Goal: Transaction & Acquisition: Purchase product/service

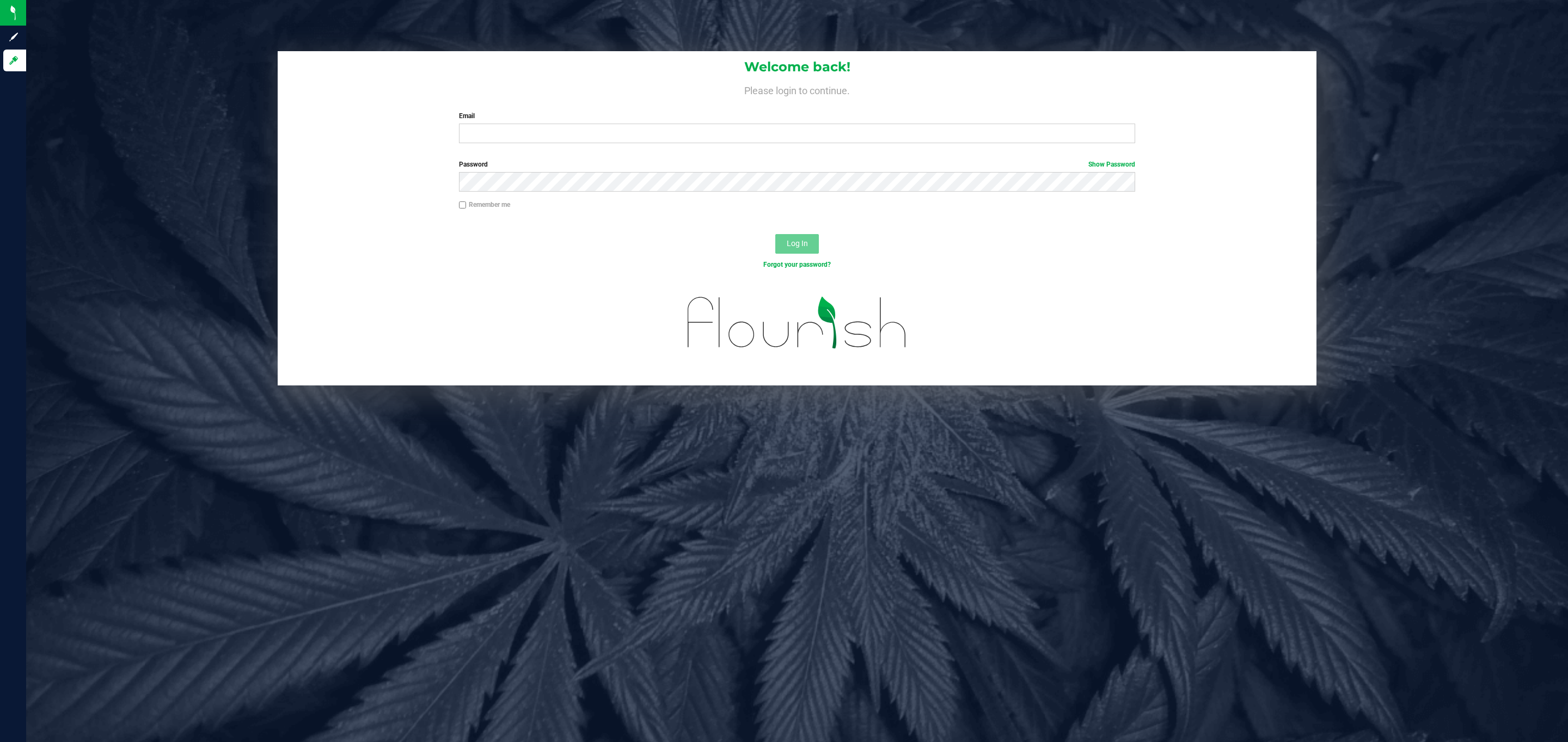
click at [513, 146] on div "Welcome back! Please login to continue. Email Required Please format your email…" at bounding box center [797, 101] width 1039 height 100
click at [518, 134] on input "Email" at bounding box center [797, 133] width 676 height 19
type input "[EMAIL_ADDRESS][DOMAIN_NAME]"
click at [775, 234] on button "Log In" at bounding box center [797, 244] width 43 height 19
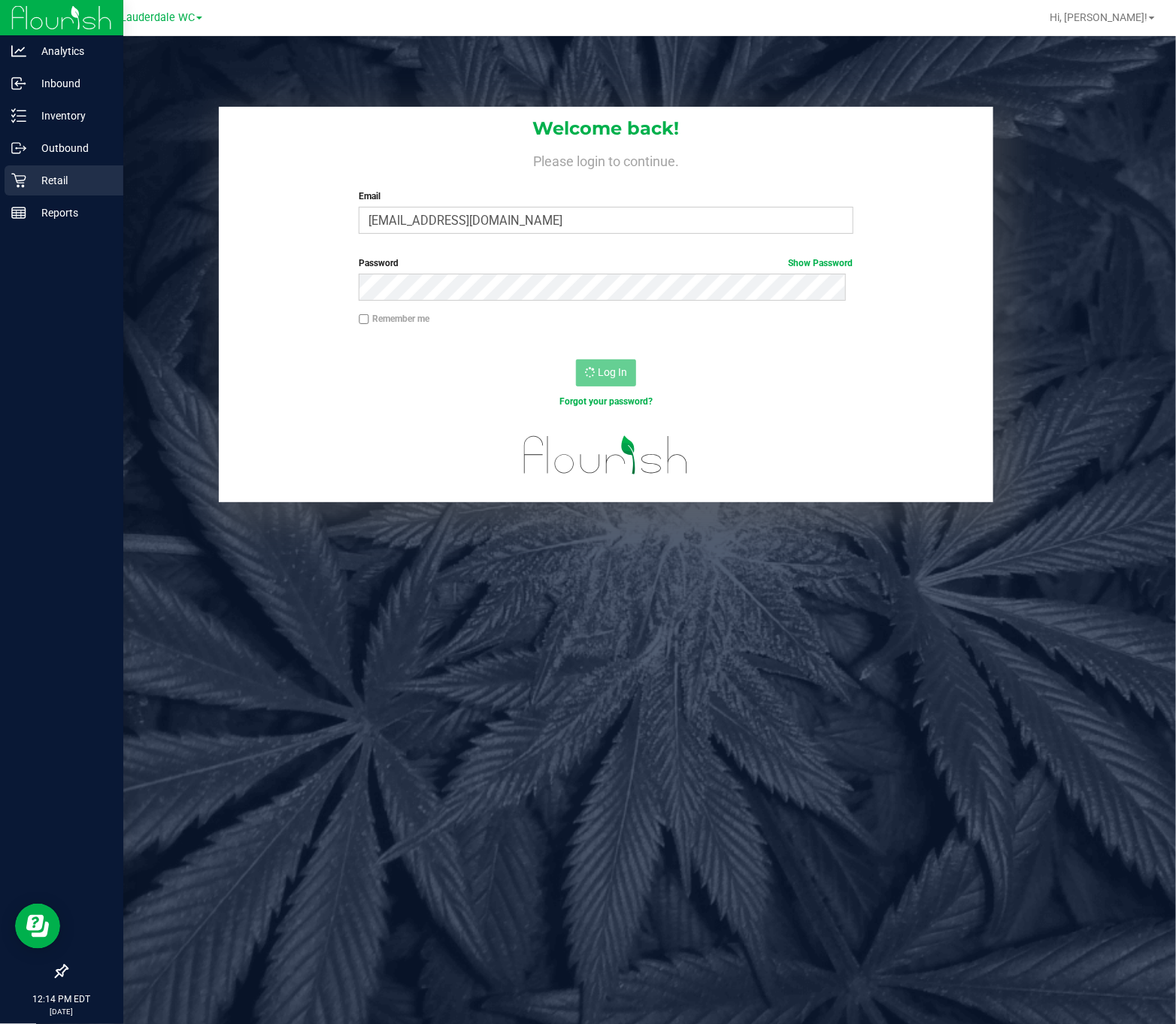
click at [60, 176] on p "Retail" at bounding box center [72, 180] width 90 height 18
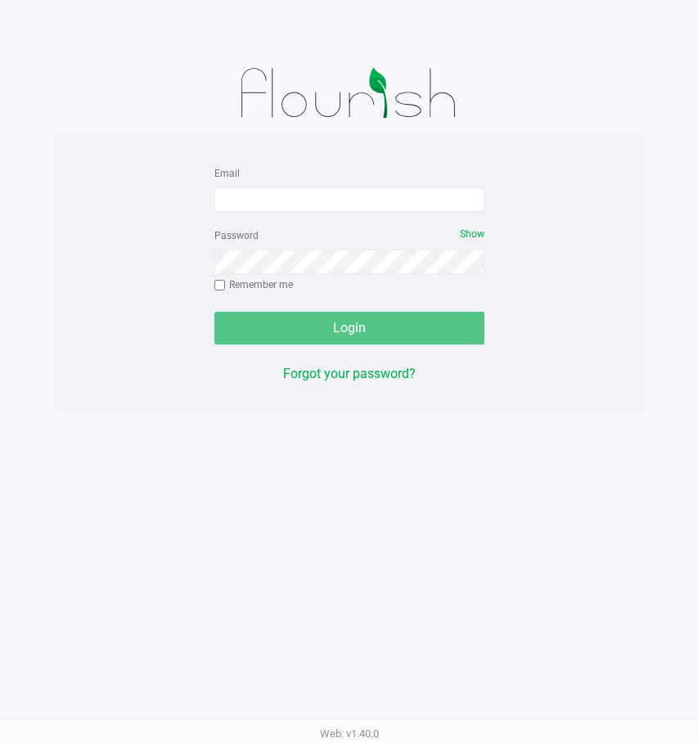
click at [345, 213] on form "Email Password Show Remember me Login" at bounding box center [349, 254] width 270 height 182
click at [346, 206] on input "Email" at bounding box center [349, 199] width 270 height 25
type input "[EMAIL_ADDRESS][DOMAIN_NAME]"
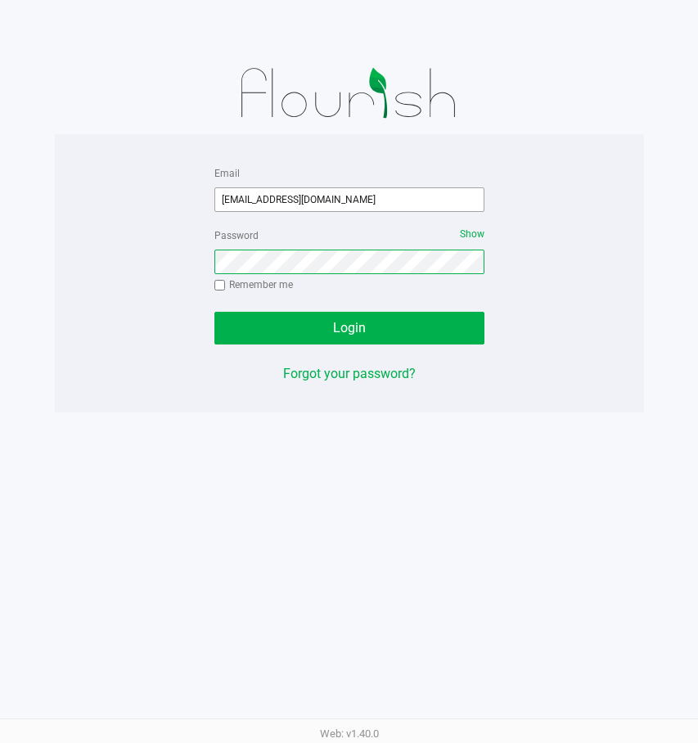
click at [214, 312] on button "Login" at bounding box center [349, 328] width 270 height 33
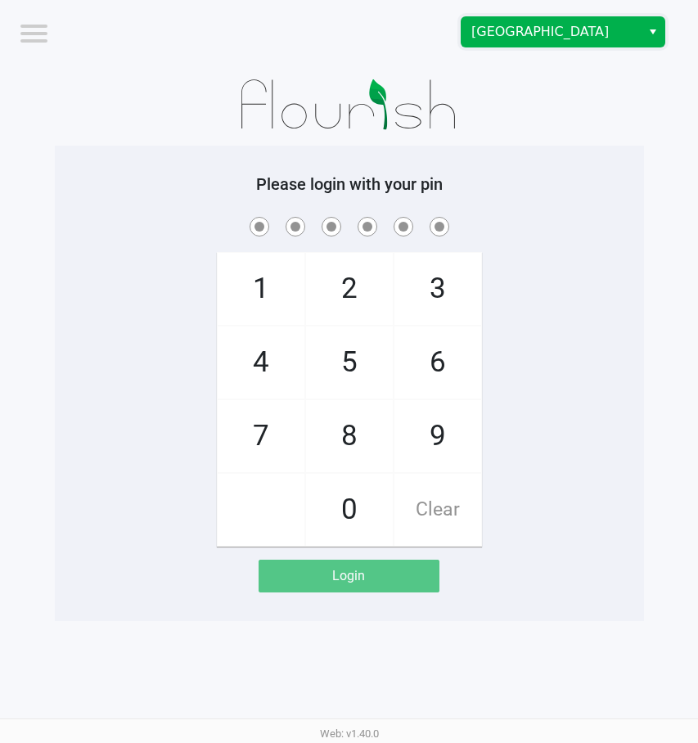
click at [537, 25] on span "[GEOGRAPHIC_DATA]" at bounding box center [551, 32] width 160 height 20
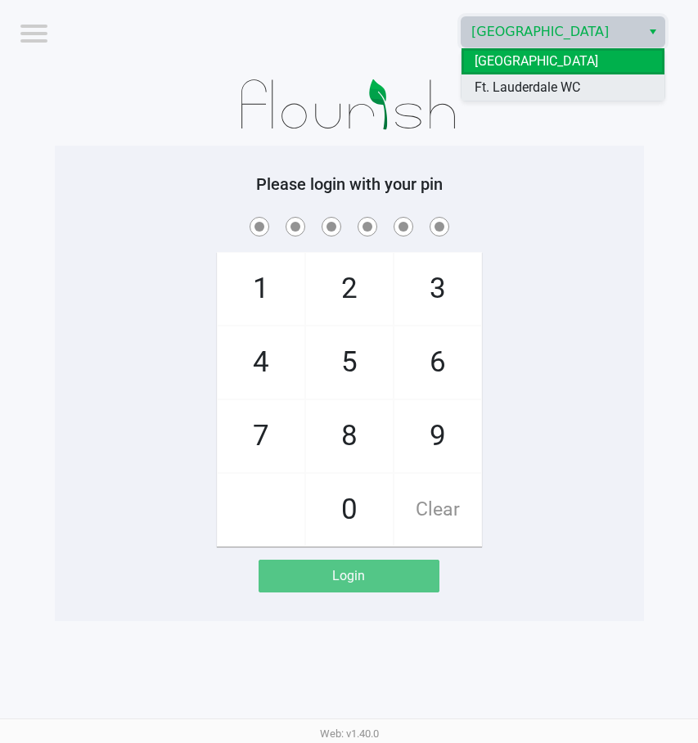
click at [540, 83] on span "Ft. Lauderdale WC" at bounding box center [527, 88] width 106 height 20
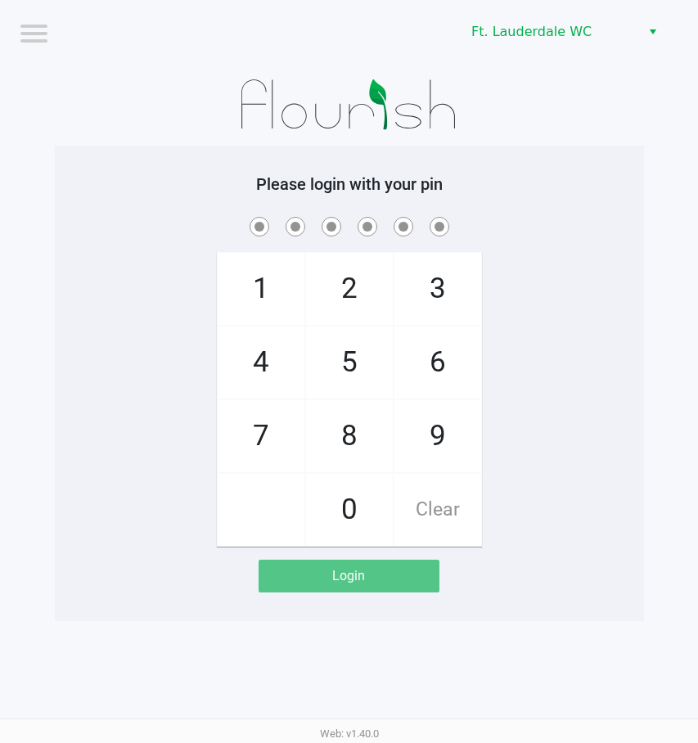
click at [461, 336] on span "6" at bounding box center [437, 362] width 87 height 72
checkbox input "true"
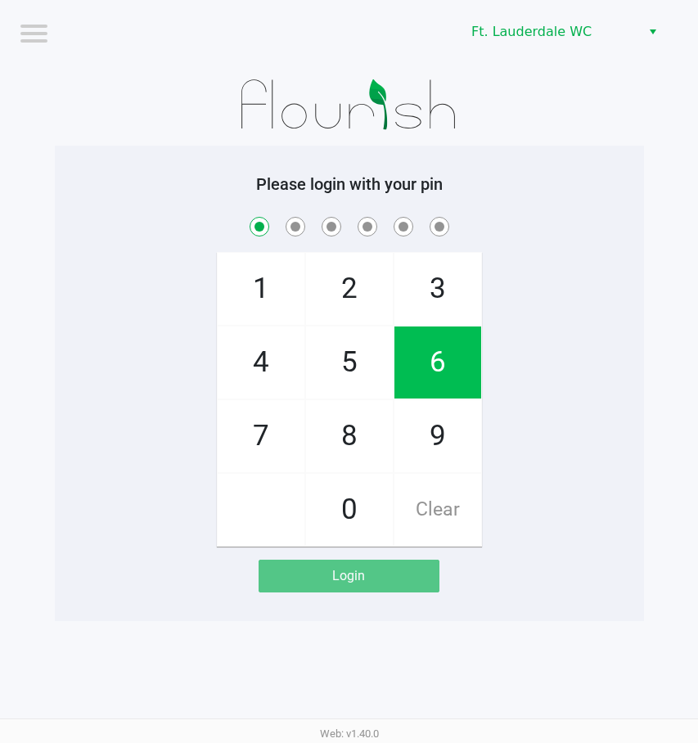
click at [461, 336] on span "6" at bounding box center [437, 362] width 87 height 72
checkbox input "true"
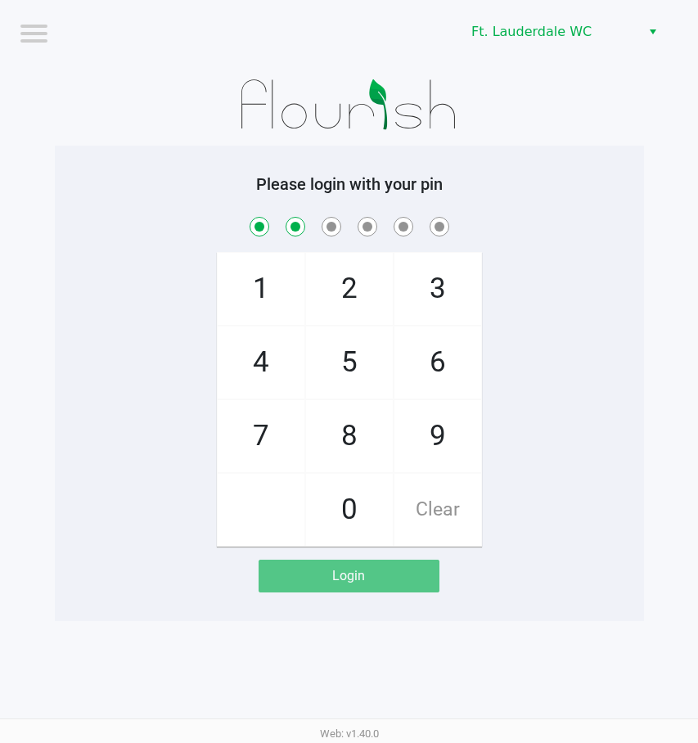
click at [373, 299] on span "2" at bounding box center [349, 289] width 87 height 72
checkbox input "true"
drag, startPoint x: 324, startPoint y: 416, endPoint x: 346, endPoint y: 417, distance: 22.1
click at [331, 417] on span "8" at bounding box center [349, 436] width 87 height 72
checkbox input "true"
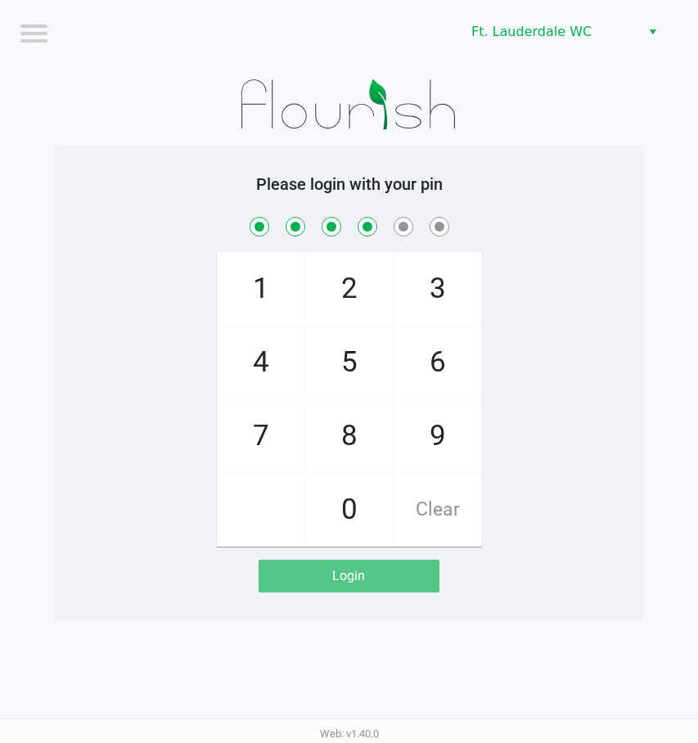
drag, startPoint x: 430, startPoint y: 506, endPoint x: 424, endPoint y: 400, distance: 105.7
click at [427, 503] on span "Clear" at bounding box center [437, 510] width 87 height 72
checkbox input "false"
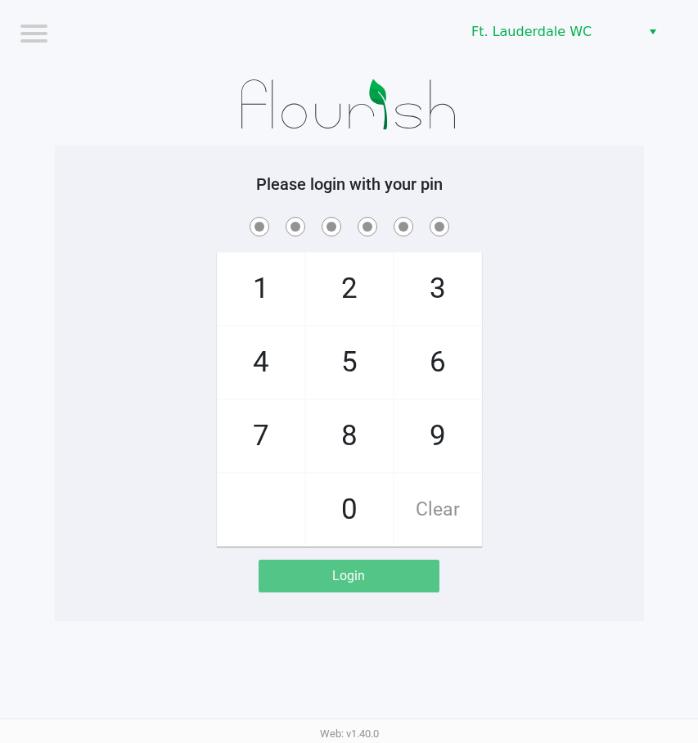
checkbox input "false"
click at [458, 372] on span "6" at bounding box center [437, 362] width 87 height 72
checkbox input "true"
drag, startPoint x: 458, startPoint y: 372, endPoint x: 377, endPoint y: 341, distance: 86.7
click at [434, 374] on span "6" at bounding box center [437, 362] width 87 height 72
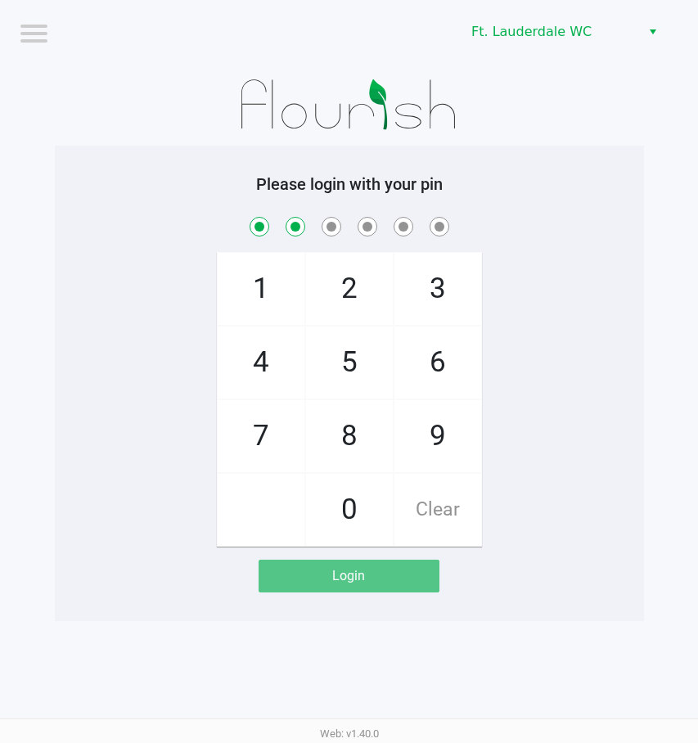
checkbox input "true"
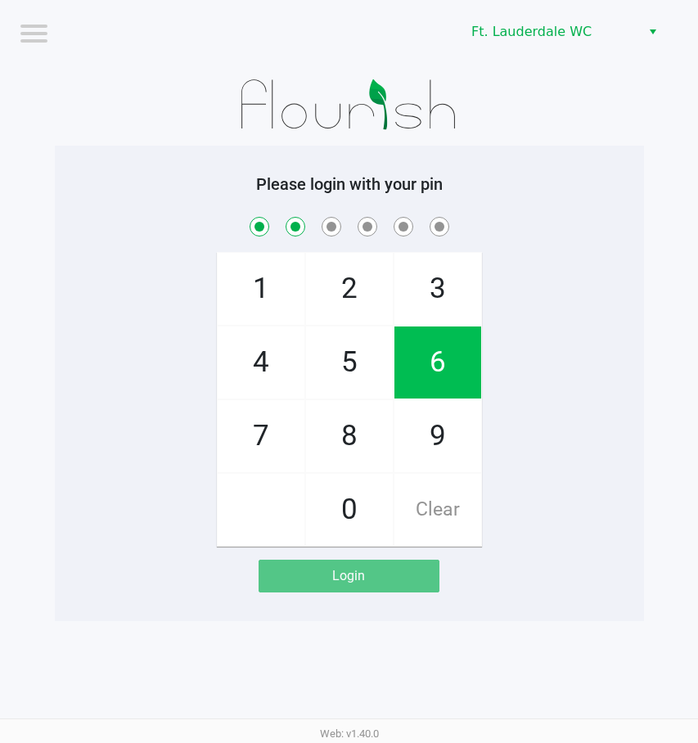
click at [346, 308] on span "2" at bounding box center [349, 289] width 87 height 72
checkbox input "true"
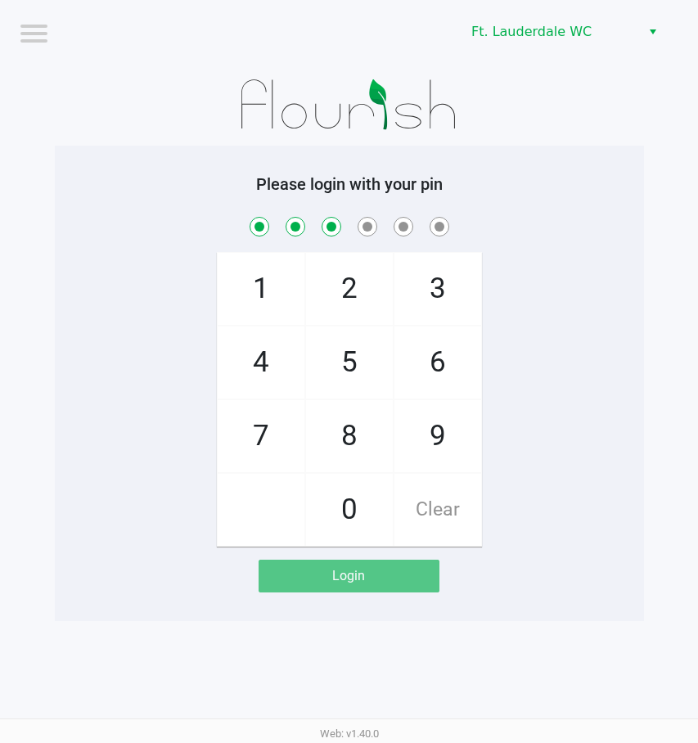
click at [360, 357] on span "5" at bounding box center [349, 362] width 87 height 72
checkbox input "true"
drag, startPoint x: 451, startPoint y: 435, endPoint x: 326, endPoint y: 490, distance: 135.9
click at [440, 437] on span "9" at bounding box center [437, 436] width 87 height 72
checkbox input "true"
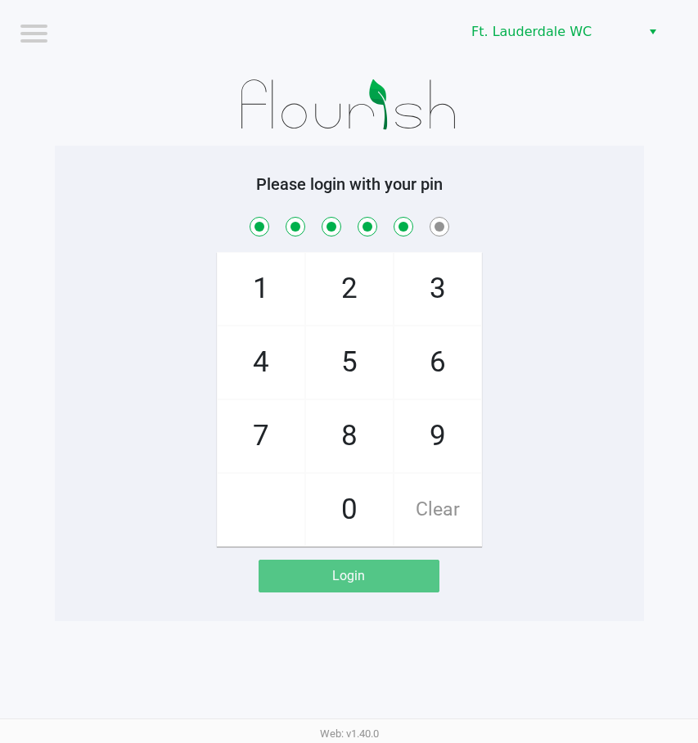
click at [330, 492] on span "0" at bounding box center [349, 510] width 87 height 72
checkbox input "true"
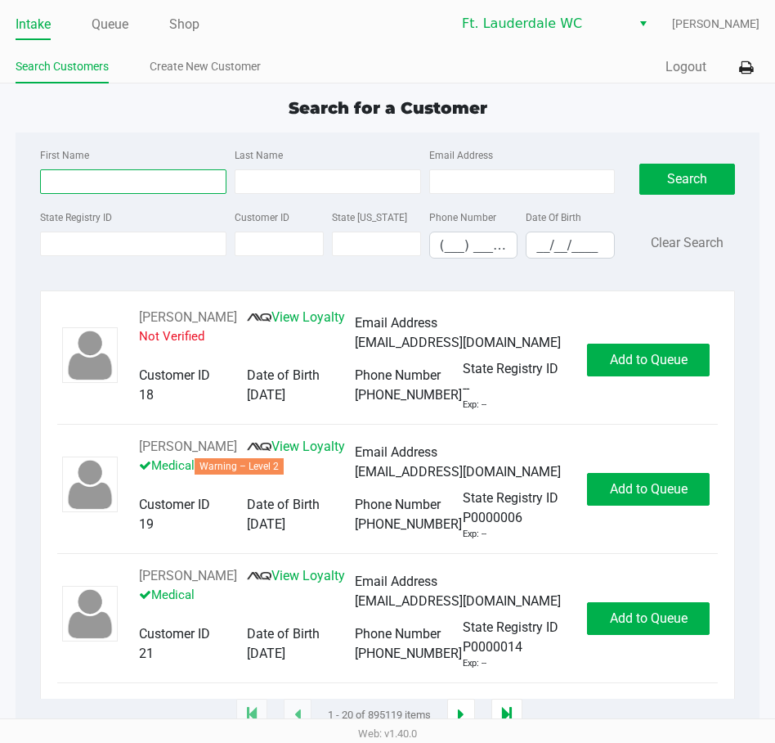
click at [90, 185] on input "First Name" at bounding box center [133, 181] width 186 height 25
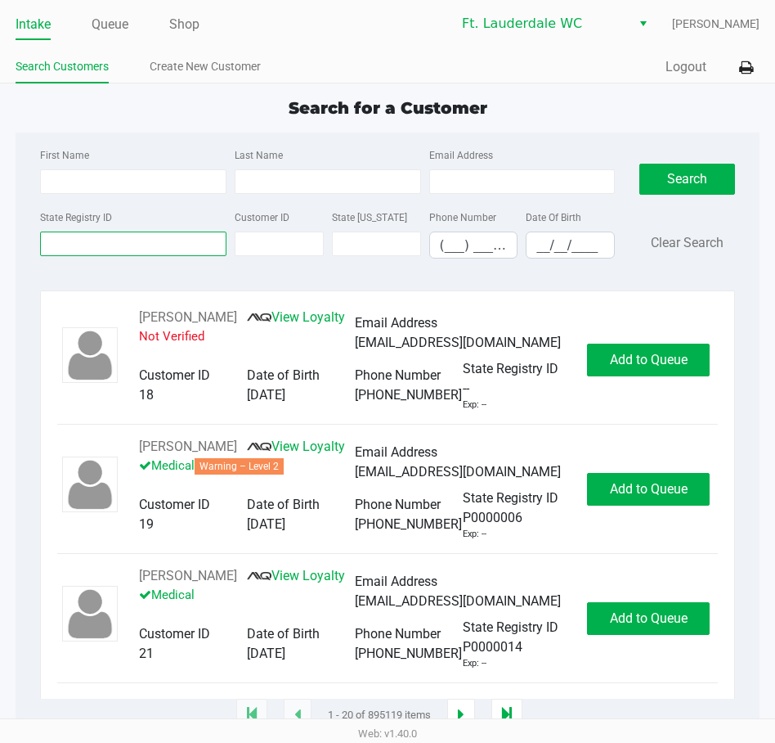
click at [94, 240] on input "State Registry ID" at bounding box center [133, 243] width 186 height 25
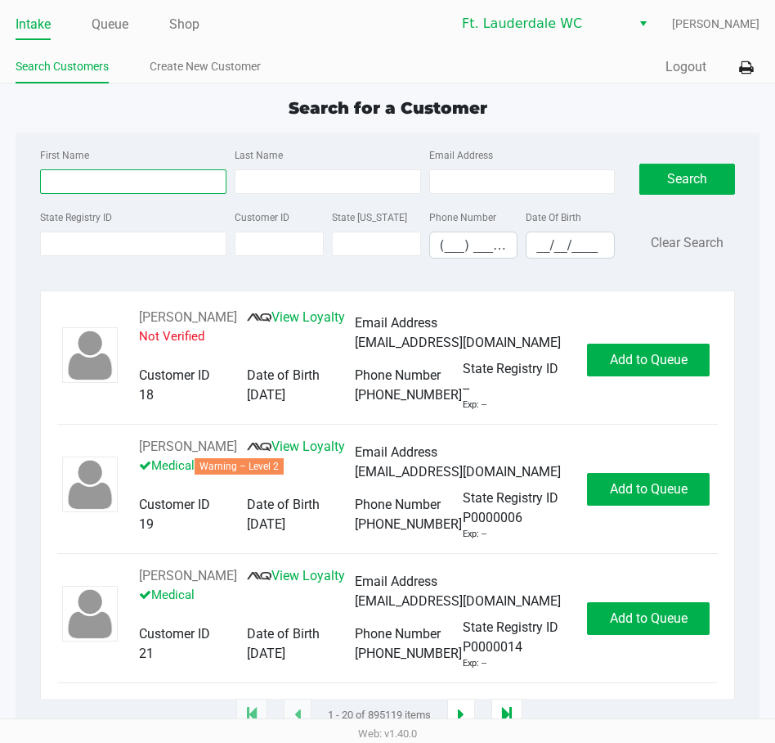
click at [73, 183] on input "First Name" at bounding box center [133, 181] width 186 height 25
type input "[PERSON_NAME]"
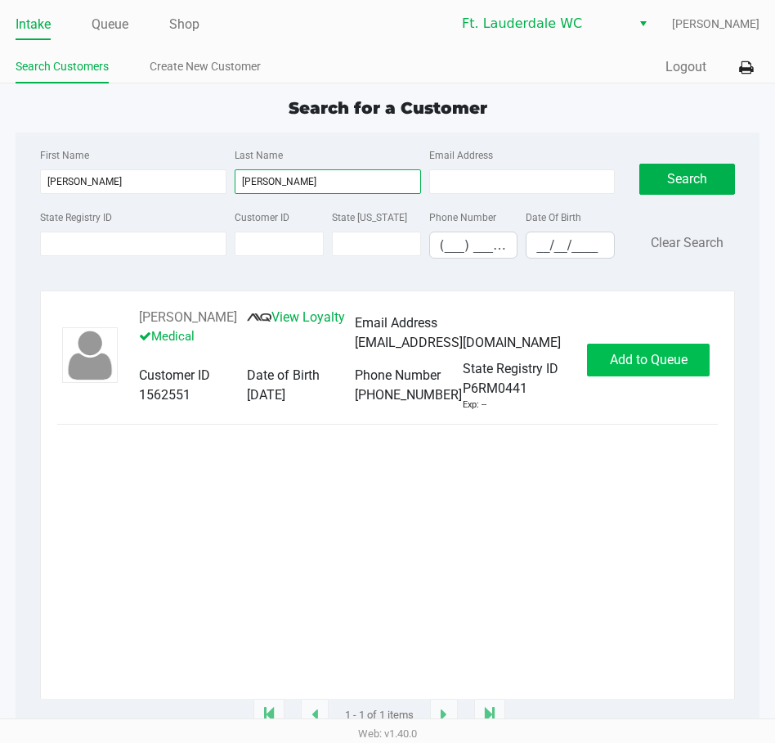
type input "[PERSON_NAME]"
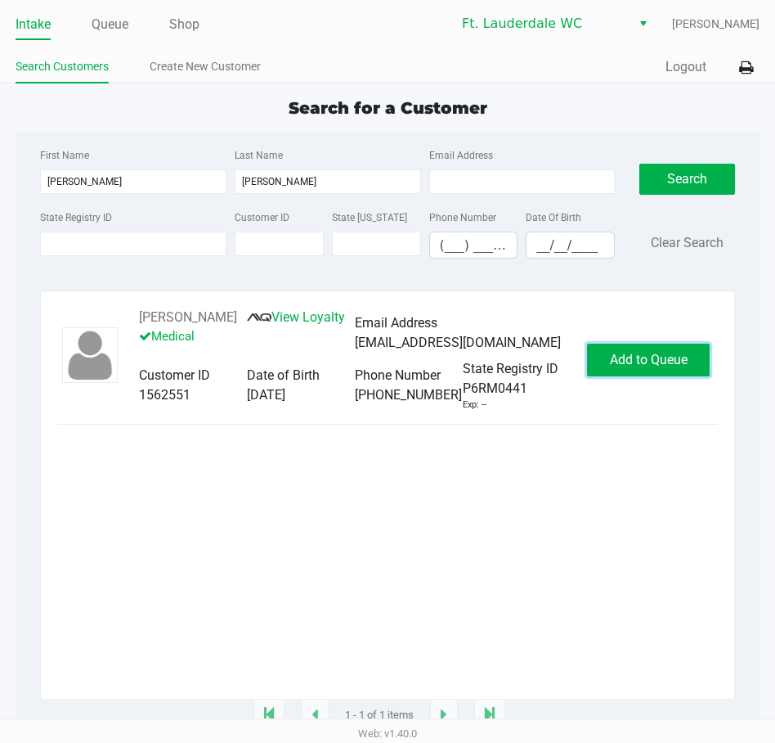
click at [607, 366] on button "Add to Queue" at bounding box center [648, 360] width 123 height 33
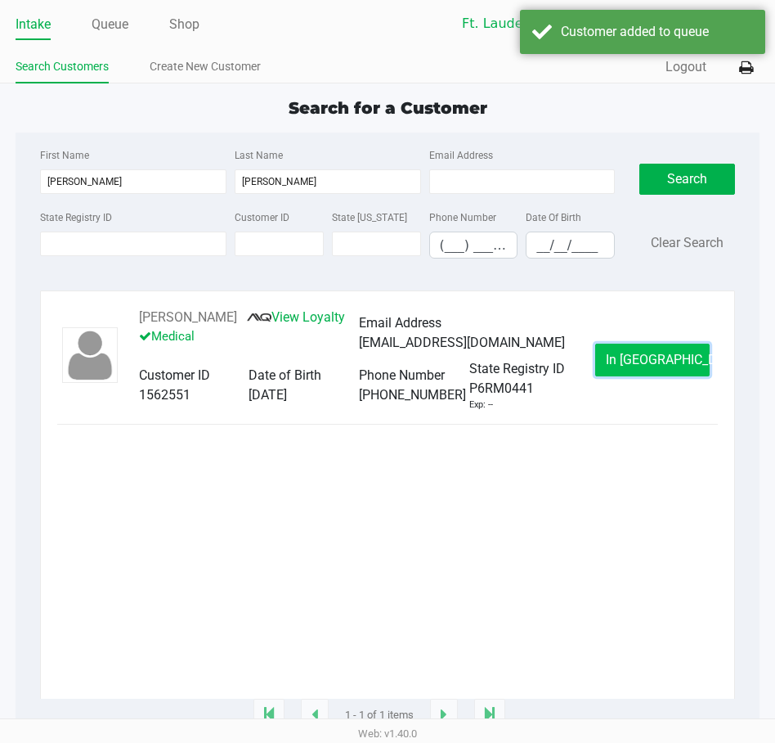
click at [612, 366] on button "In [GEOGRAPHIC_DATA]" at bounding box center [652, 360] width 115 height 33
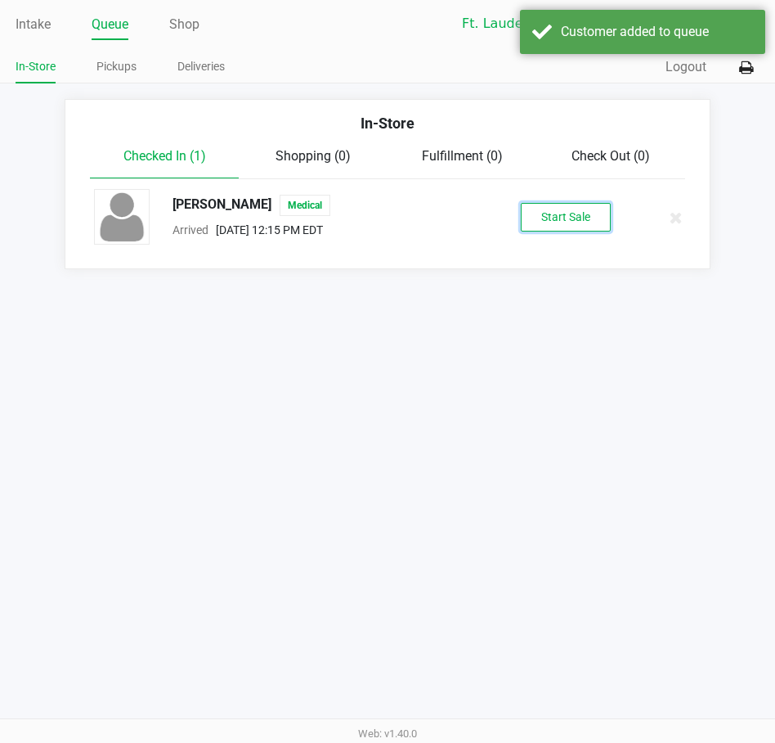
click at [551, 208] on button "Start Sale" at bounding box center [566, 217] width 90 height 29
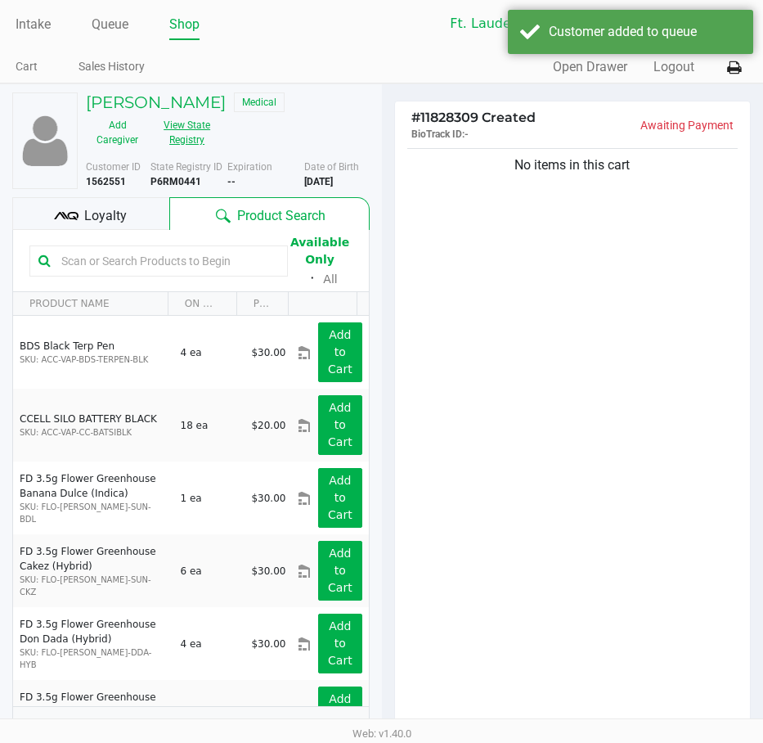
click at [184, 129] on button "View State Registry" at bounding box center [182, 132] width 66 height 41
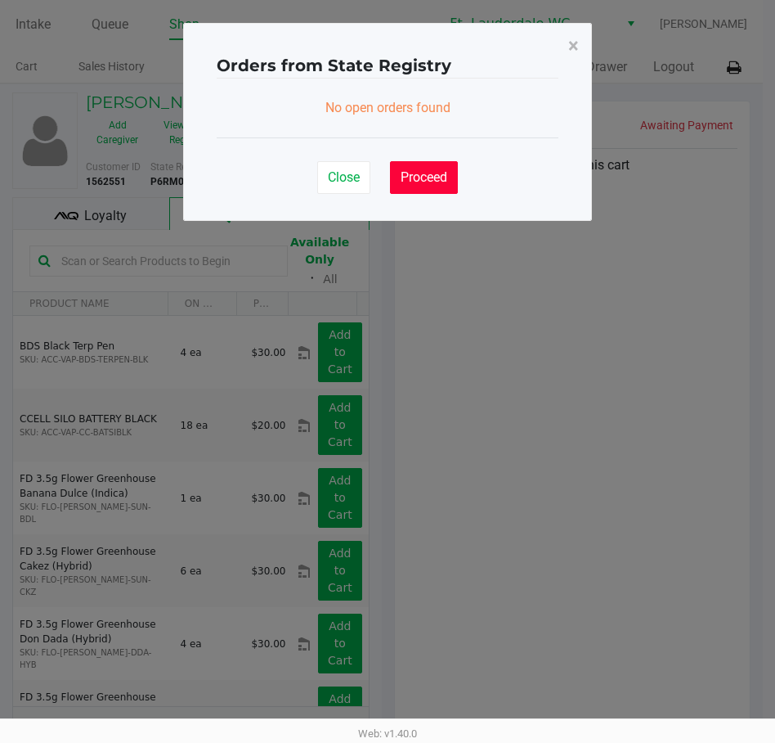
click at [453, 183] on button "Proceed" at bounding box center [424, 177] width 68 height 33
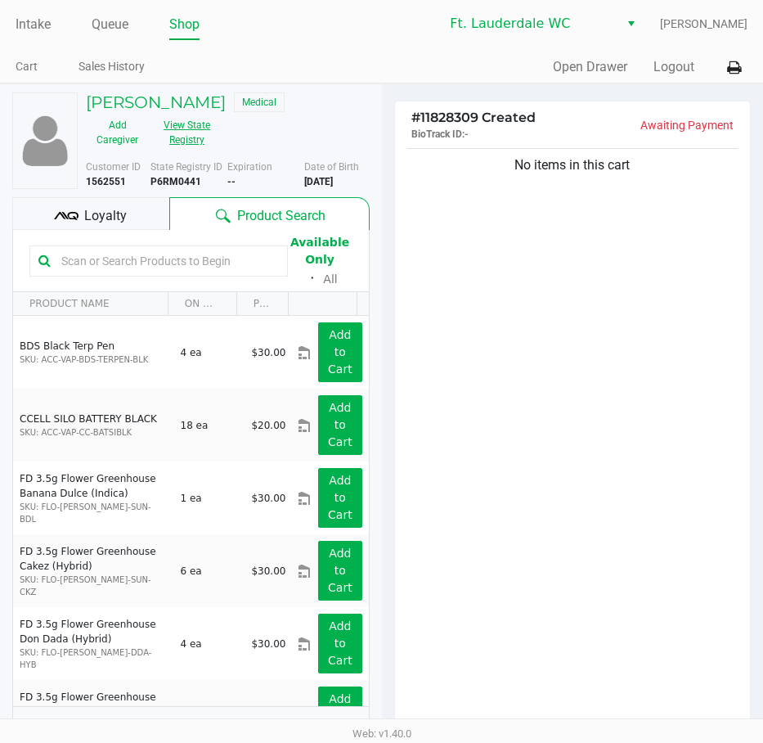
click at [204, 134] on button "View State Registry" at bounding box center [182, 132] width 66 height 41
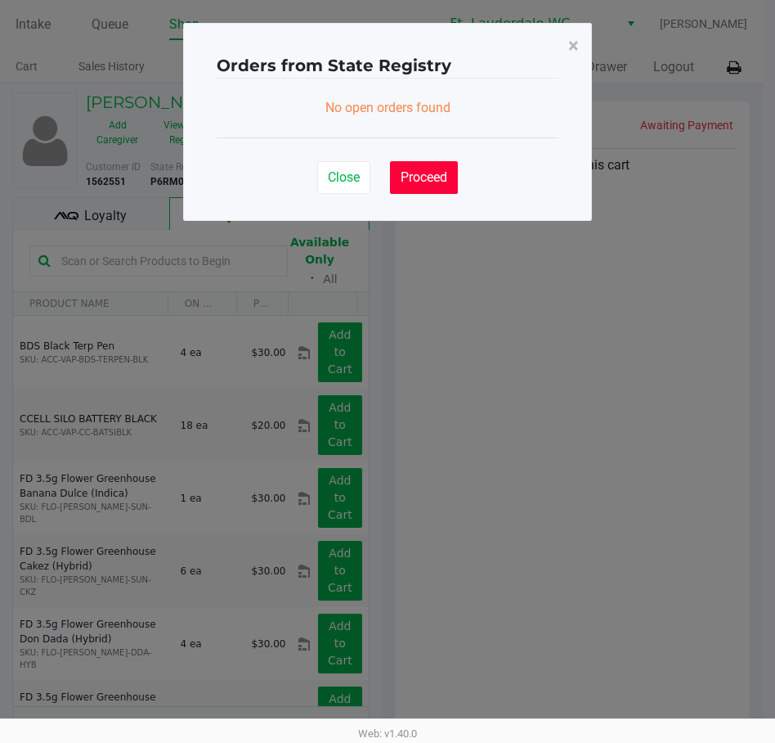
click at [413, 182] on span "Proceed" at bounding box center [424, 177] width 47 height 16
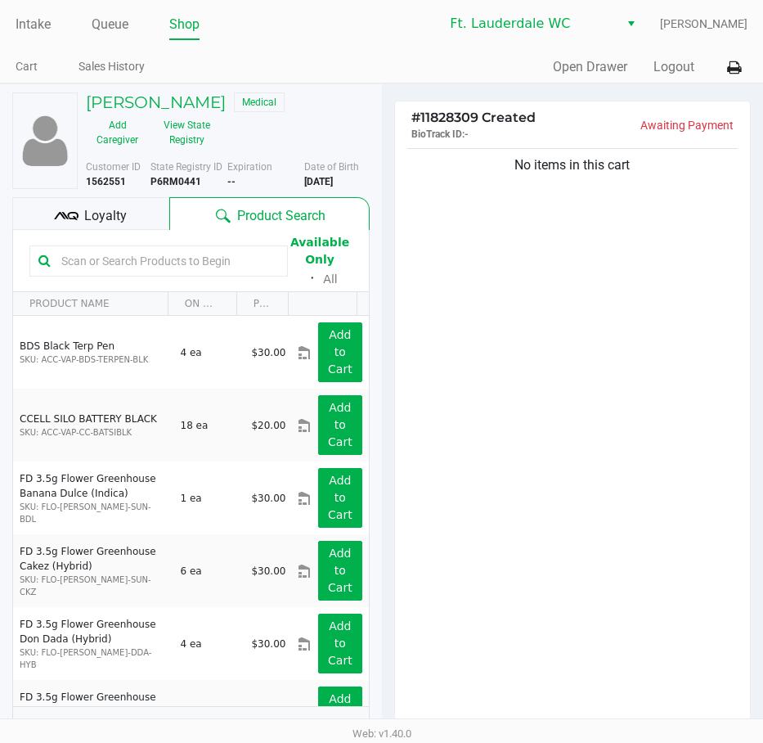
click at [561, 379] on ngb-modal-window "Orders from State Registry × No open orders found Close Proceed" at bounding box center [381, 371] width 763 height 743
click at [192, 132] on button "View State Registry" at bounding box center [182, 132] width 66 height 41
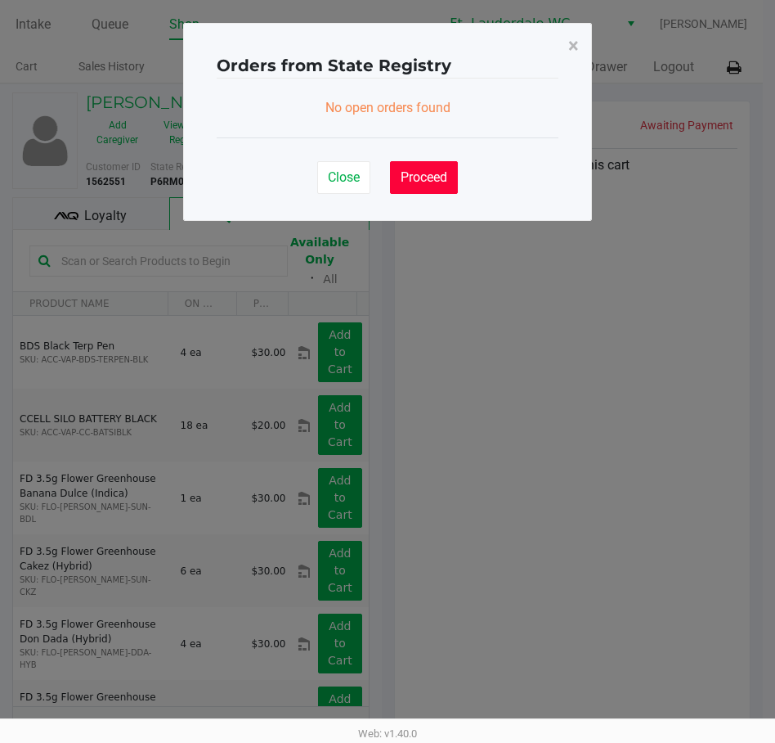
click at [430, 181] on span "Proceed" at bounding box center [424, 177] width 47 height 16
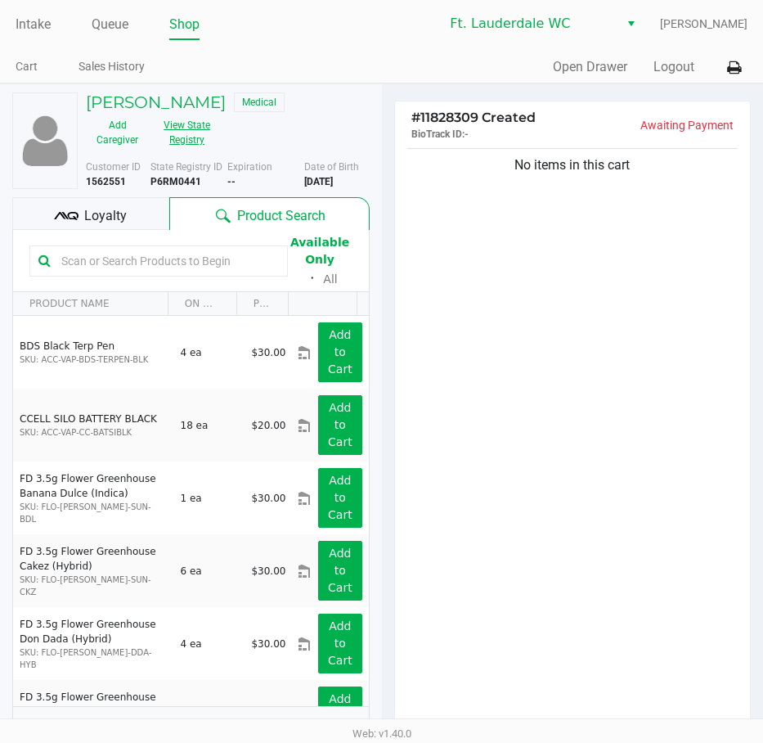
click at [203, 124] on button "View State Registry" at bounding box center [182, 132] width 66 height 41
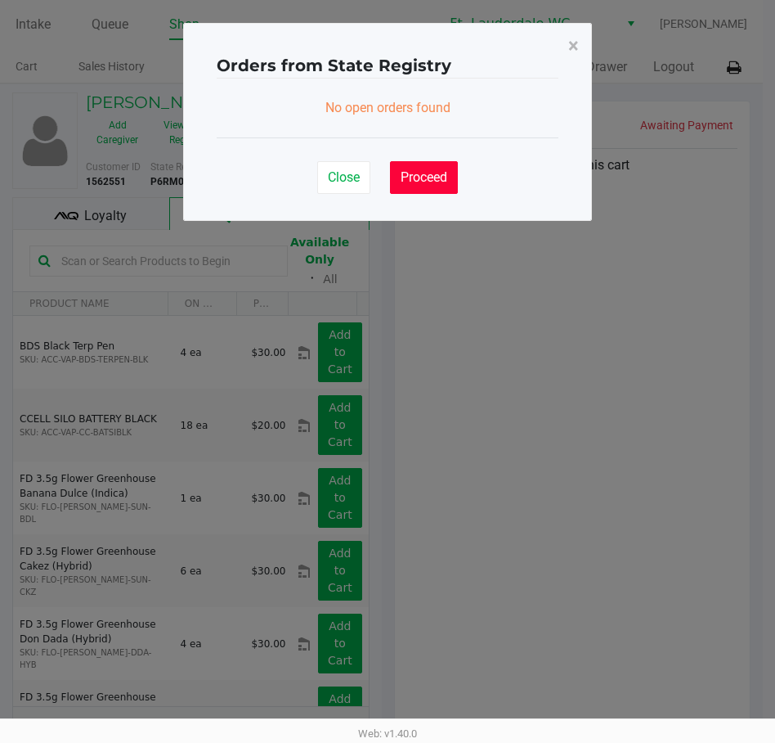
click at [398, 179] on button "Proceed" at bounding box center [424, 177] width 68 height 33
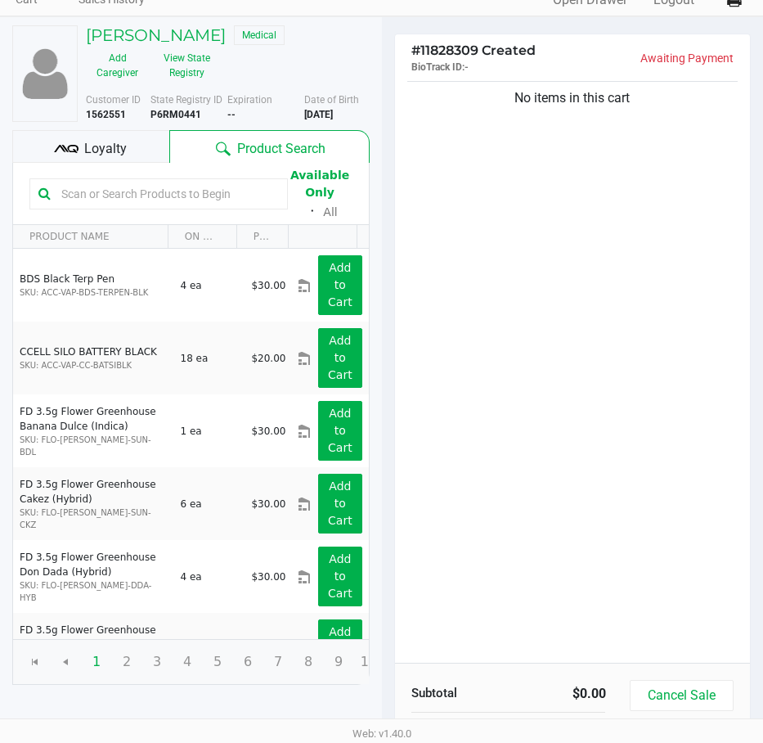
scroll to position [168, 0]
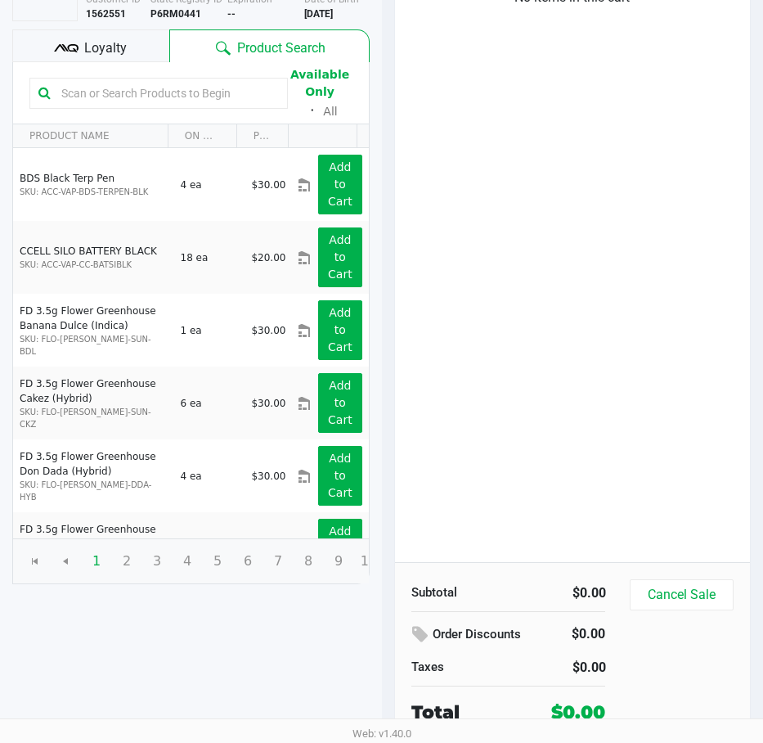
click at [672, 615] on div "Cancel Sale" at bounding box center [687, 652] width 115 height 146
click at [670, 604] on button "Cancel Sale" at bounding box center [681, 594] width 103 height 31
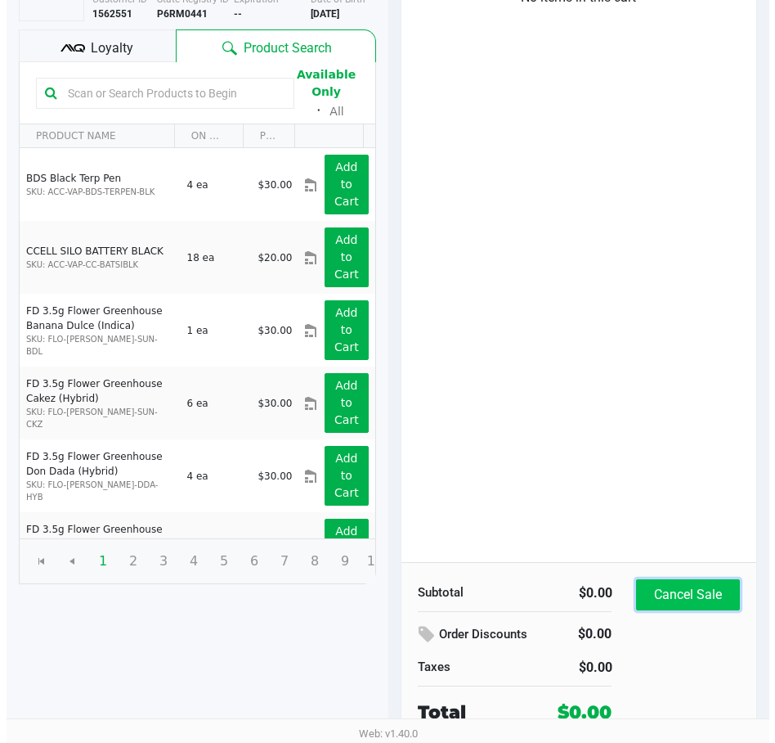
scroll to position [0, 0]
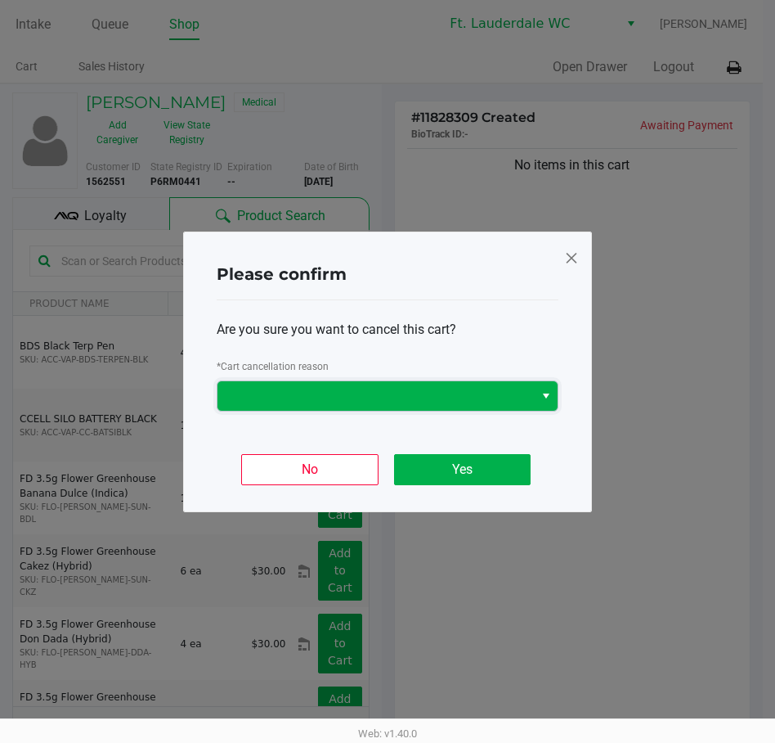
drag, startPoint x: 310, startPoint y: 392, endPoint x: 326, endPoint y: 373, distance: 24.9
click at [311, 393] on span at bounding box center [375, 396] width 297 height 20
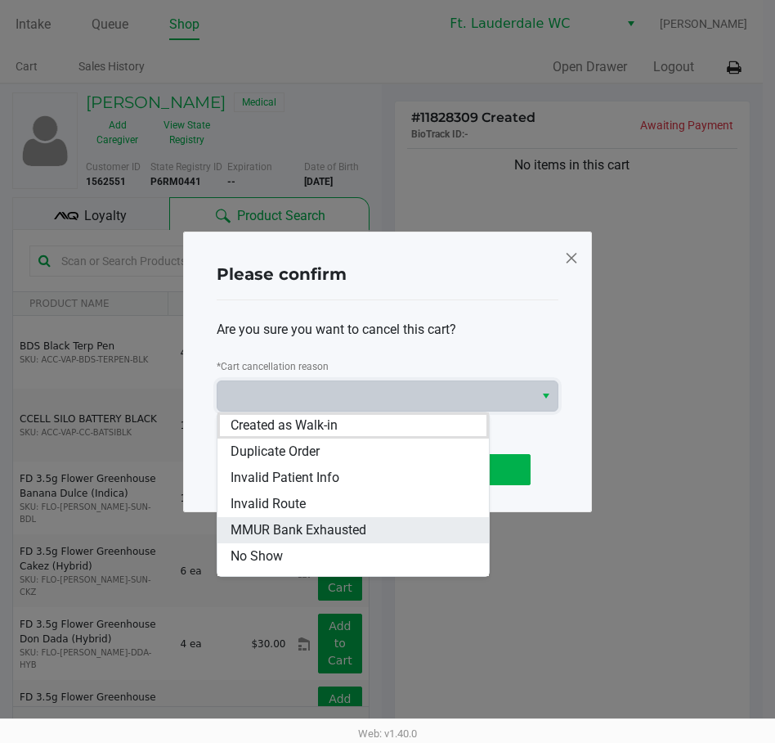
click at [299, 529] on span "MMUR Bank Exhausted" at bounding box center [299, 530] width 136 height 20
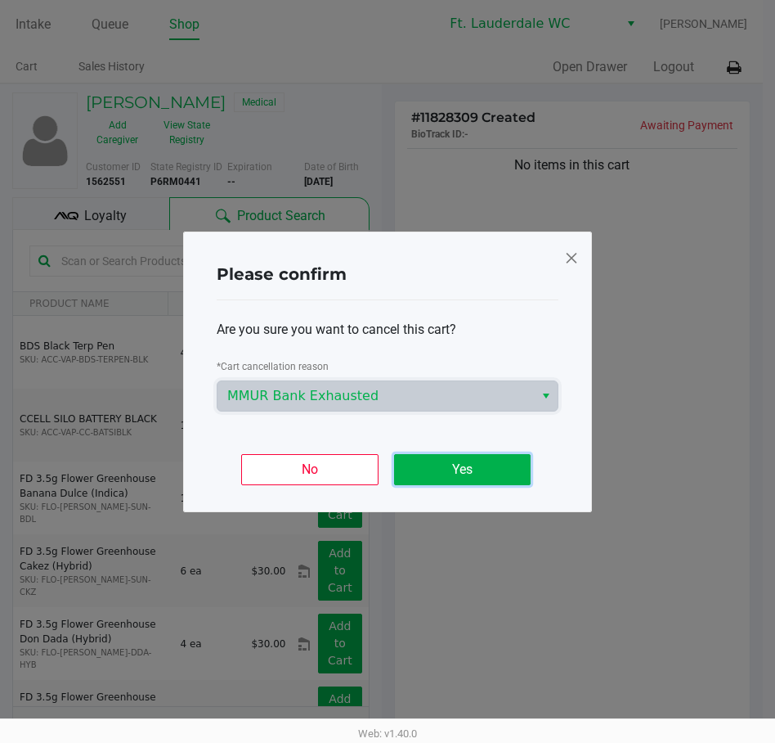
click at [442, 470] on button "Yes" at bounding box center [462, 469] width 137 height 31
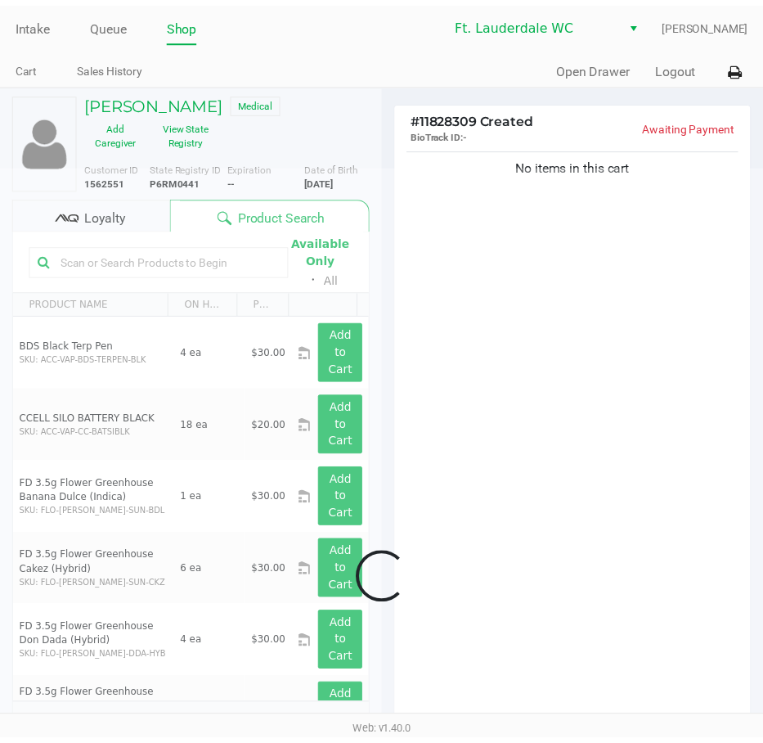
scroll to position [249, 0]
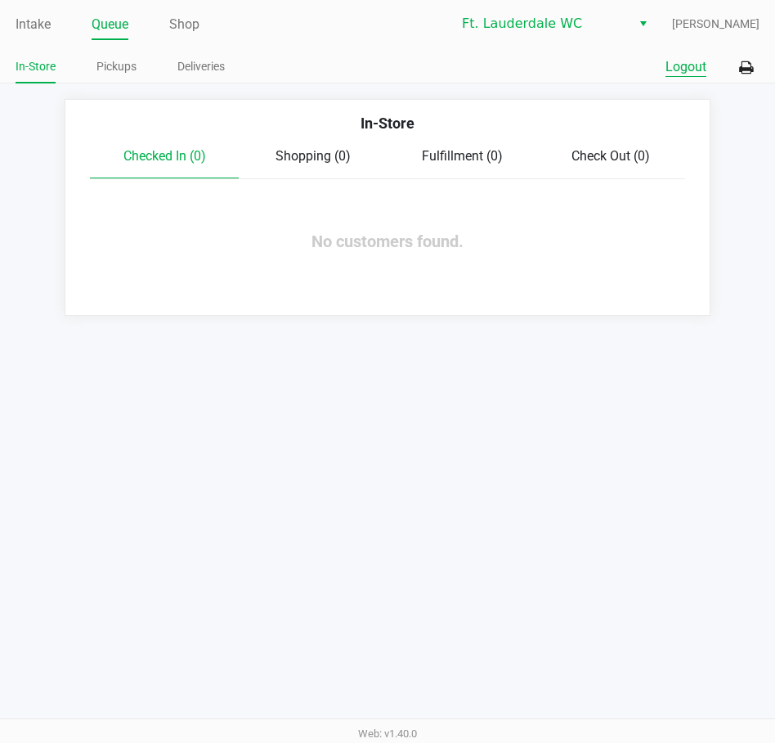
click at [689, 69] on button "Logout" at bounding box center [686, 67] width 41 height 20
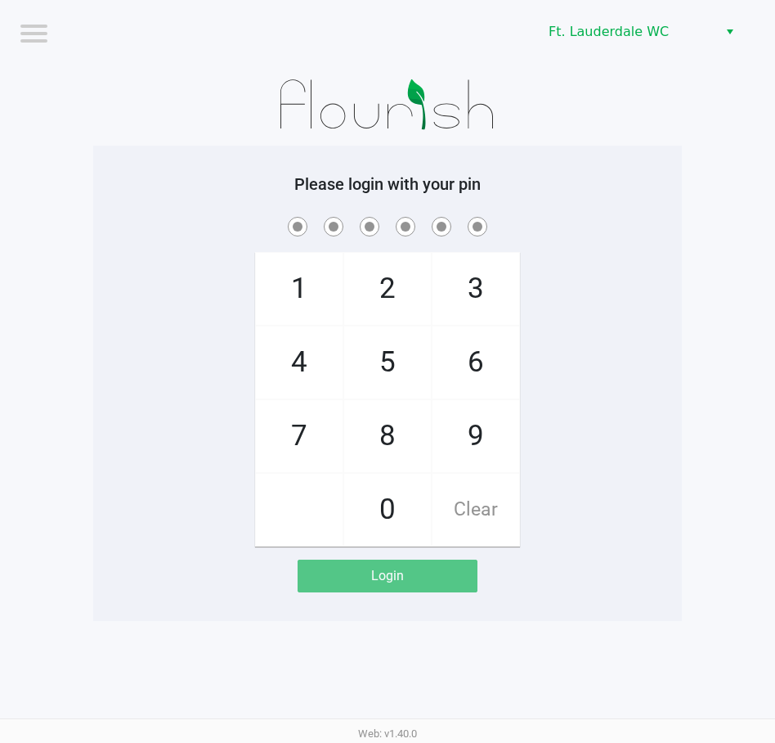
click at [532, 229] on span at bounding box center [388, 225] width 564 height 25
click at [672, 268] on div "1 4 7 2 5 8 0 3 6 9 Clear" at bounding box center [387, 379] width 589 height 333
click at [697, 307] on app-pos-login-wrapper "Logout Ft. Lauderdale WC Please login with your pin 1 4 7 2 5 8 0 3 6 9 Clear L…" at bounding box center [387, 310] width 775 height 621
click at [490, 357] on span "6" at bounding box center [476, 362] width 87 height 72
checkbox input "true"
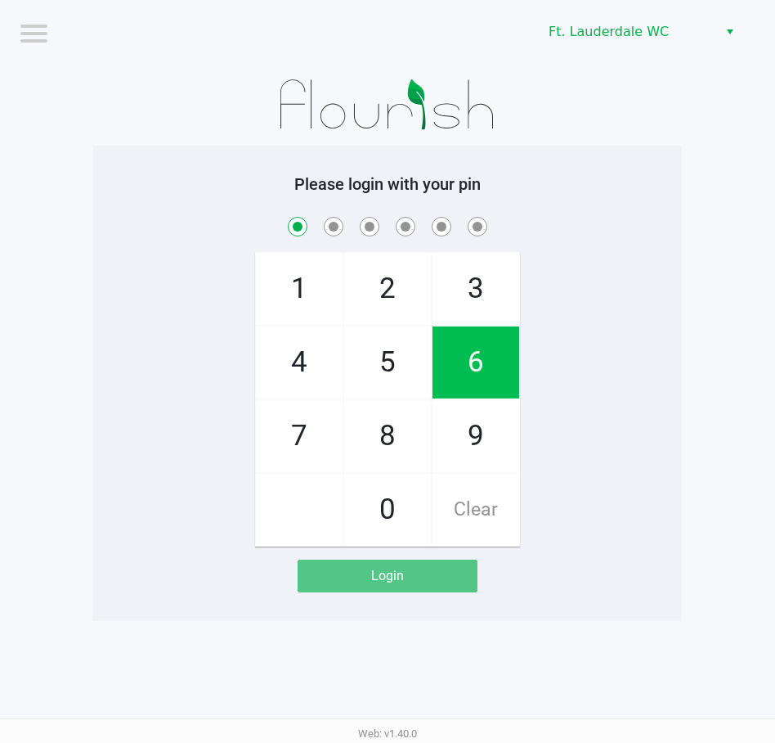
click at [490, 357] on span "6" at bounding box center [476, 362] width 87 height 72
checkbox input "true"
click at [424, 285] on span "2" at bounding box center [387, 289] width 87 height 72
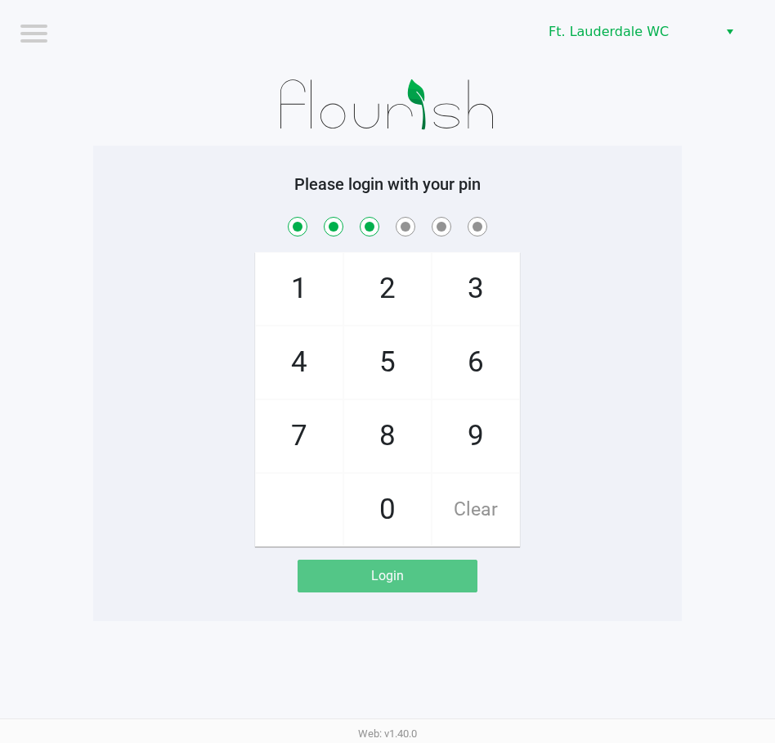
checkbox input "true"
drag, startPoint x: 407, startPoint y: 350, endPoint x: 482, endPoint y: 411, distance: 96.5
click at [410, 351] on span "5" at bounding box center [387, 362] width 87 height 72
checkbox input "true"
click at [484, 415] on span "9" at bounding box center [476, 436] width 87 height 72
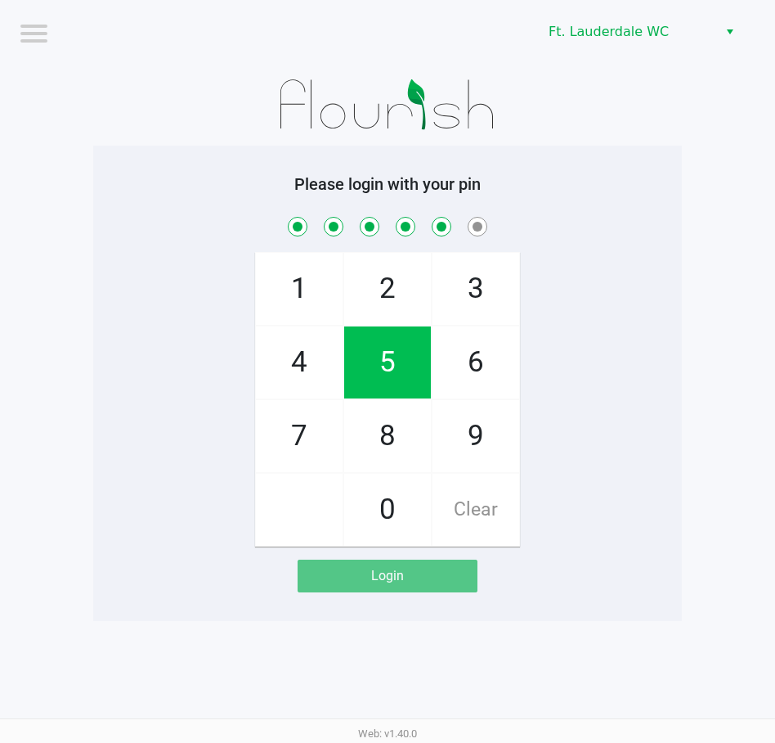
checkbox input "true"
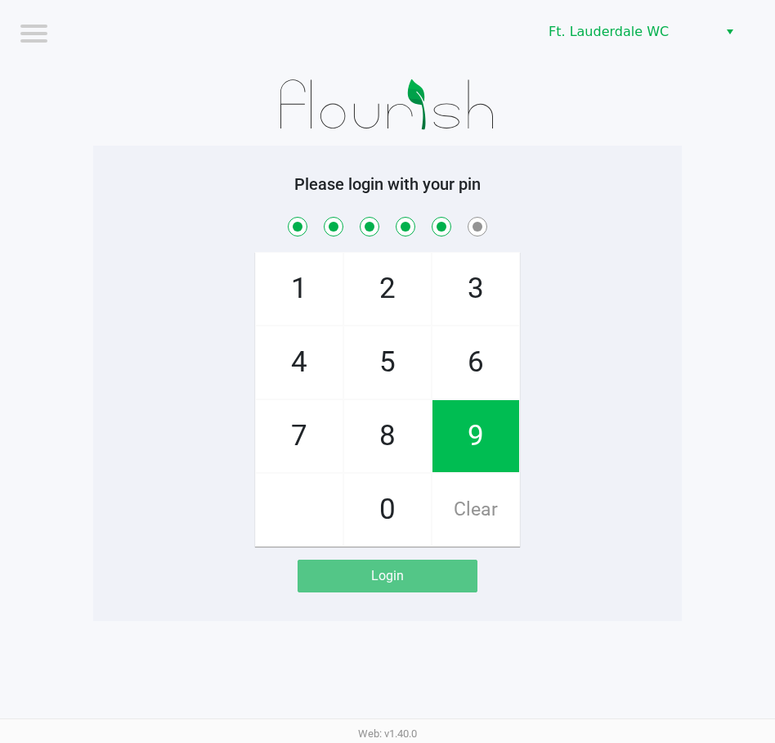
click at [374, 520] on span "0" at bounding box center [387, 510] width 87 height 72
checkbox input "true"
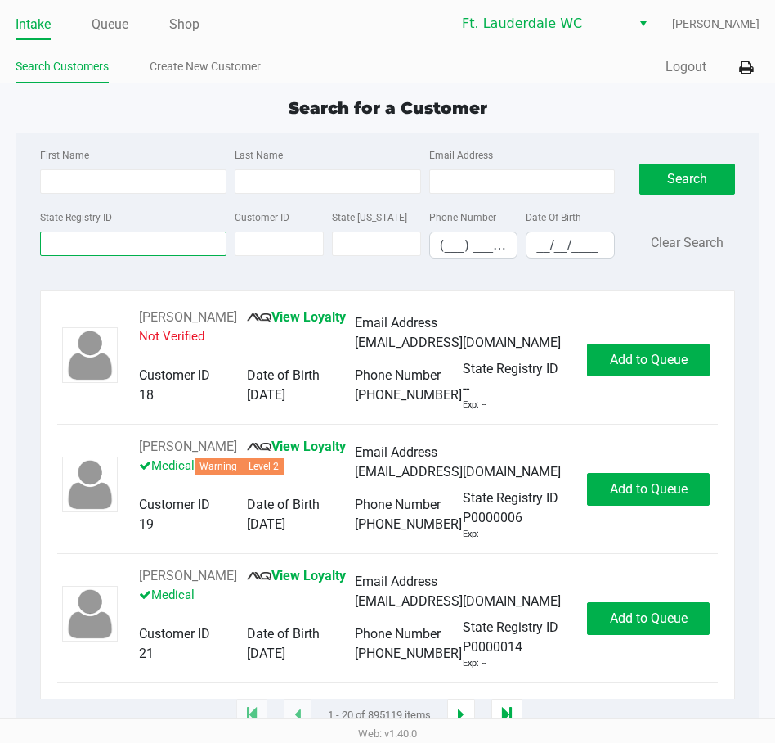
click at [59, 244] on input "State Registry ID" at bounding box center [133, 243] width 186 height 25
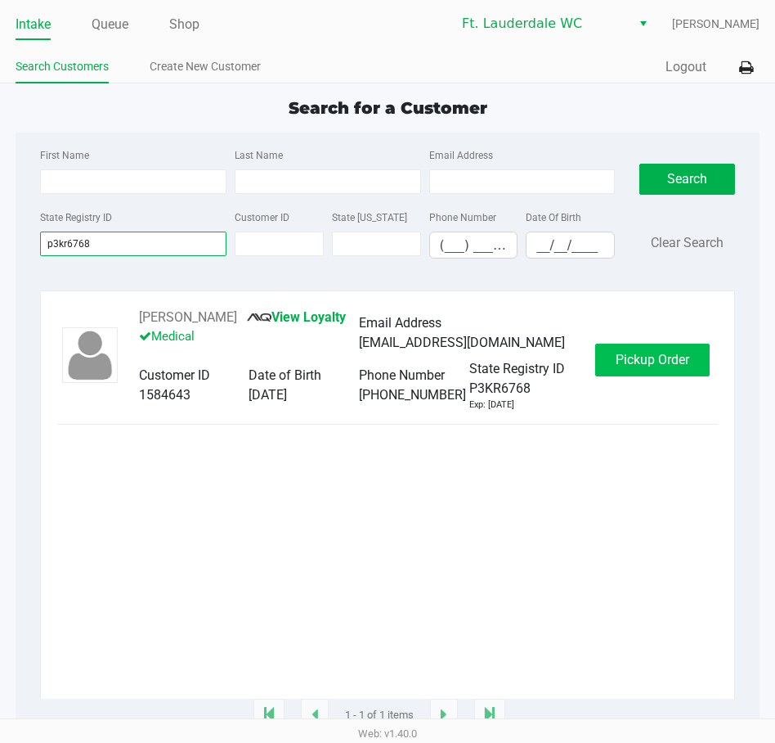
type input "p3kr6768"
click at [612, 363] on button "Pickup Order" at bounding box center [652, 360] width 115 height 33
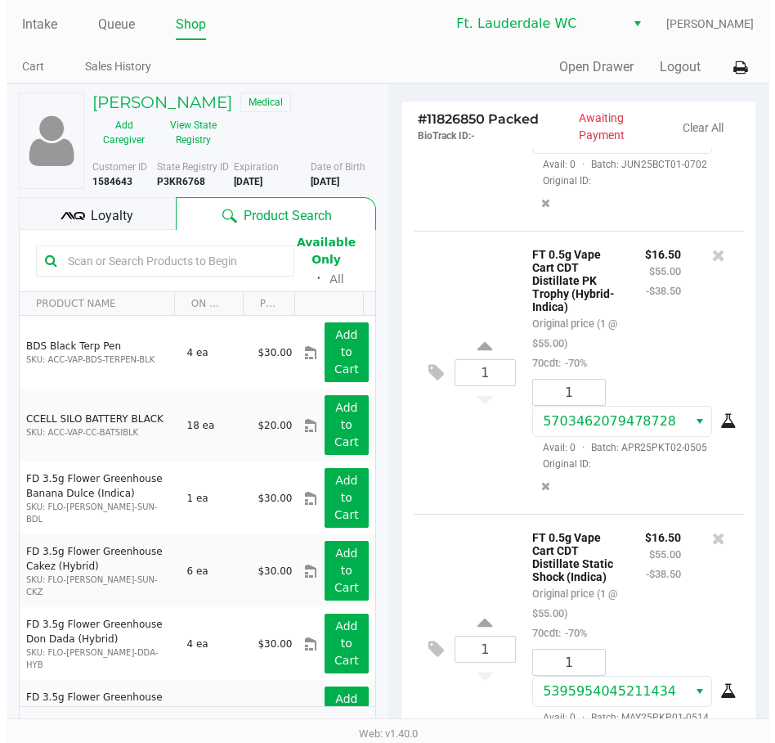
scroll to position [887, 0]
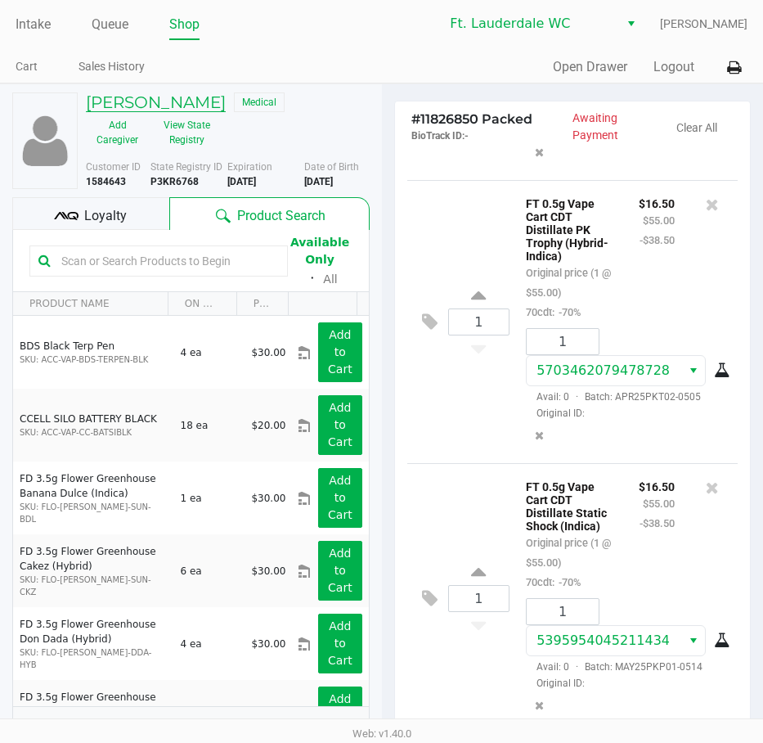
click at [140, 101] on h5 "[PERSON_NAME]" at bounding box center [156, 102] width 140 height 20
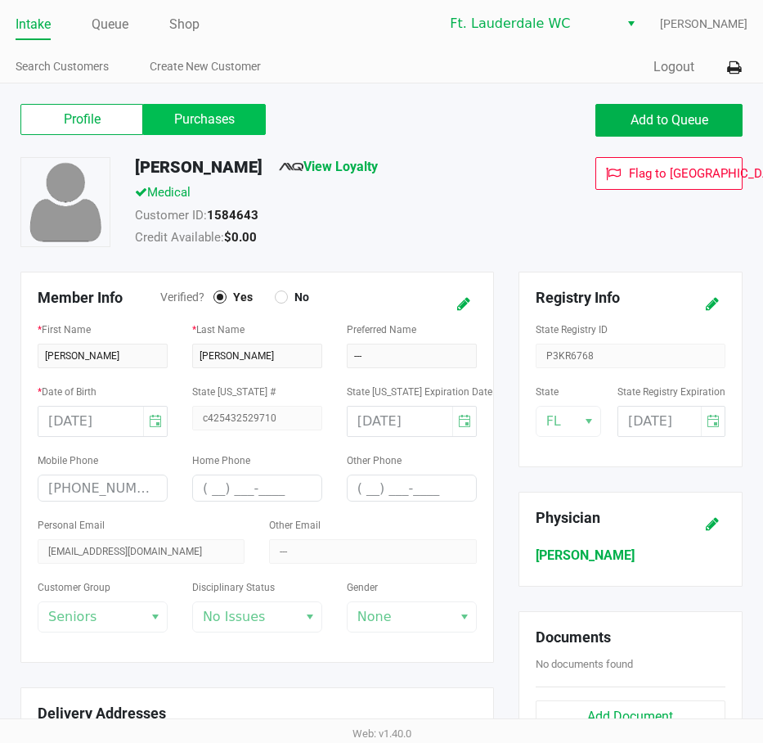
click at [197, 120] on label "Purchases" at bounding box center [204, 119] width 123 height 31
click at [0, 0] on 1 "Purchases" at bounding box center [0, 0] width 0 height 0
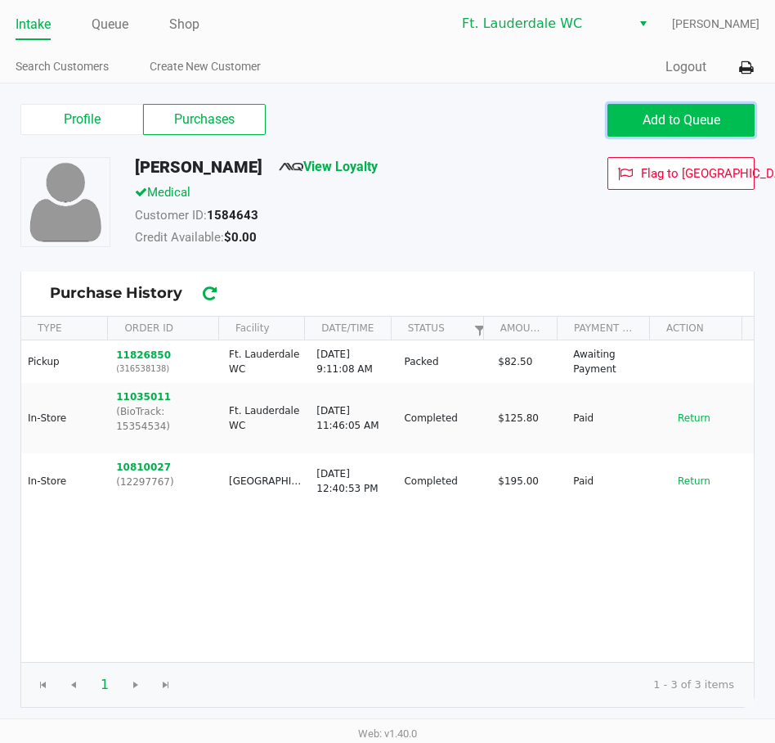
click at [697, 119] on span "Add to Queue" at bounding box center [682, 120] width 78 height 16
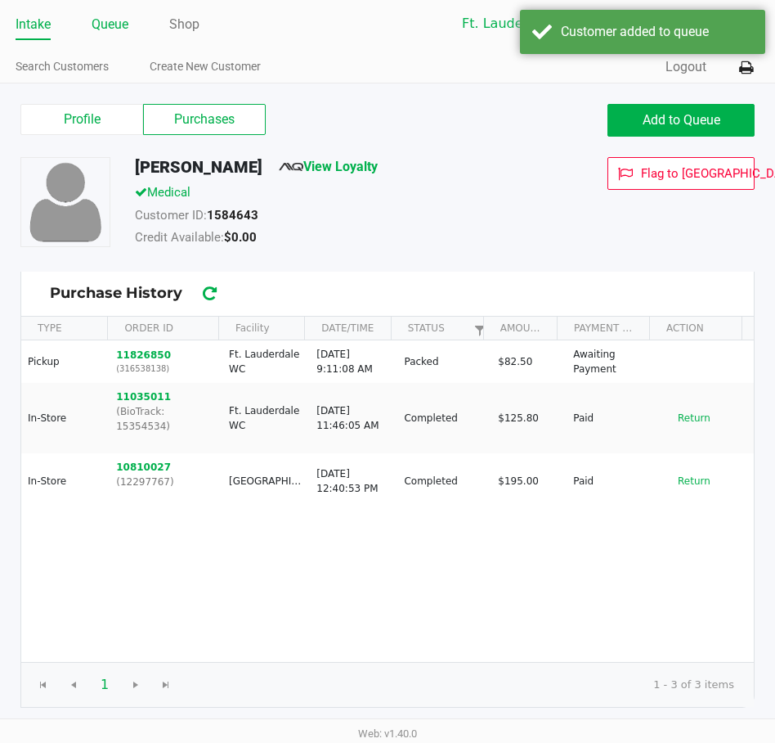
click at [103, 32] on link "Queue" at bounding box center [110, 24] width 37 height 23
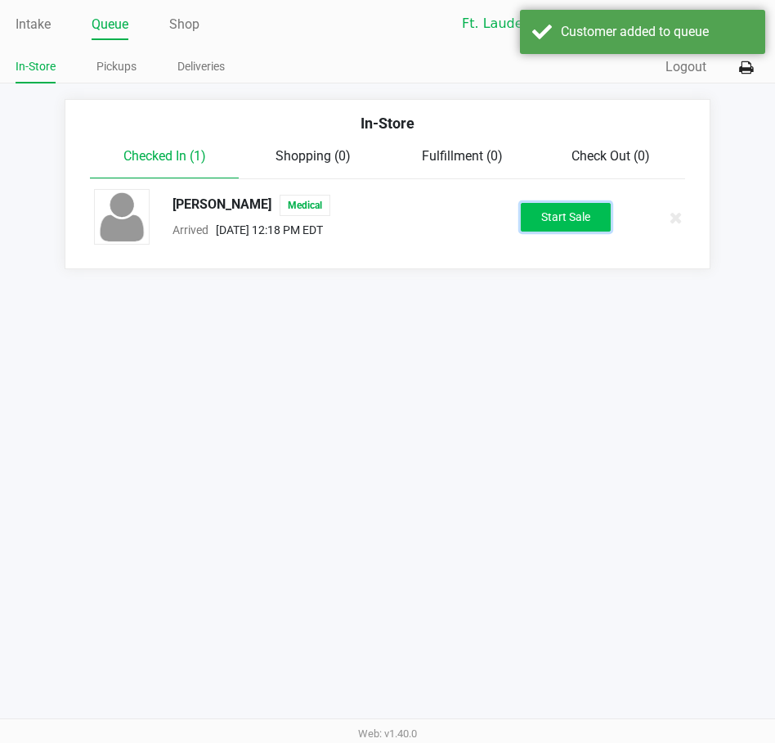
click at [554, 208] on button "Start Sale" at bounding box center [566, 217] width 90 height 29
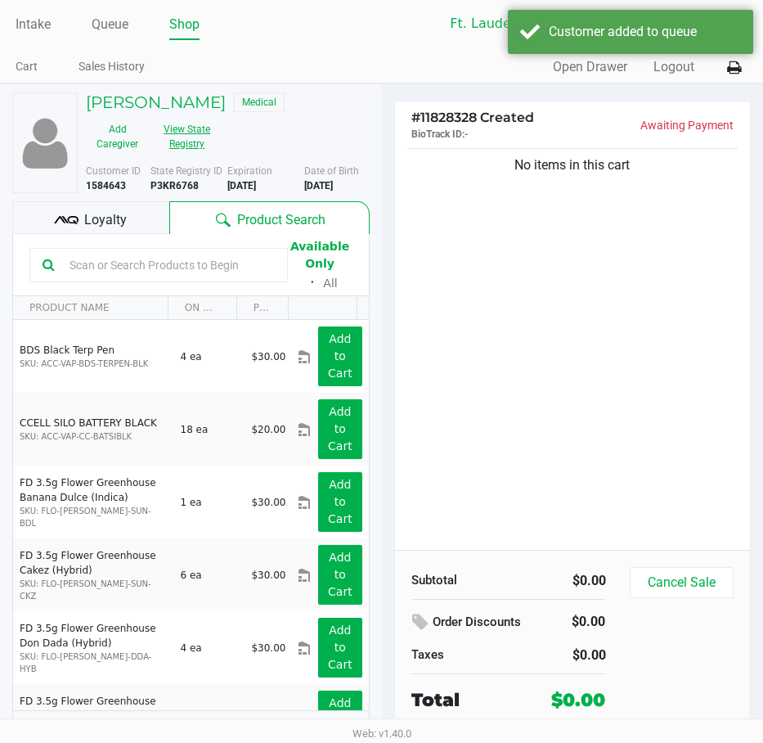
click at [201, 130] on button "View State Registry" at bounding box center [182, 136] width 66 height 41
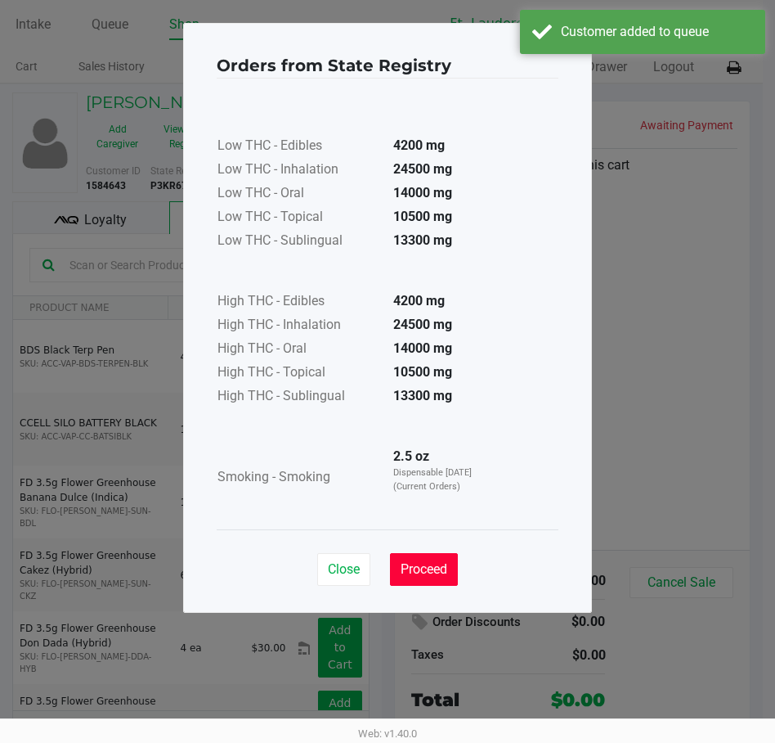
click at [440, 565] on span "Proceed" at bounding box center [424, 569] width 47 height 16
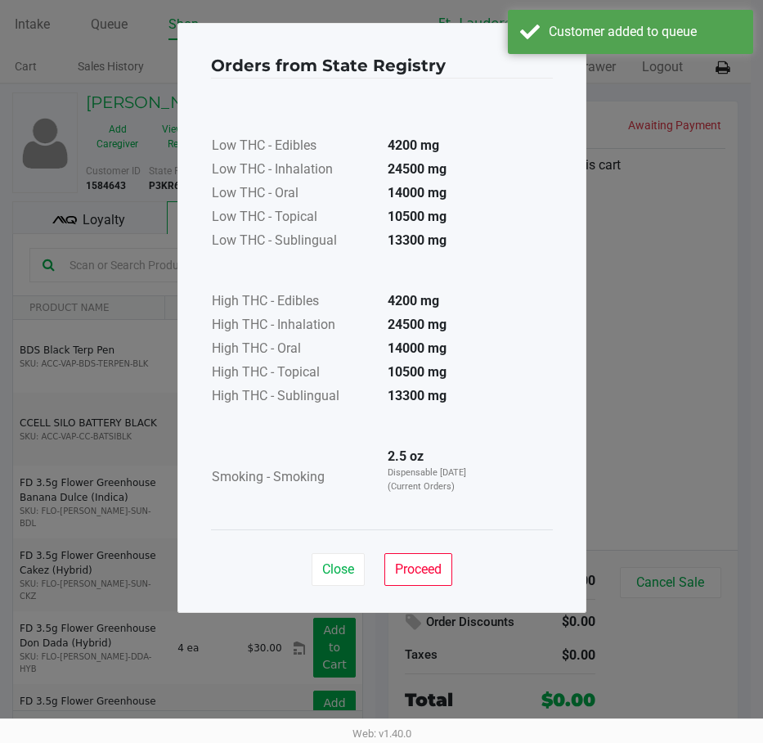
click at [697, 165] on ngb-modal-window "Orders from State Registry × Low THC - Edibles 4200 mg Low THC - Inhalation 245…" at bounding box center [381, 371] width 763 height 743
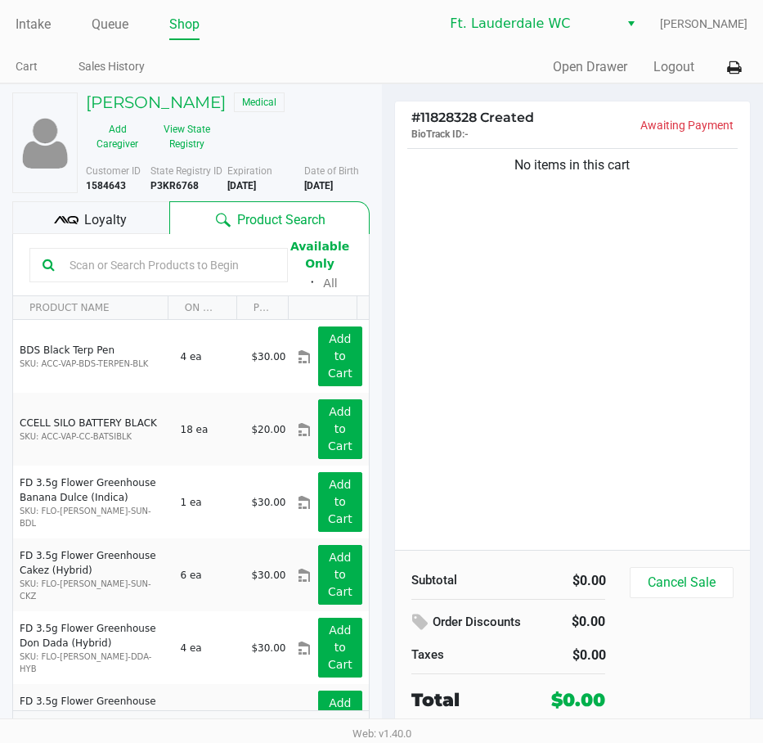
click at [612, 259] on div "No items in this cart" at bounding box center [573, 347] width 356 height 405
click at [187, 101] on h5 "[PERSON_NAME]" at bounding box center [156, 102] width 140 height 20
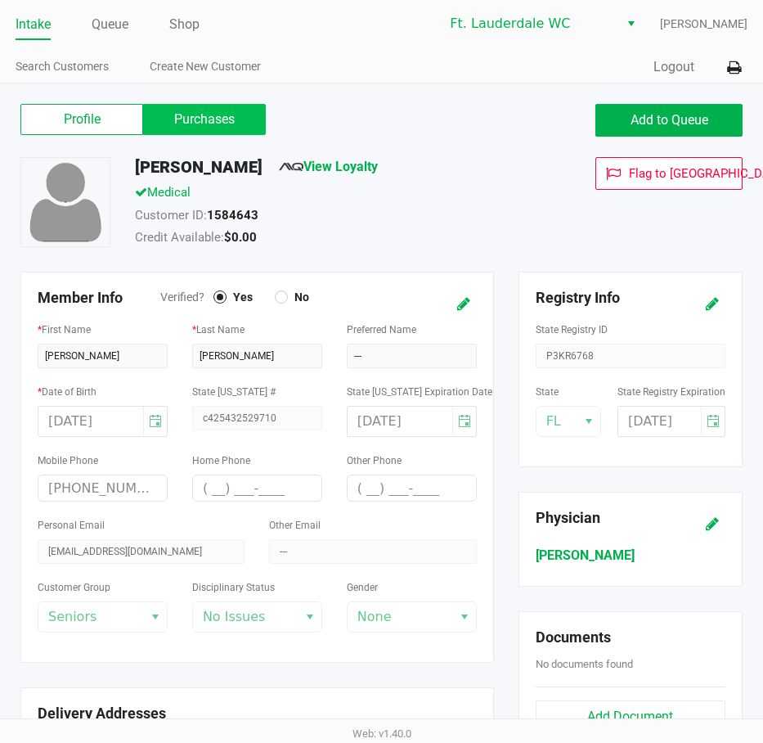
click at [240, 105] on label "Purchases" at bounding box center [204, 119] width 123 height 31
click at [0, 0] on 1 "Purchases" at bounding box center [0, 0] width 0 height 0
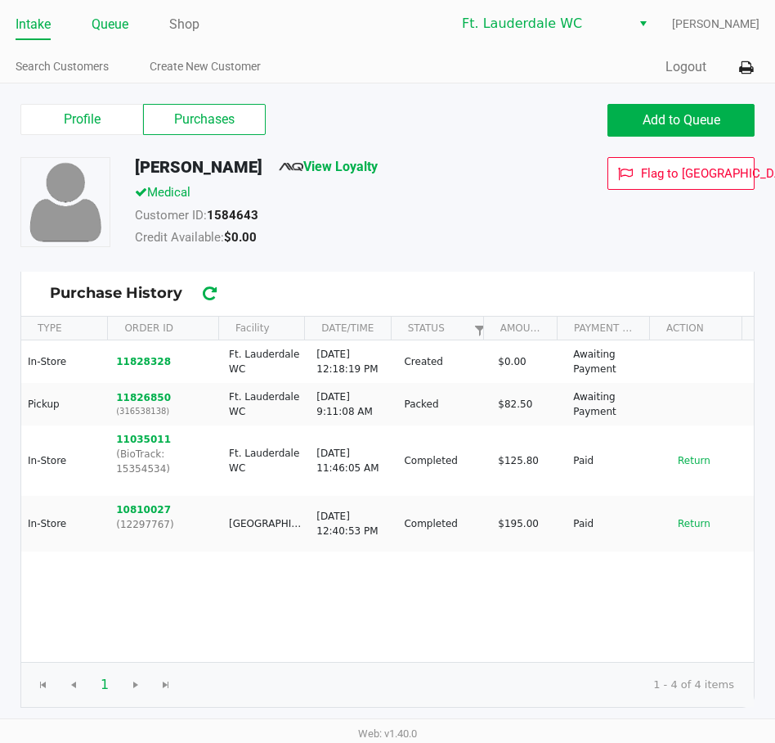
click at [95, 19] on link "Queue" at bounding box center [110, 24] width 37 height 23
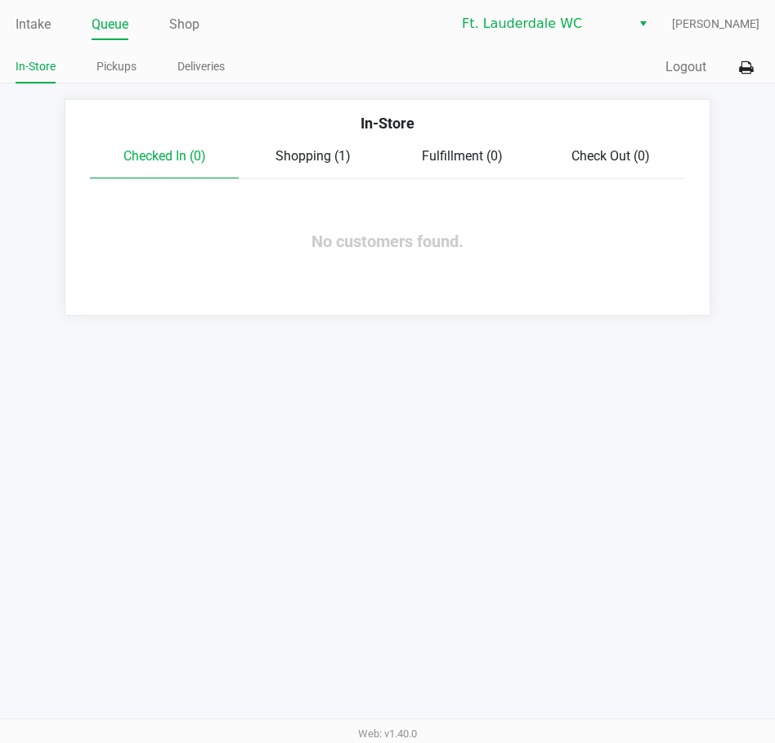
click at [285, 146] on div "Shopping (1)" at bounding box center [313, 156] width 149 height 20
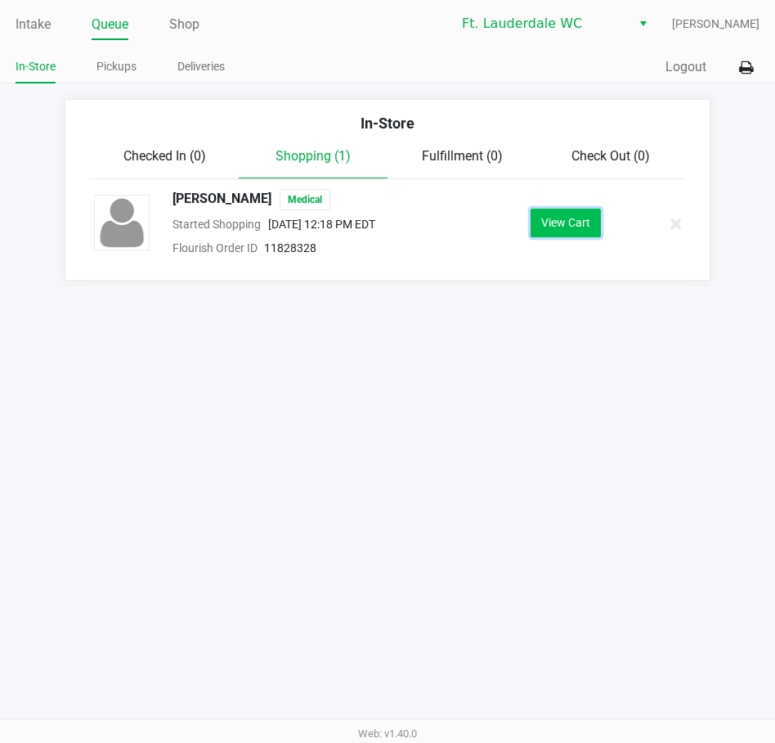
click at [573, 213] on button "View Cart" at bounding box center [566, 223] width 70 height 29
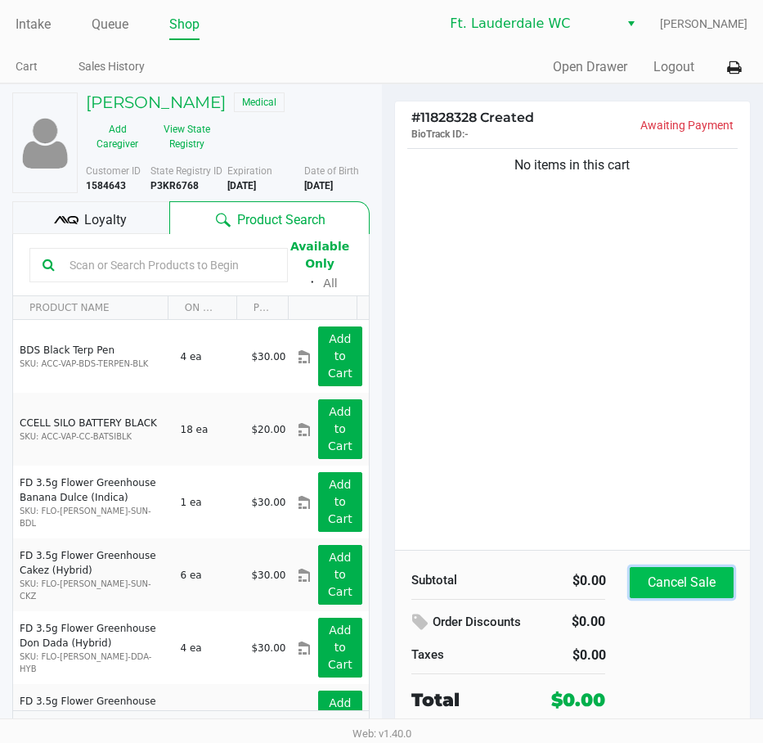
click at [662, 581] on button "Cancel Sale" at bounding box center [681, 582] width 103 height 31
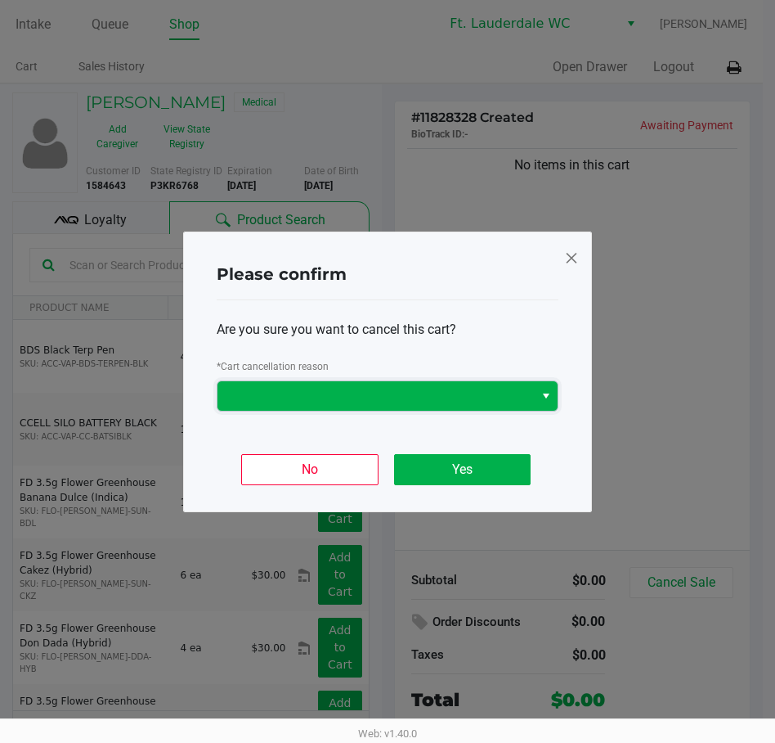
click at [455, 392] on span at bounding box center [375, 396] width 297 height 20
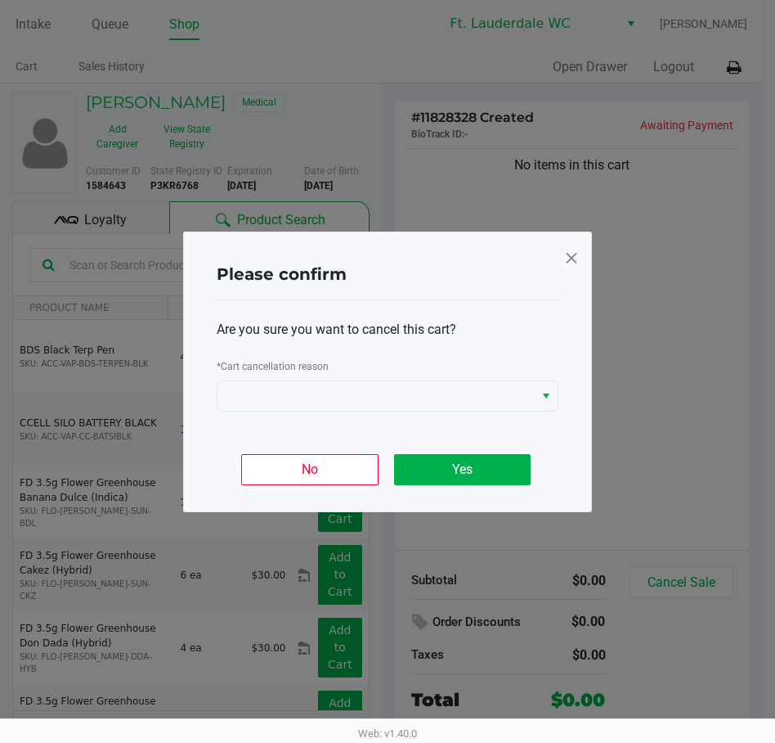
click at [566, 255] on span at bounding box center [571, 258] width 15 height 26
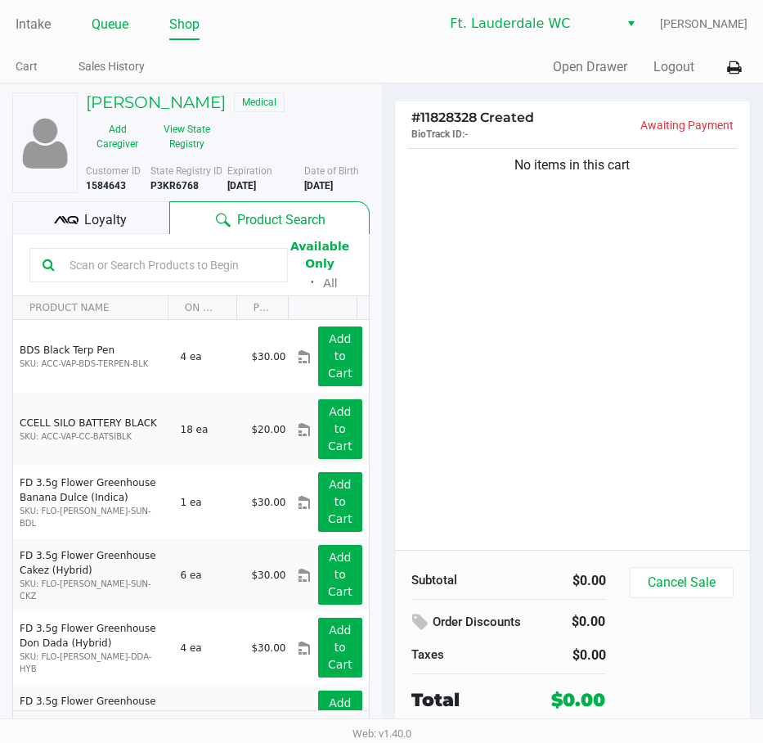
click at [105, 35] on link "Queue" at bounding box center [110, 24] width 37 height 23
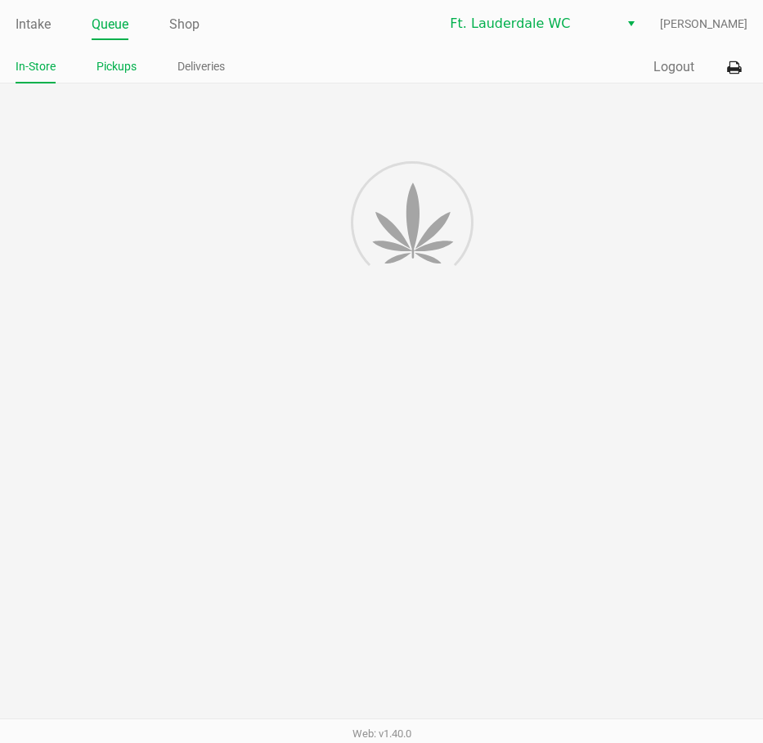
click at [142, 80] on ul "In-Store Pickups Deliveries" at bounding box center [199, 69] width 366 height 28
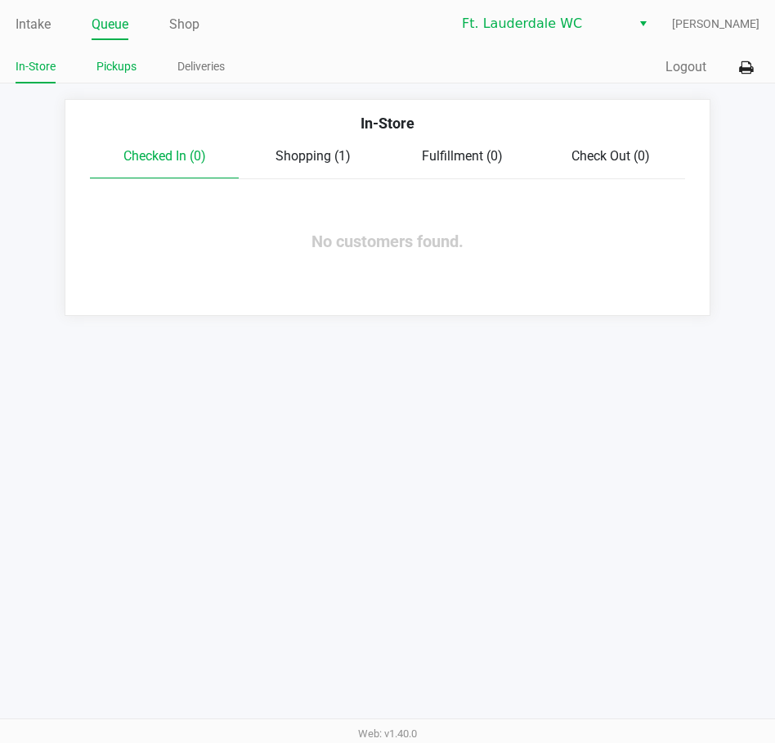
click at [113, 63] on link "Pickups" at bounding box center [117, 66] width 40 height 20
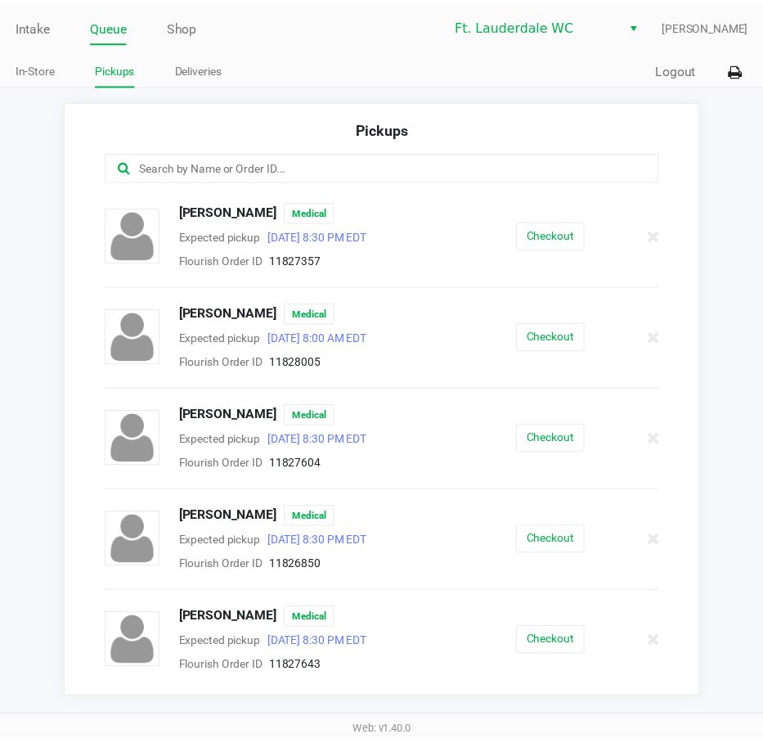
scroll to position [82, 0]
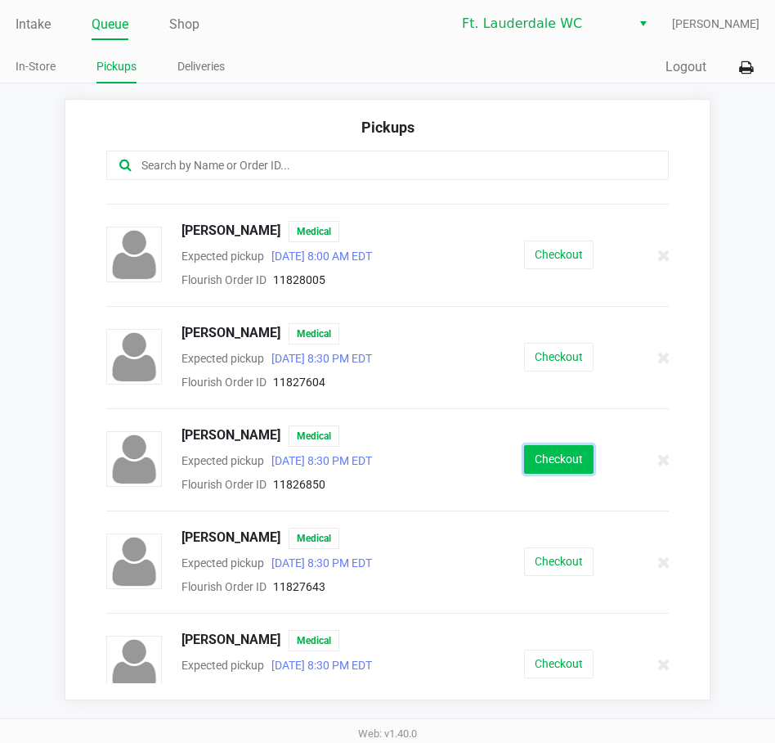
click at [533, 466] on button "Checkout" at bounding box center [559, 459] width 70 height 29
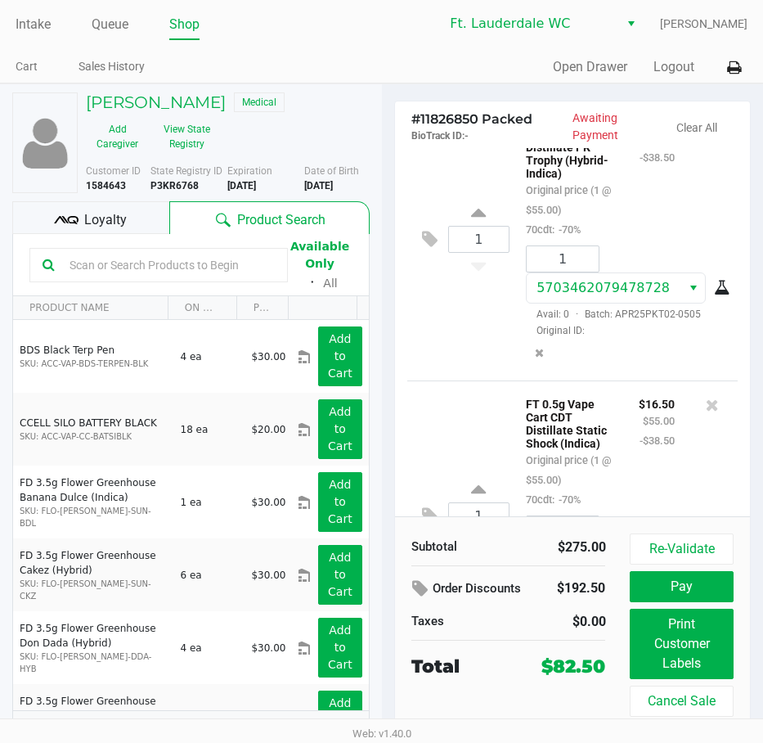
scroll to position [818, 0]
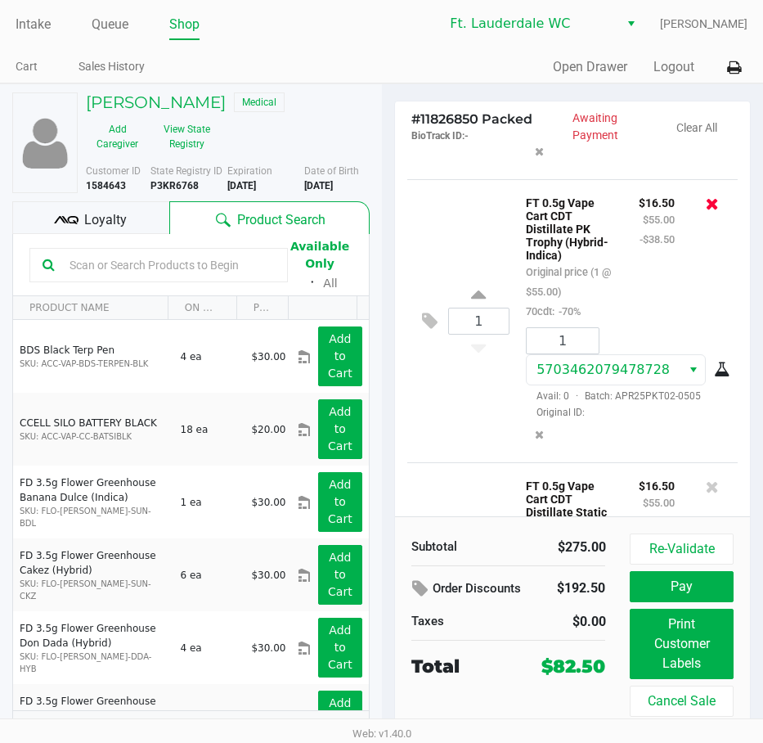
click at [697, 212] on icon at bounding box center [712, 203] width 13 height 16
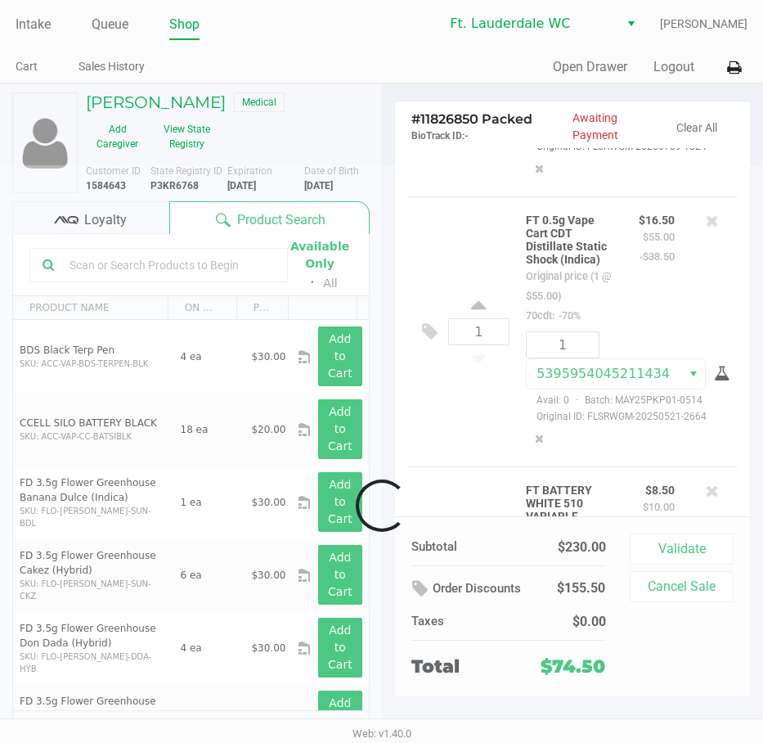
scroll to position [1076, 0]
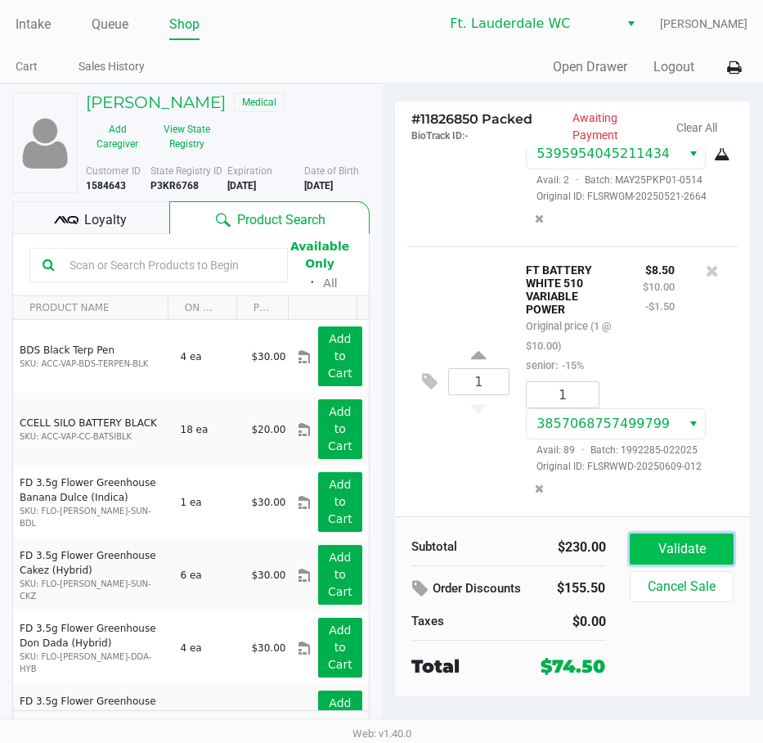
click at [676, 550] on button "Validate" at bounding box center [681, 548] width 103 height 31
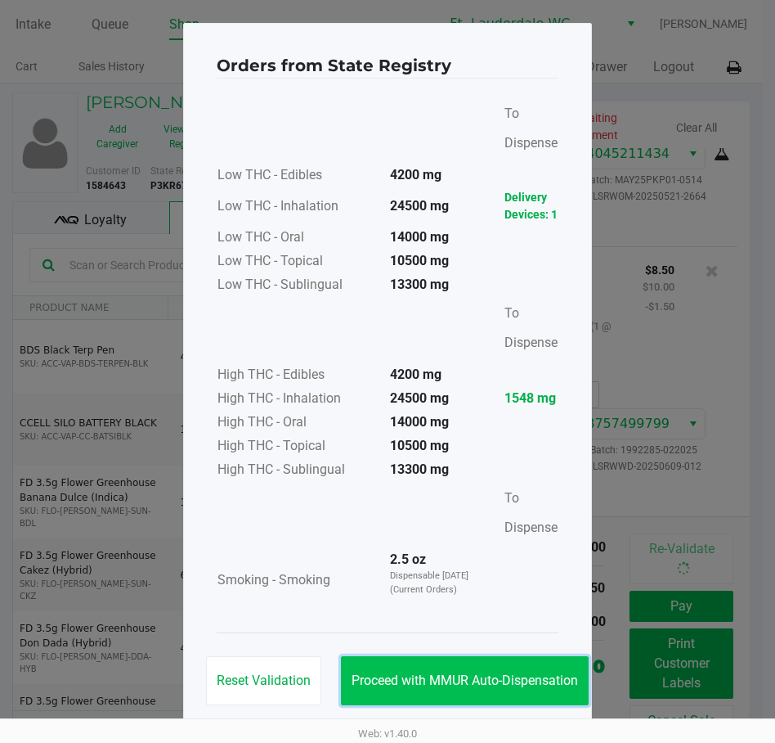
click at [474, 670] on button "Proceed with MMUR Auto-Dispensation" at bounding box center [465, 680] width 248 height 49
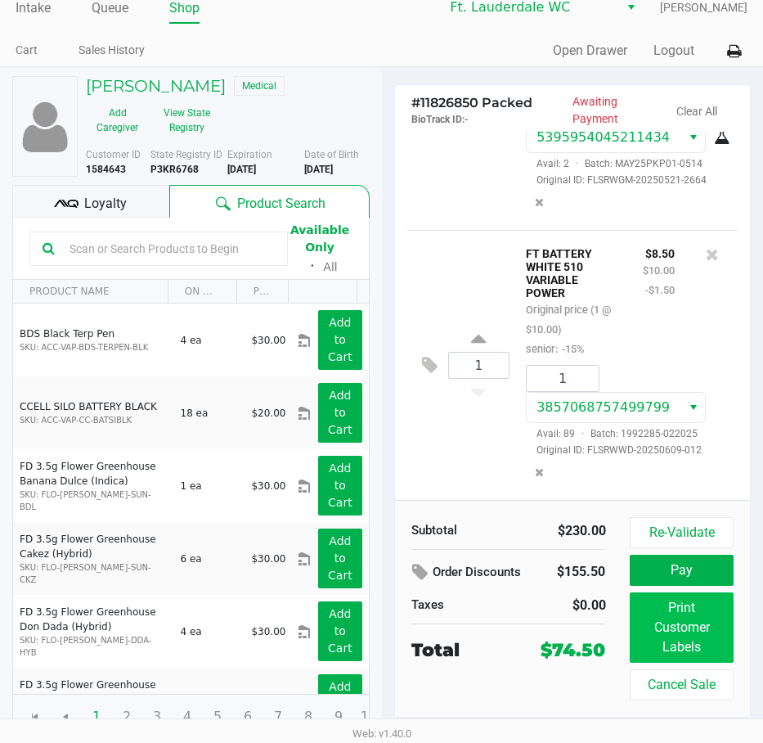
scroll to position [21, 0]
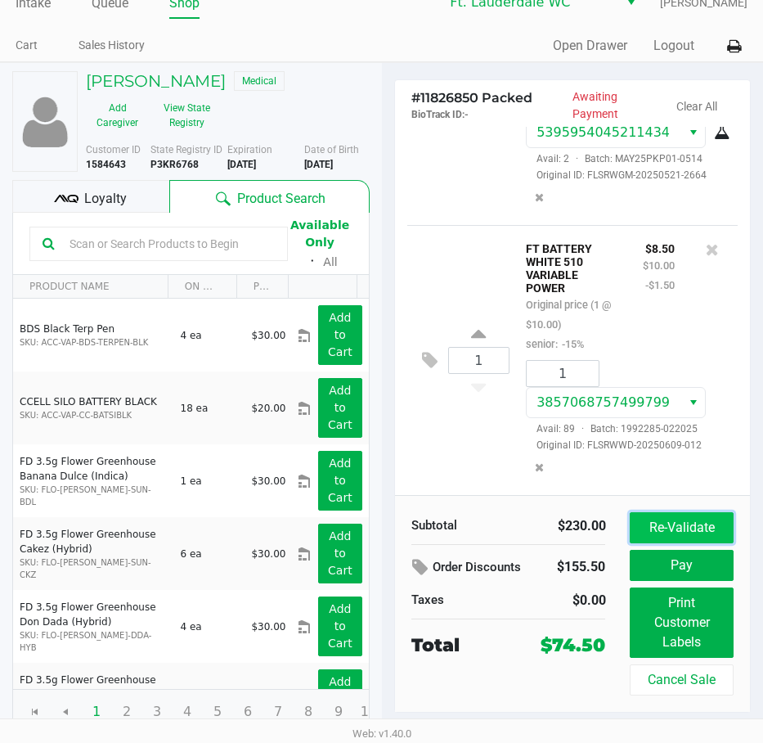
click at [658, 515] on button "Re-Validate" at bounding box center [681, 527] width 103 height 31
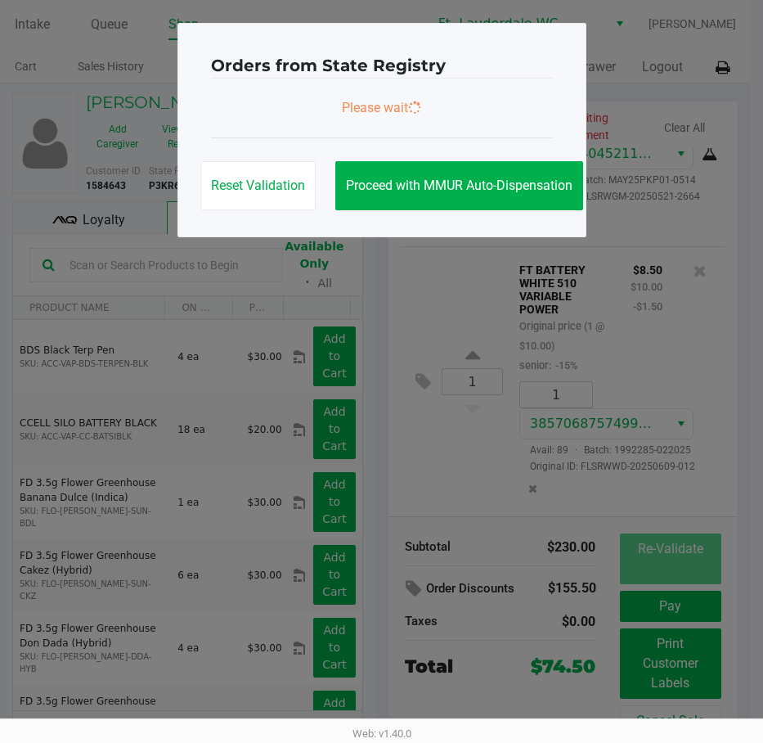
scroll to position [0, 0]
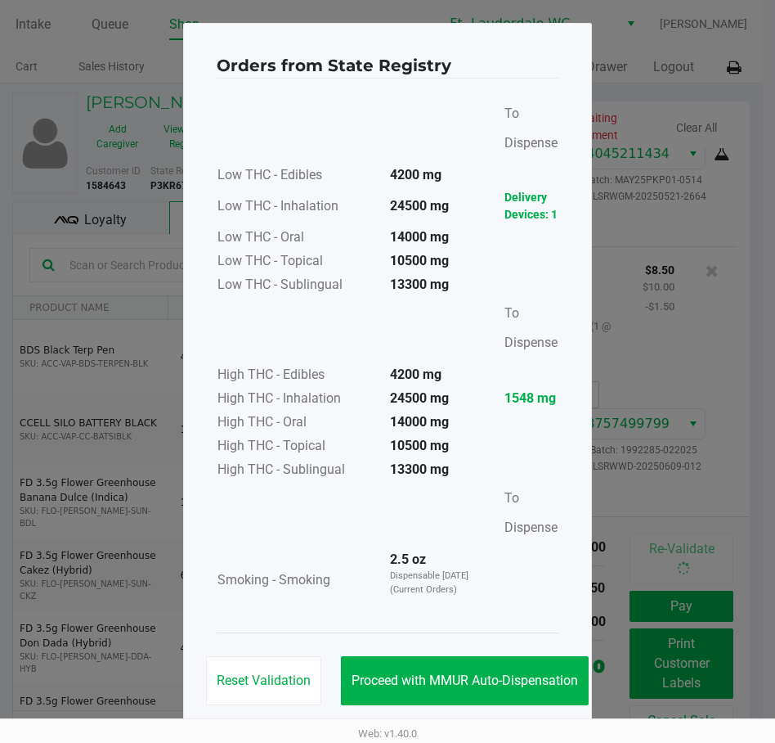
click at [462, 651] on div "Reset Validation Proceed with MMUR Auto-Dispensation" at bounding box center [388, 673] width 342 height 83
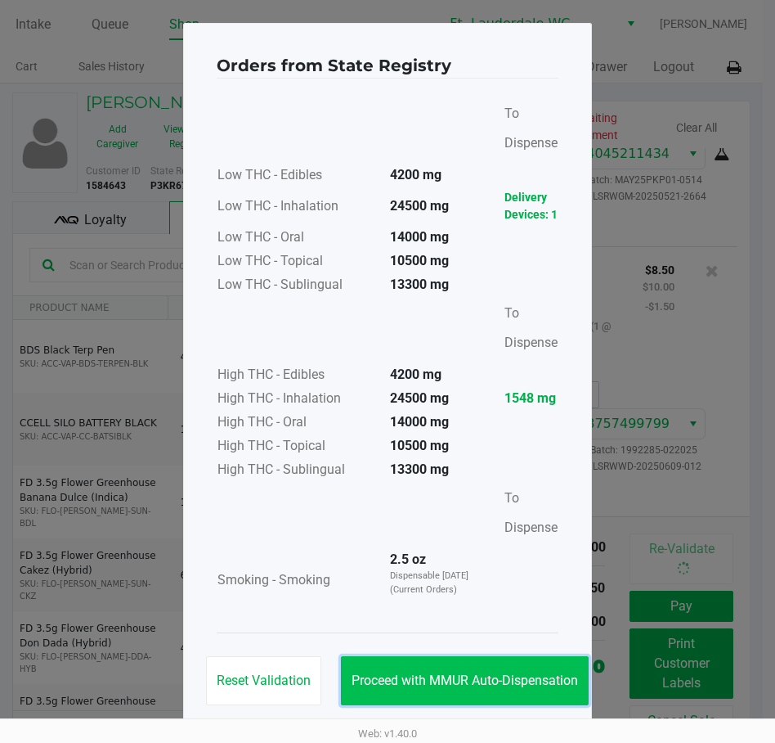
click at [455, 663] on button "Proceed with MMUR Auto-Dispensation" at bounding box center [465, 680] width 248 height 49
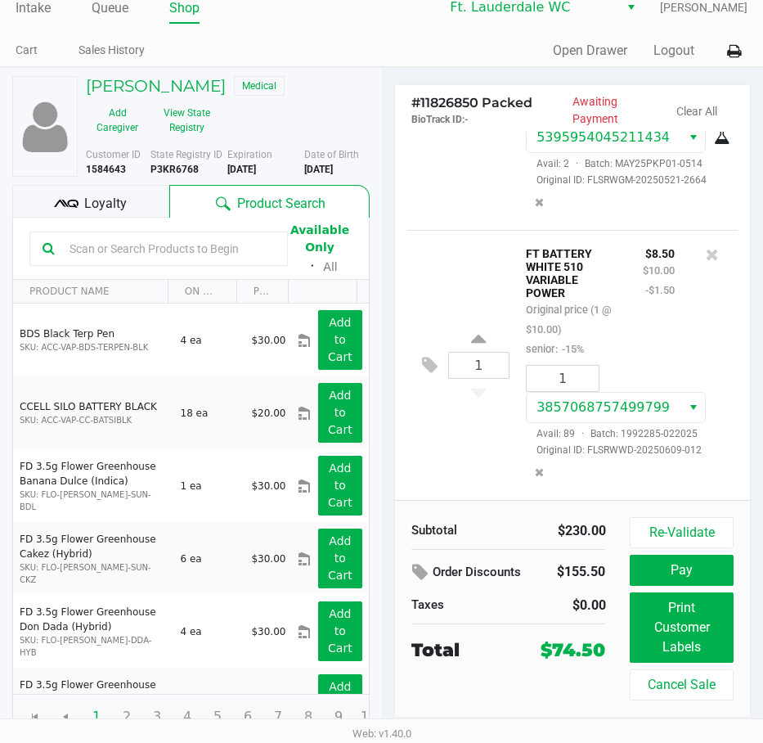
scroll to position [21, 0]
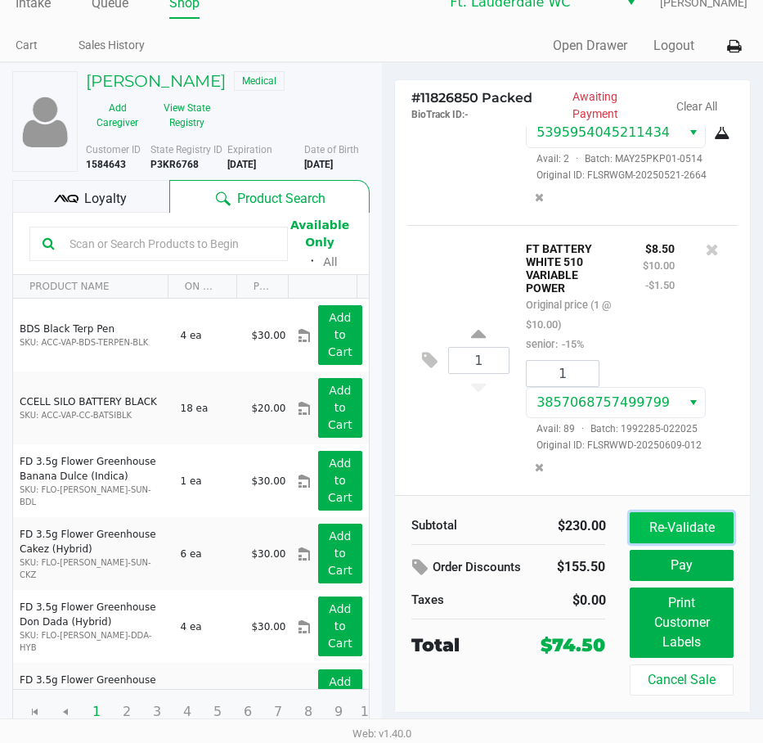
click at [654, 528] on button "Re-Validate" at bounding box center [681, 527] width 103 height 31
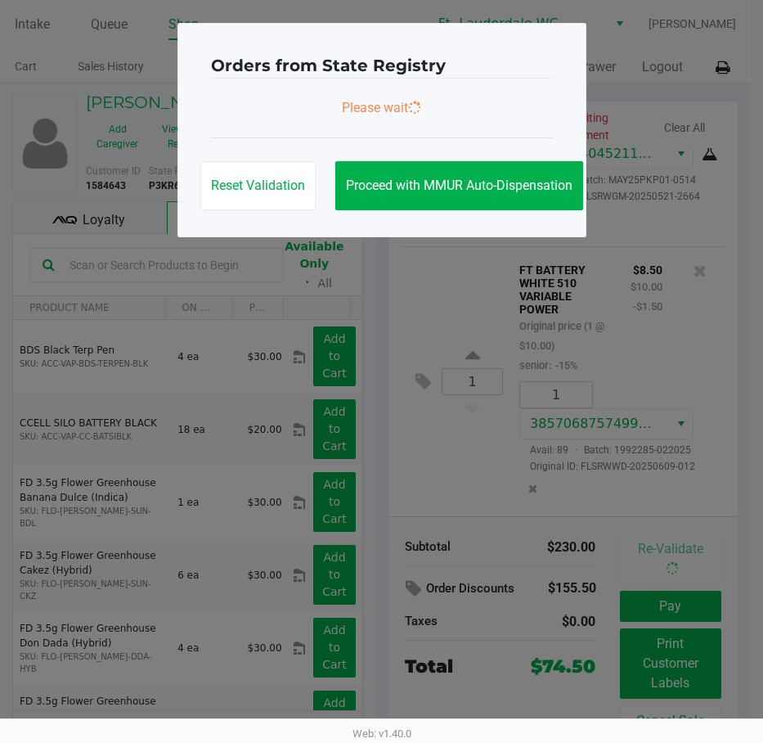
scroll to position [0, 0]
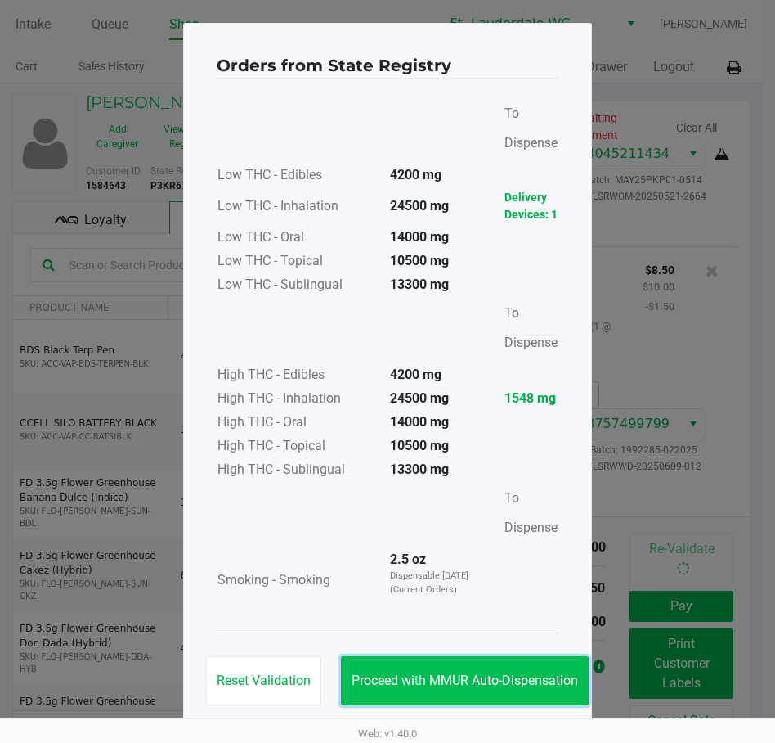
click at [492, 669] on button "Proceed with MMUR Auto-Dispensation" at bounding box center [465, 680] width 248 height 49
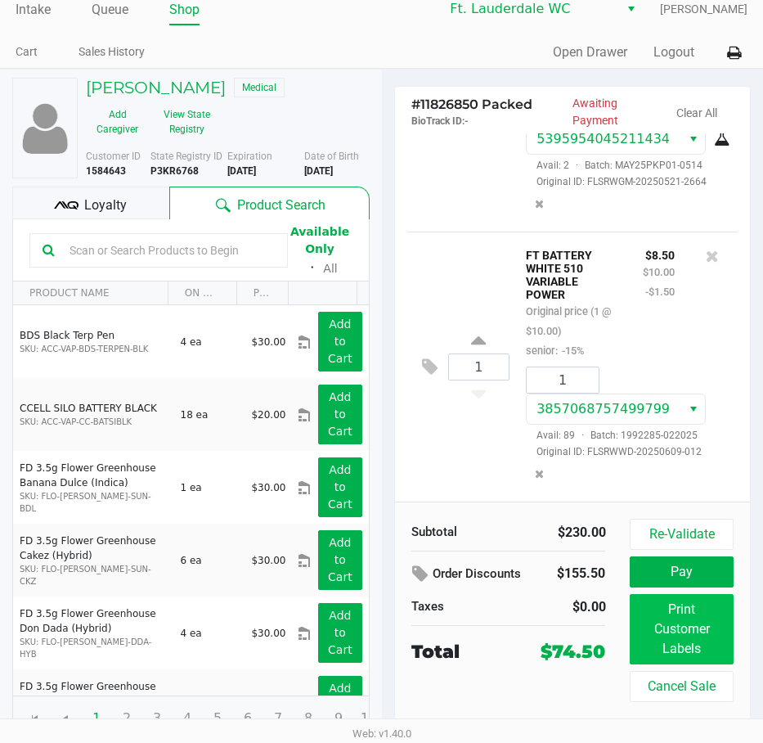
scroll to position [21, 0]
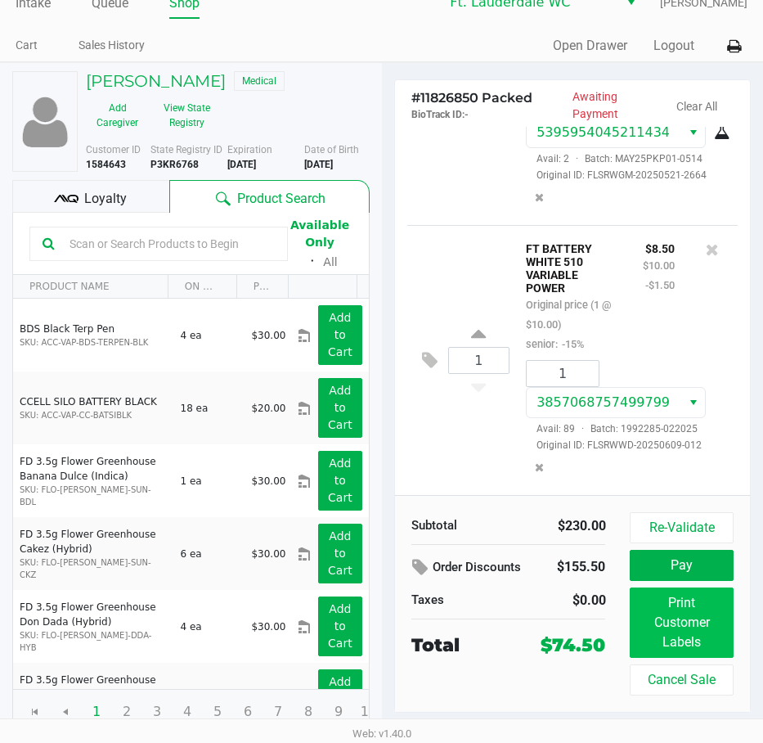
click at [685, 528] on button "Re-Validate" at bounding box center [681, 527] width 103 height 31
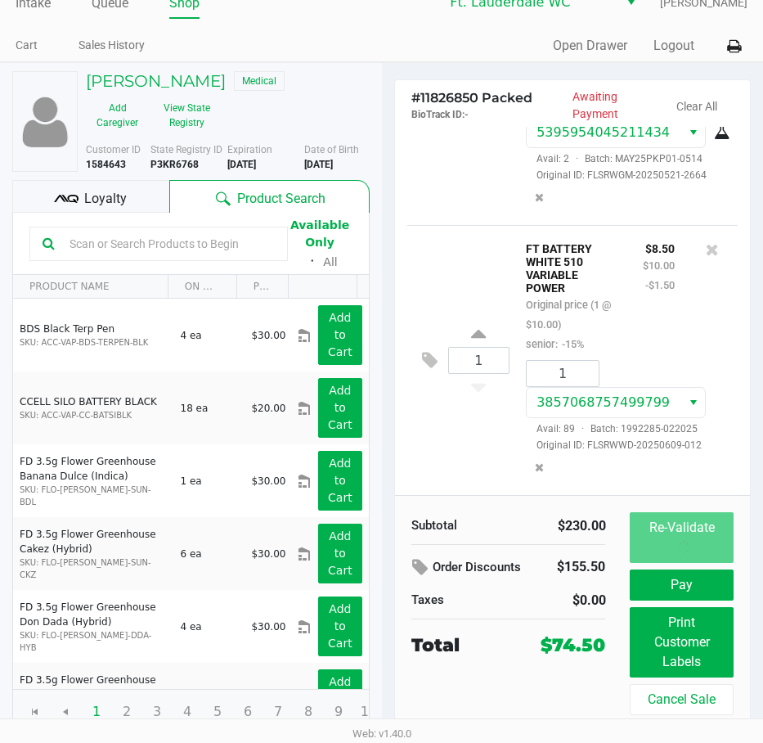
scroll to position [0, 0]
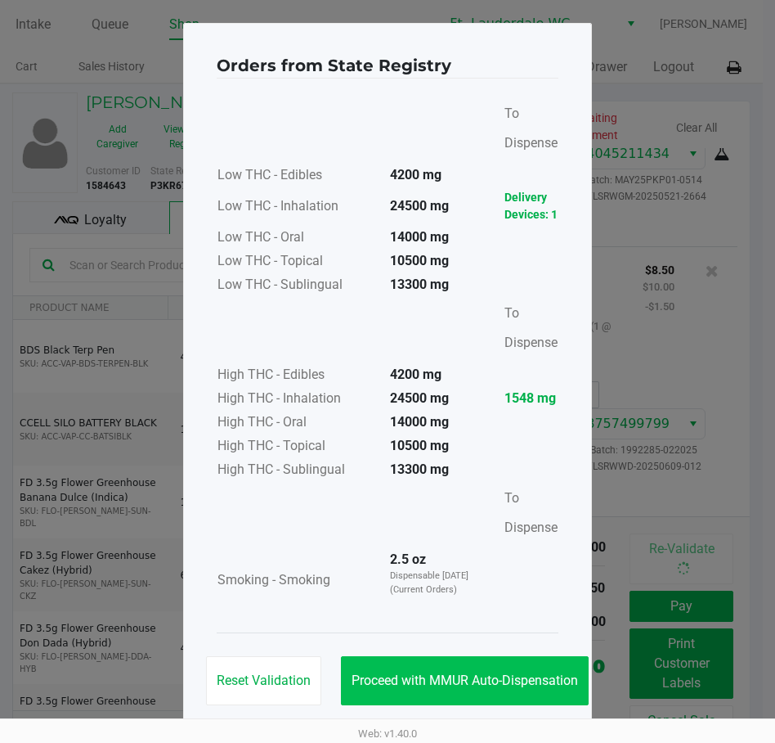
click at [502, 685] on span "Proceed with MMUR Auto-Dispensation" at bounding box center [465, 680] width 227 height 16
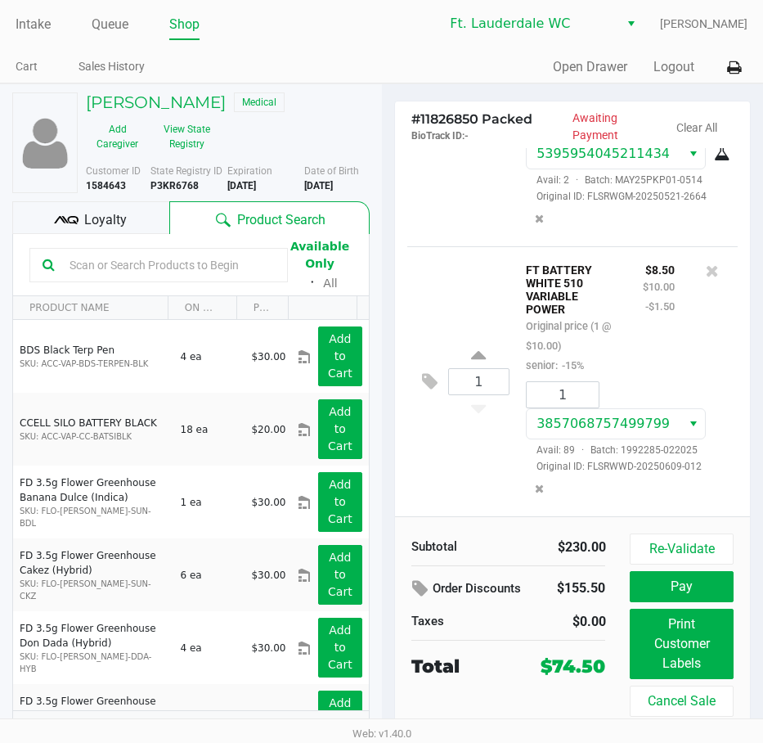
scroll to position [21, 0]
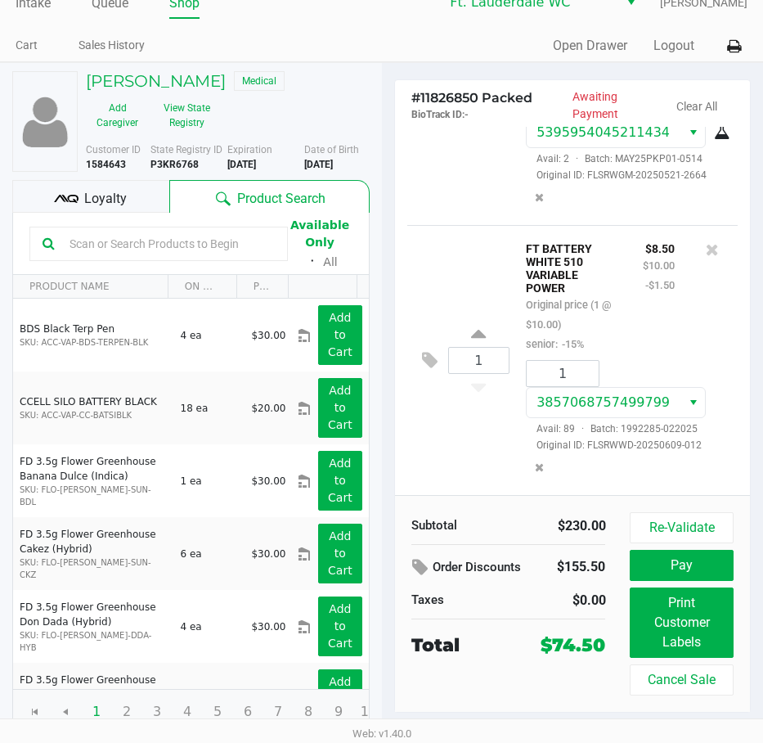
click at [694, 620] on button "Print Customer Labels" at bounding box center [681, 622] width 103 height 70
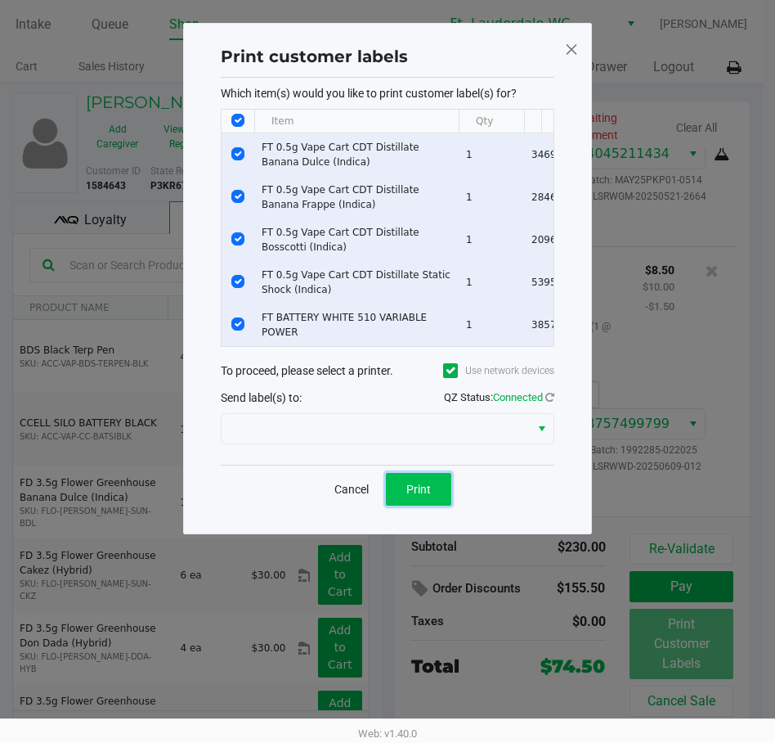
click at [416, 489] on button "Print" at bounding box center [418, 489] width 65 height 33
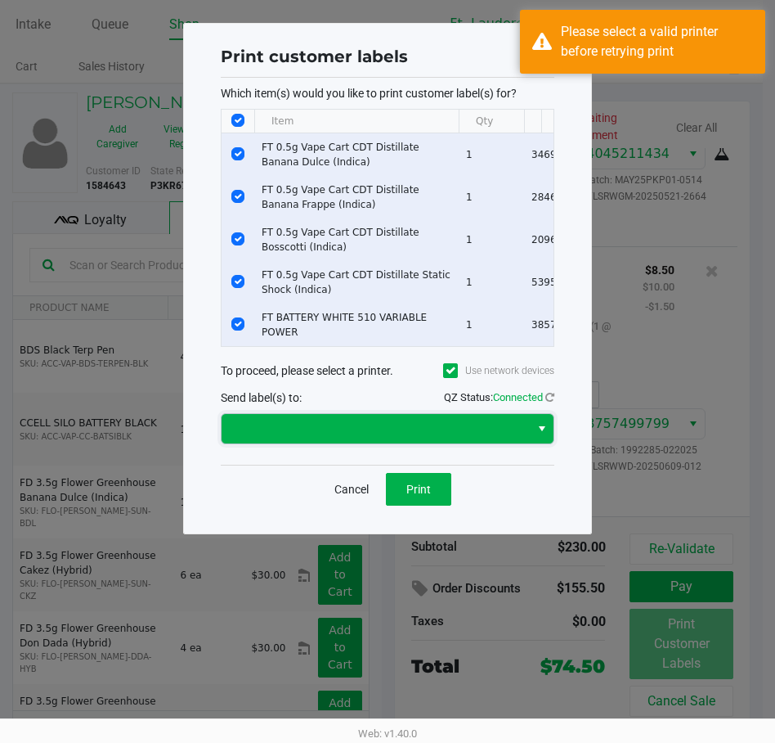
click at [335, 430] on span at bounding box center [375, 429] width 289 height 20
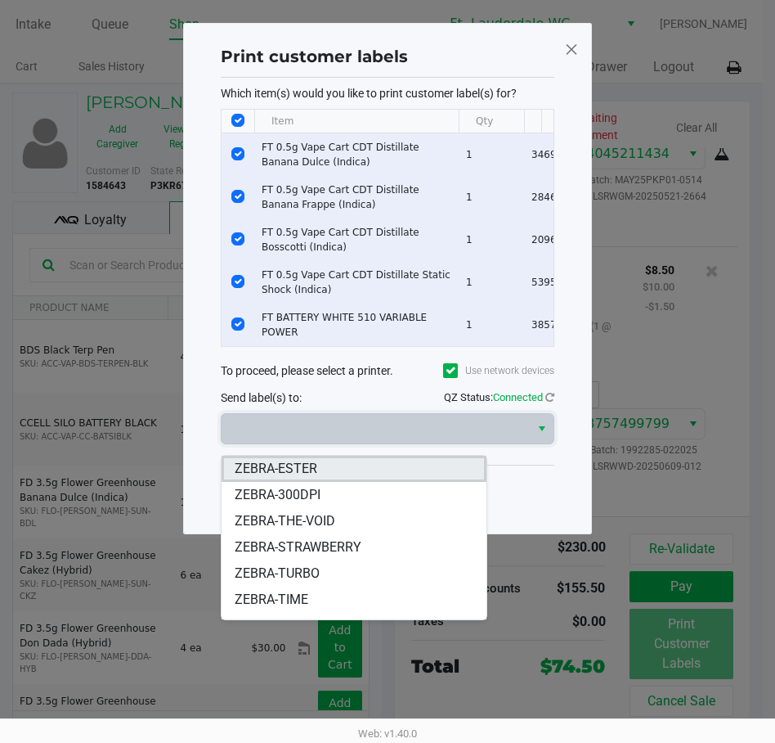
click at [358, 470] on li "ZEBRA-ESTER" at bounding box center [354, 469] width 265 height 26
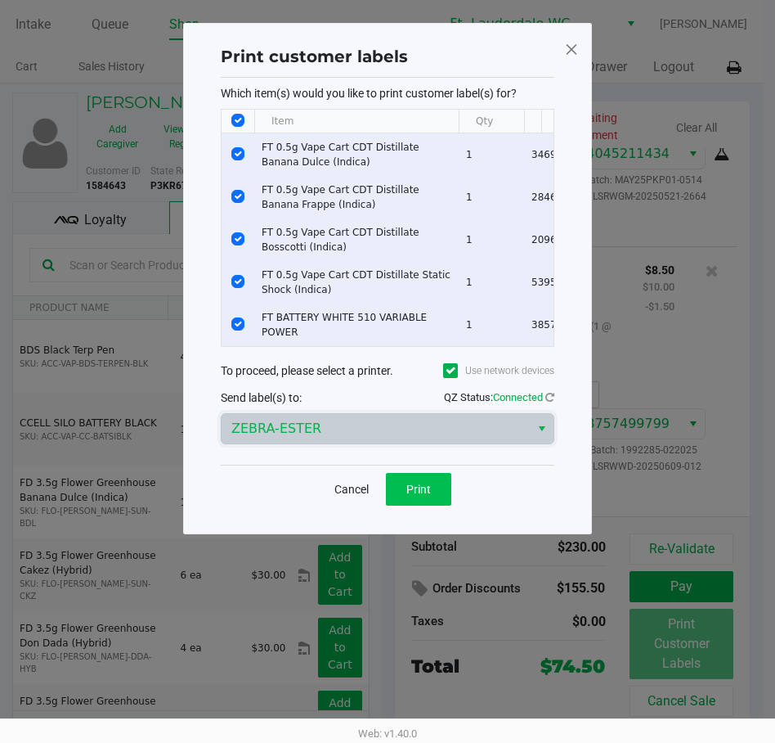
click at [424, 506] on button "Print" at bounding box center [418, 489] width 65 height 33
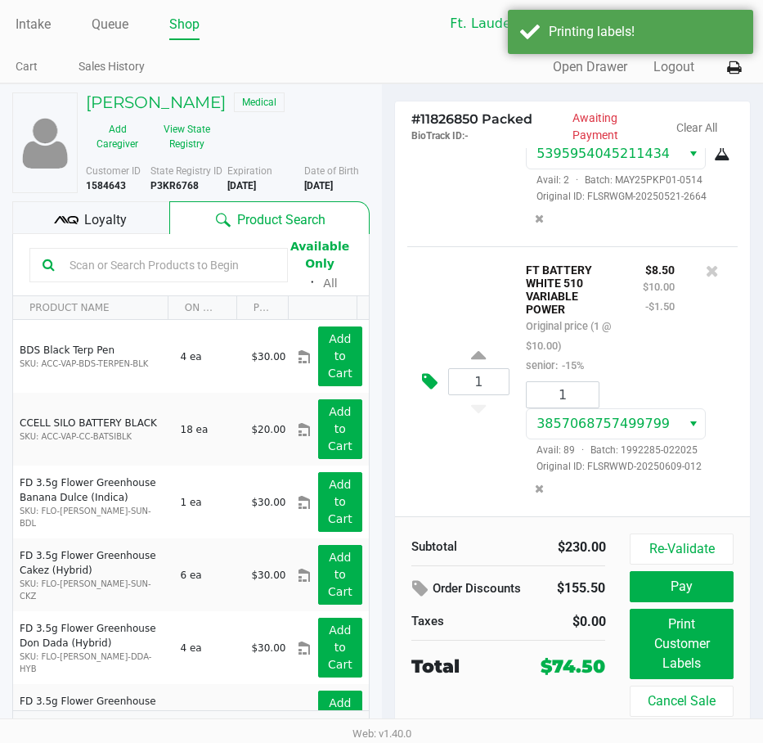
click at [423, 380] on icon at bounding box center [430, 381] width 16 height 19
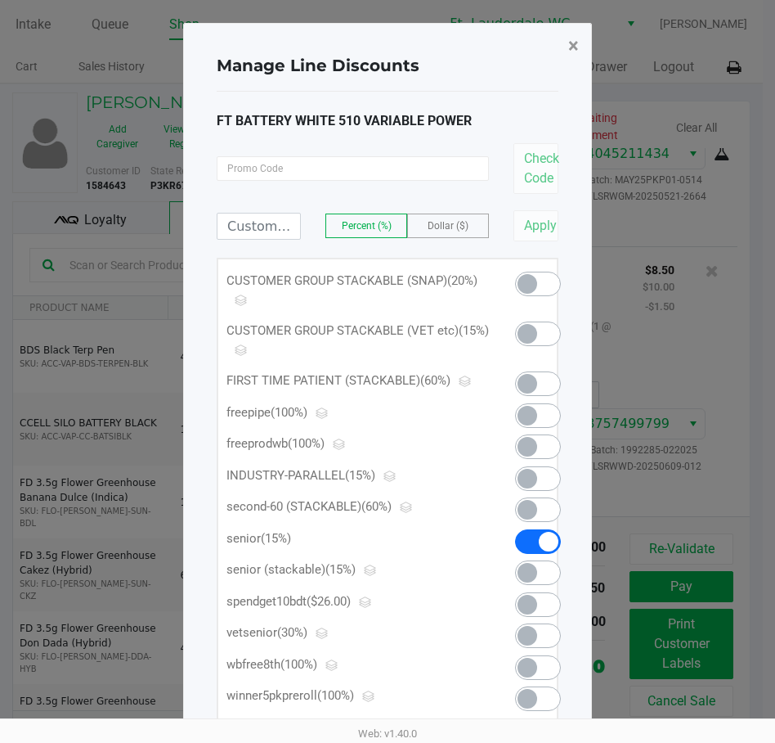
click at [570, 50] on span "×" at bounding box center [573, 45] width 11 height 23
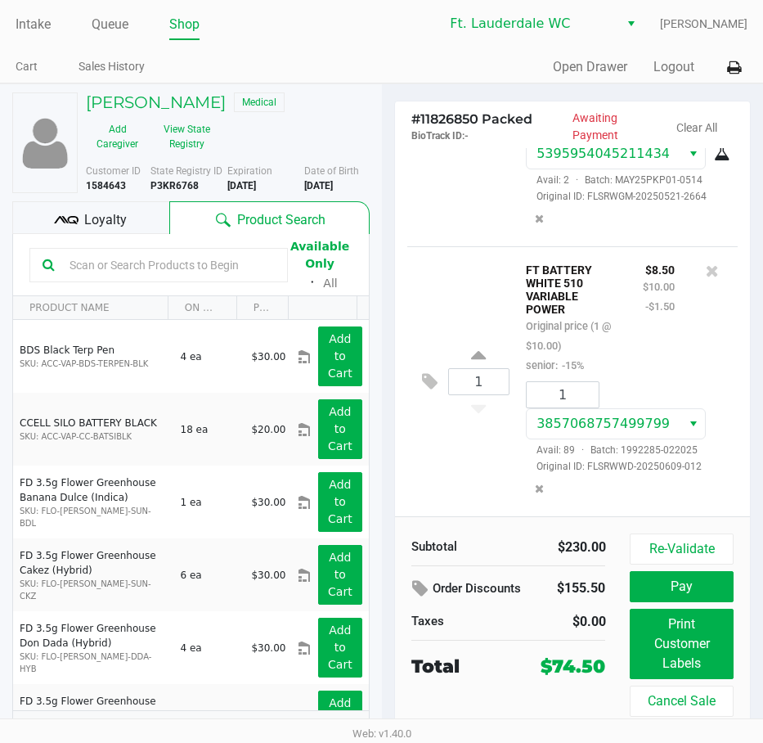
scroll to position [21, 0]
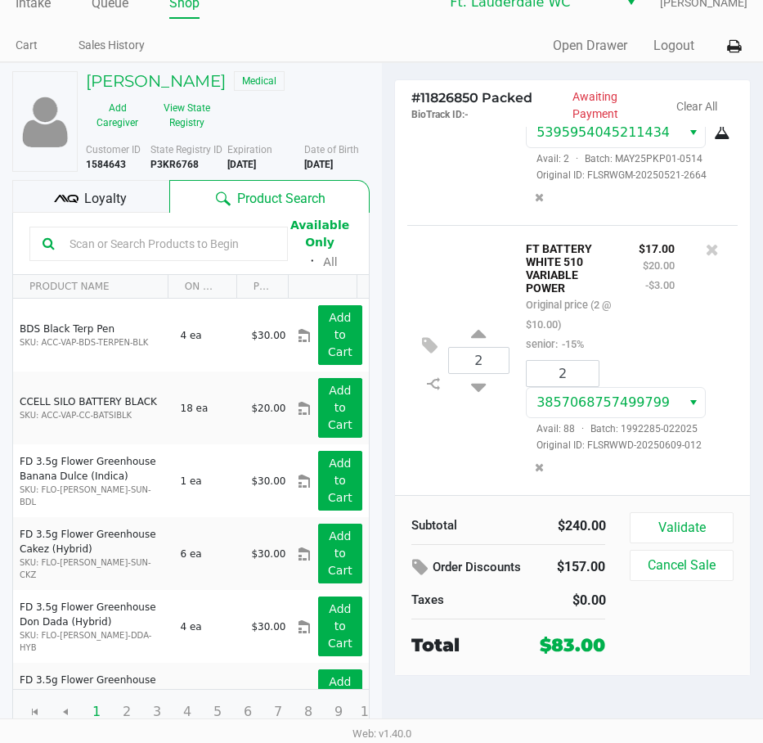
click at [697, 516] on button "Validate" at bounding box center [681, 527] width 103 height 31
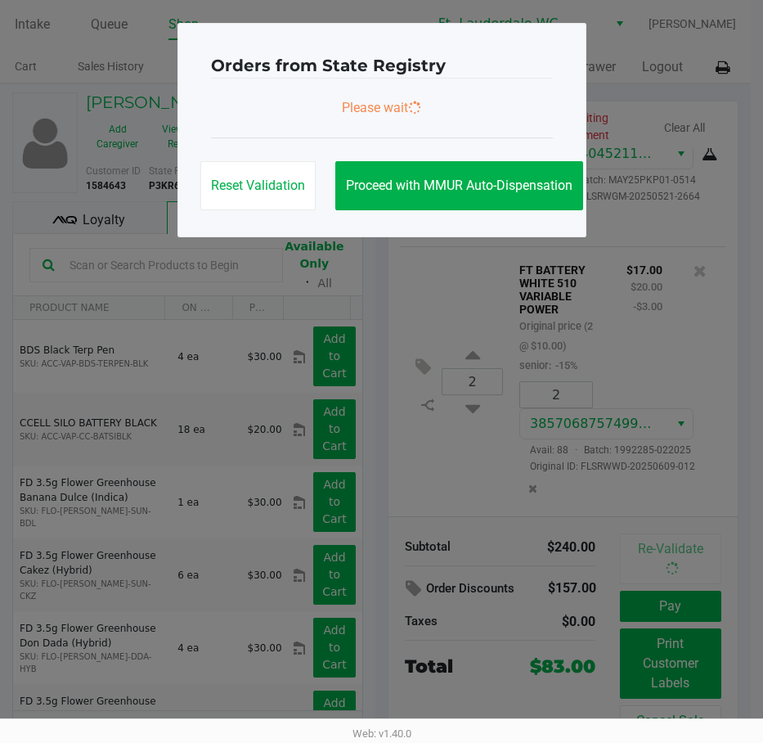
scroll to position [0, 0]
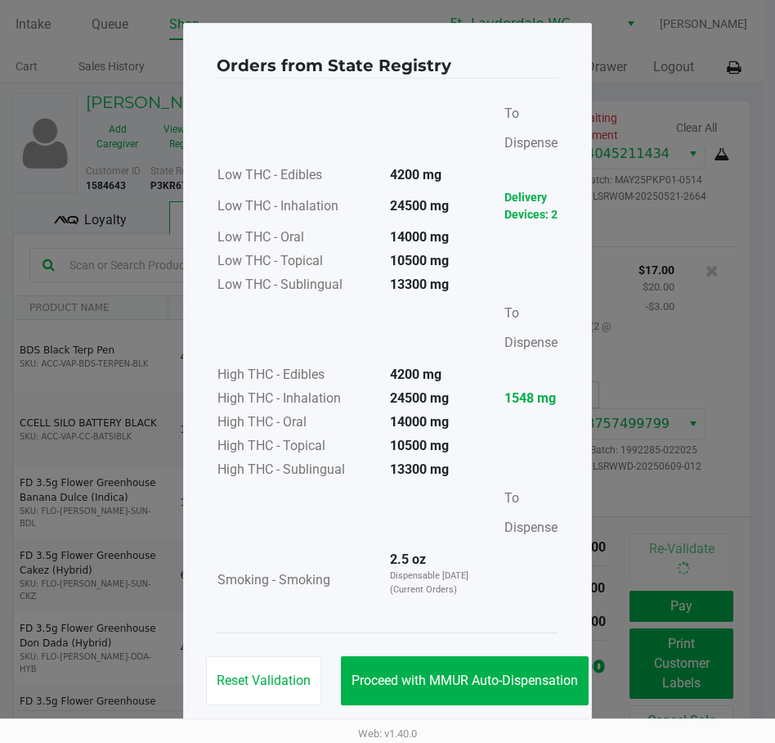
click at [496, 685] on span "Proceed with MMUR Auto-Dispensation" at bounding box center [465, 680] width 227 height 16
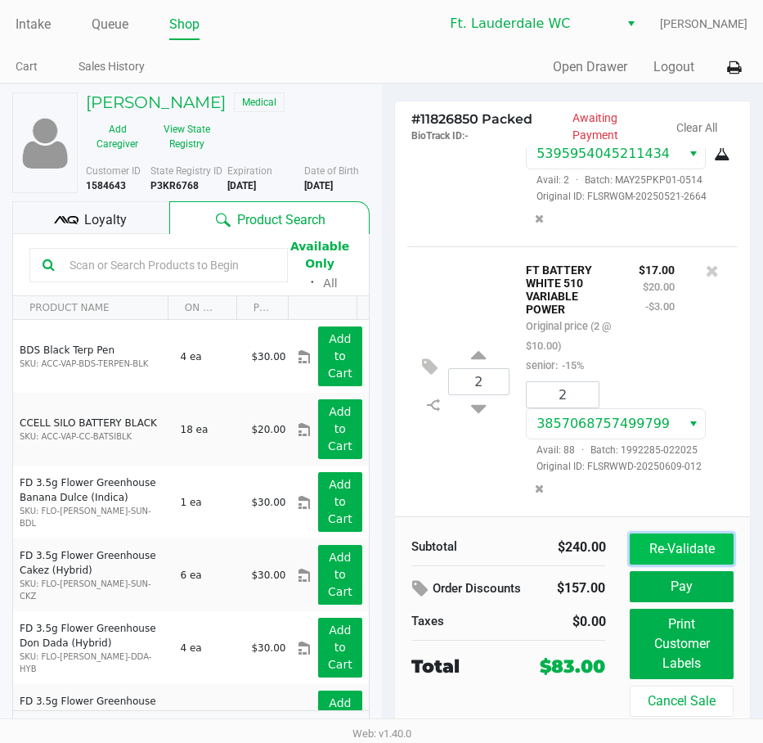
click at [669, 559] on button "Re-Validate" at bounding box center [681, 548] width 103 height 31
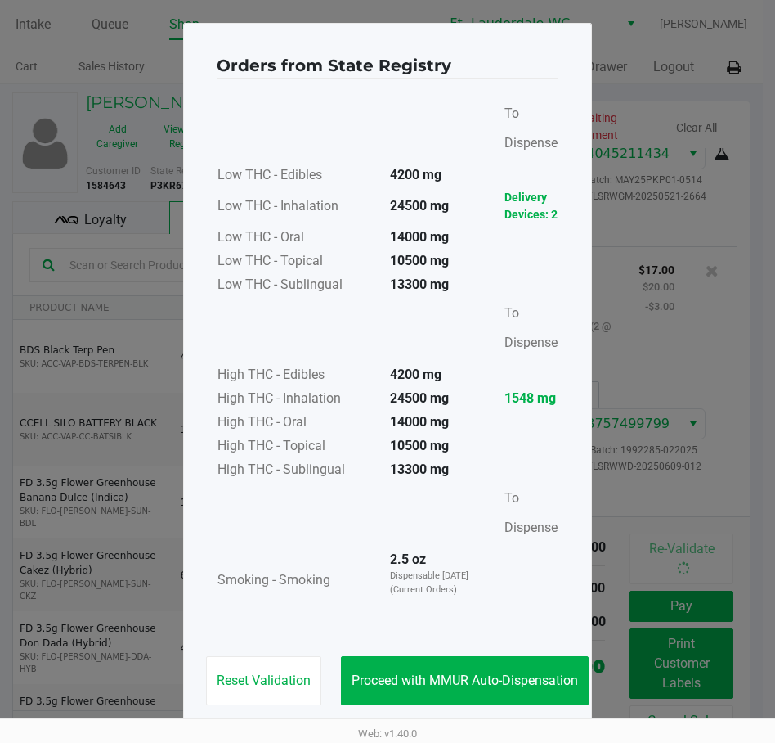
click at [533, 711] on div "Reset Validation Proceed with MMUR Auto-Dispensation" at bounding box center [388, 673] width 342 height 83
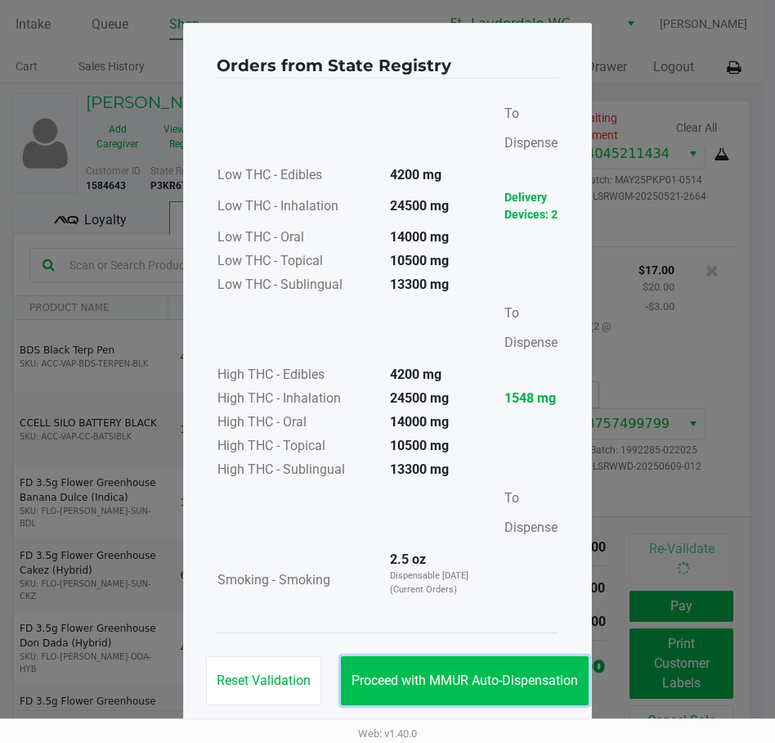
click at [546, 694] on button "Proceed with MMUR Auto-Dispensation" at bounding box center [465, 680] width 248 height 49
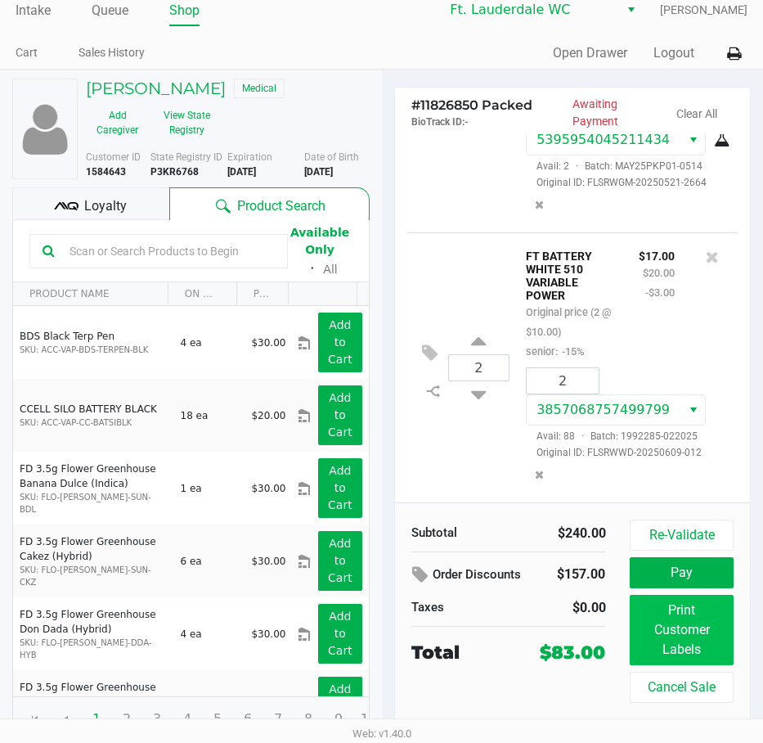
scroll to position [21, 0]
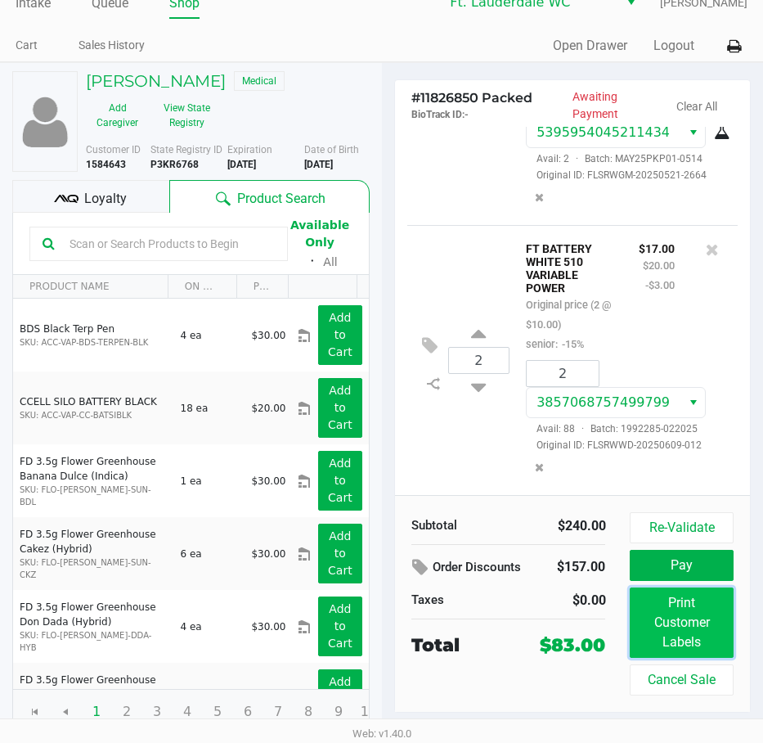
click at [667, 633] on button "Print Customer Labels" at bounding box center [681, 622] width 103 height 70
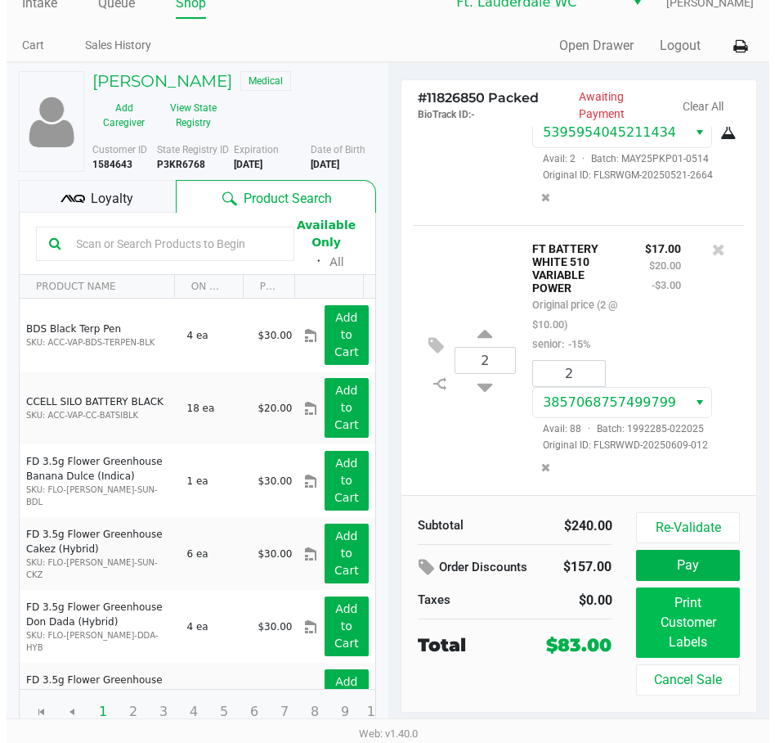
scroll to position [0, 0]
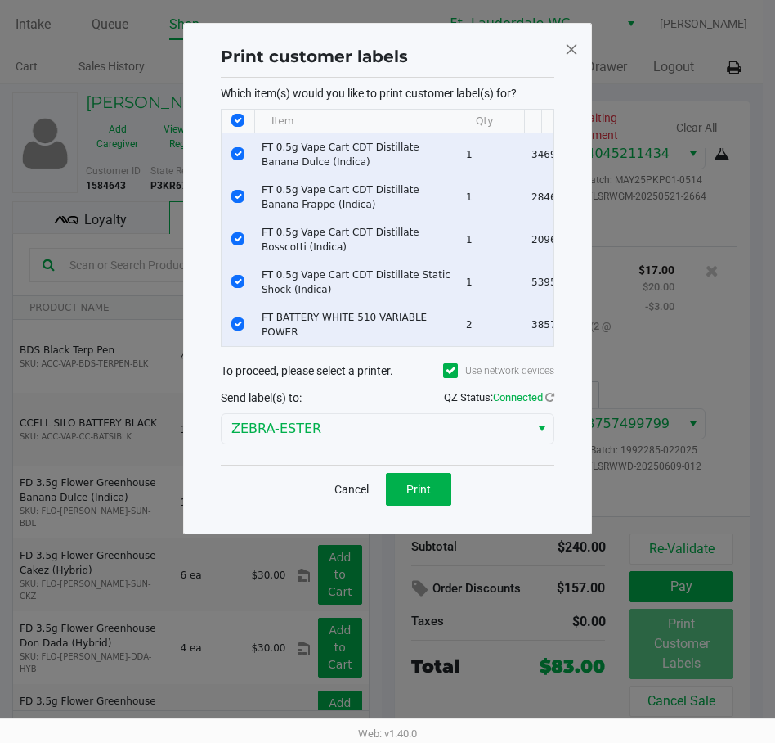
drag, startPoint x: 240, startPoint y: 121, endPoint x: 240, endPoint y: 145, distance: 23.7
click at [240, 119] on input "Select All Rows" at bounding box center [237, 120] width 13 height 13
checkbox input "false"
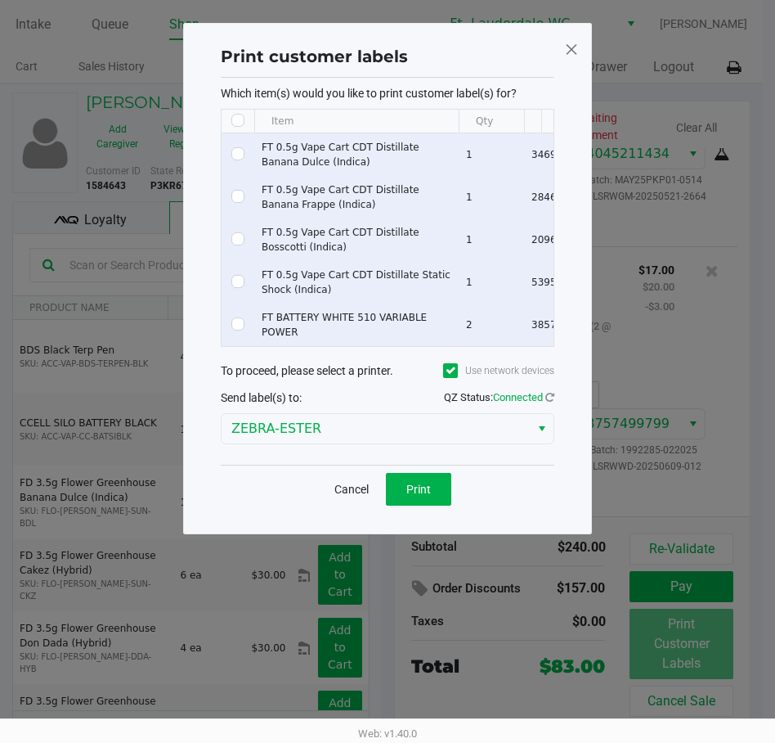
checkbox input "false"
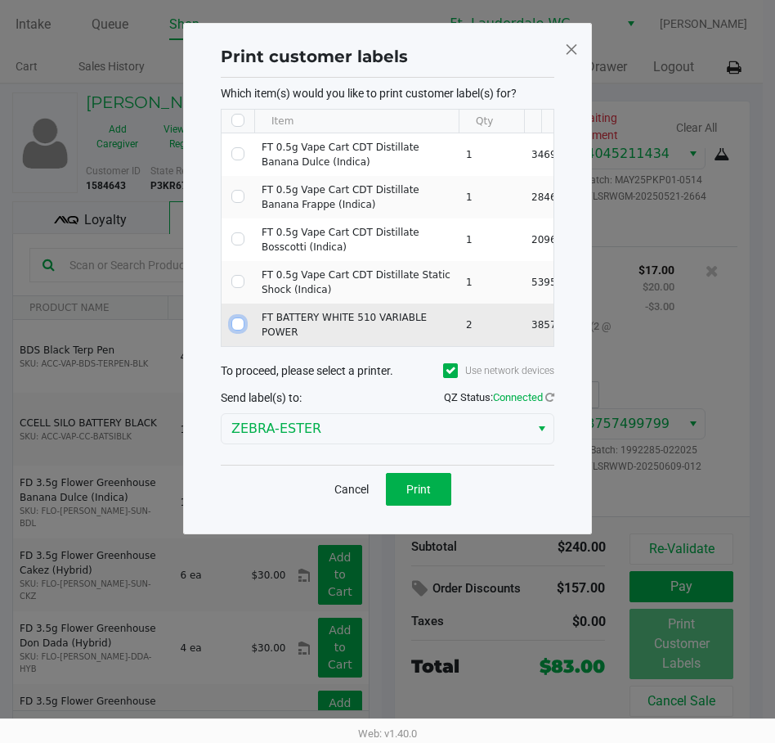
click at [240, 317] on input "Select Row" at bounding box center [237, 323] width 13 height 13
checkbox input "true"
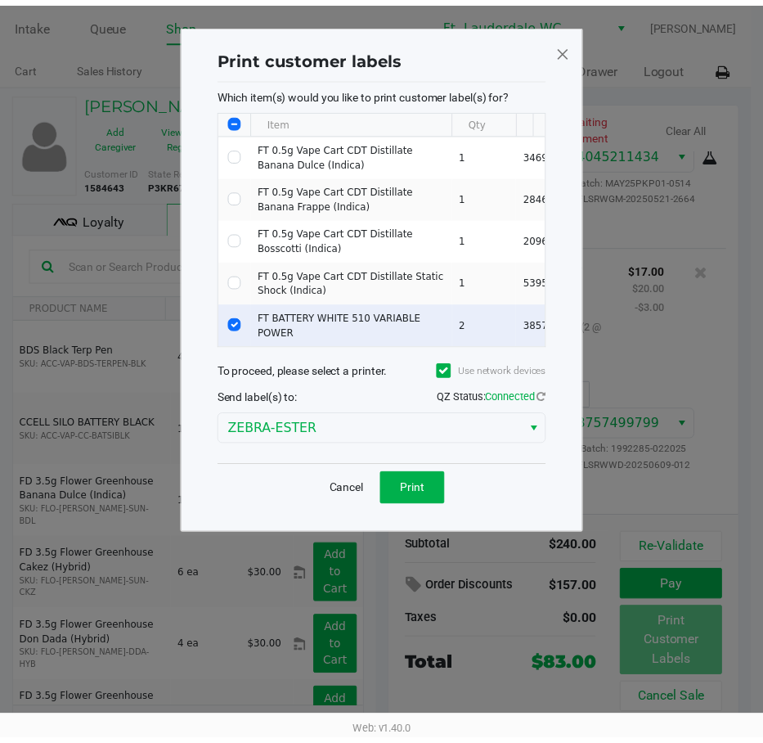
scroll to position [0, 294]
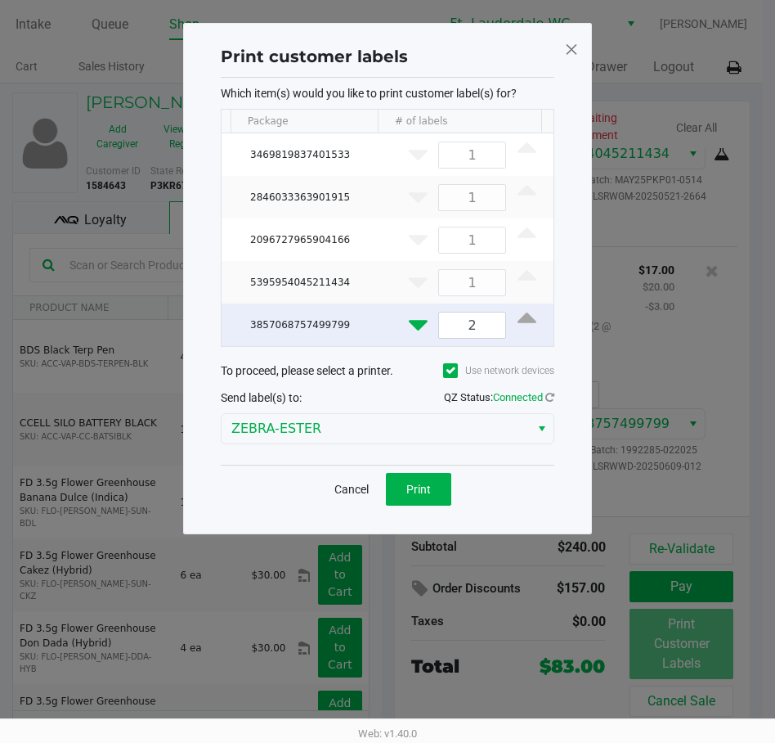
drag, startPoint x: 405, startPoint y: 322, endPoint x: 469, endPoint y: 441, distance: 134.7
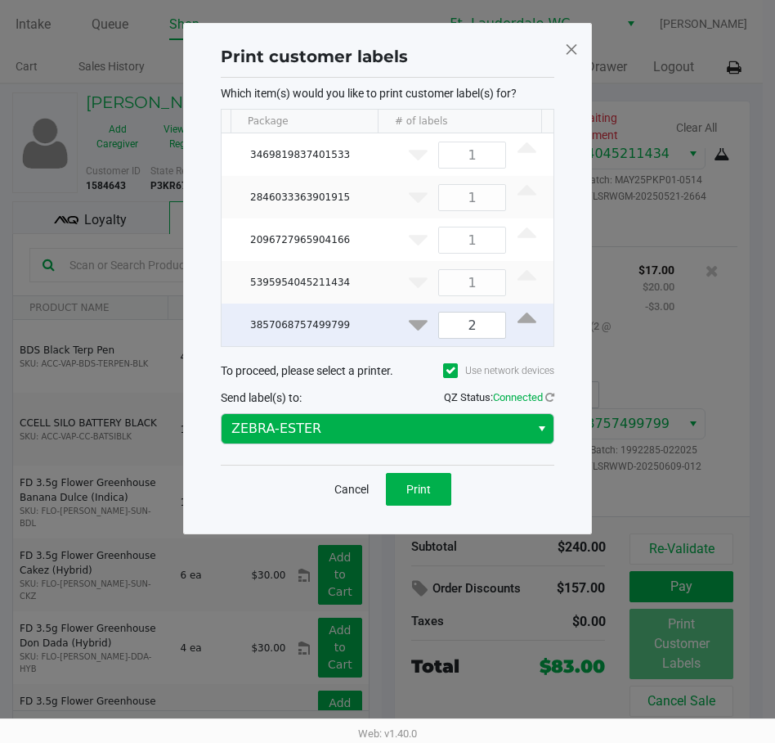
click at [409, 322] on icon "Data table" at bounding box center [418, 322] width 19 height 20
type input "1"
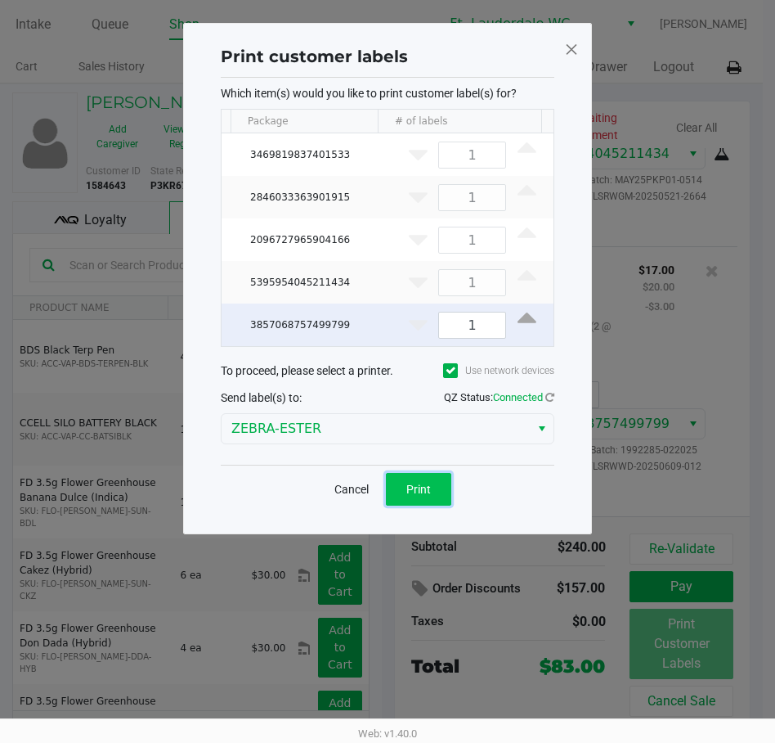
click at [432, 501] on button "Print" at bounding box center [418, 489] width 65 height 33
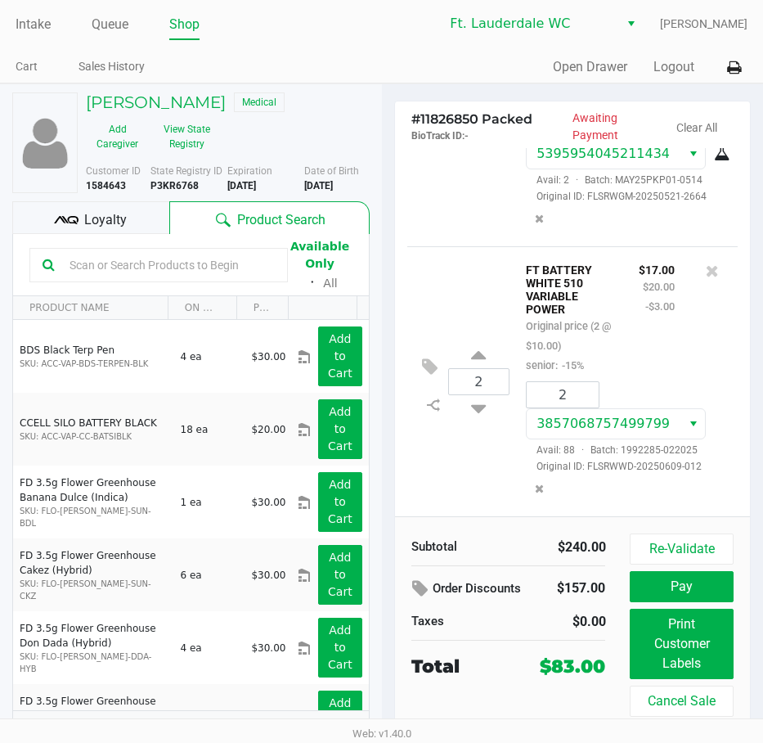
click at [680, 545] on button "Re-Validate" at bounding box center [681, 548] width 103 height 31
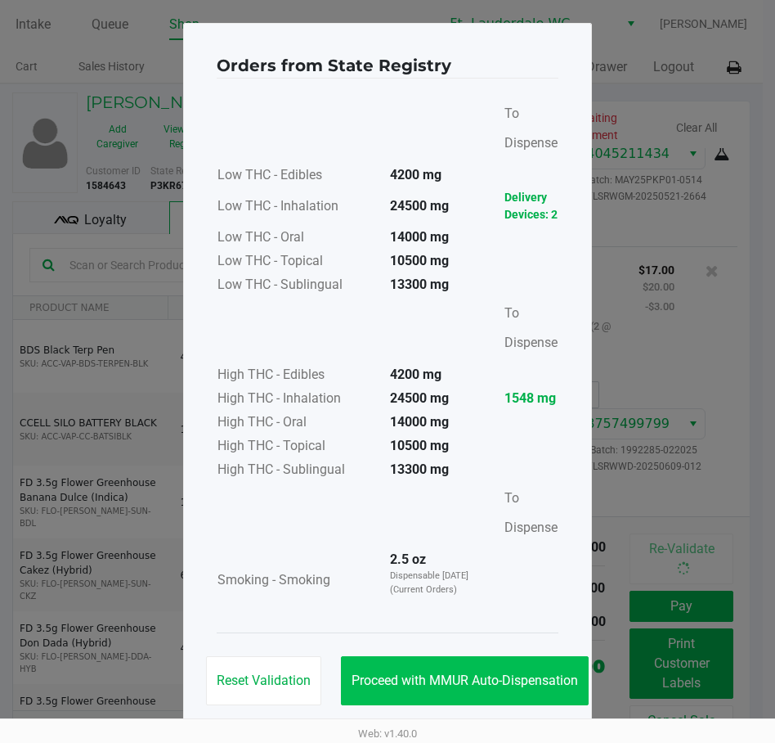
click at [469, 659] on button "Proceed with MMUR Auto-Dispensation" at bounding box center [465, 680] width 248 height 49
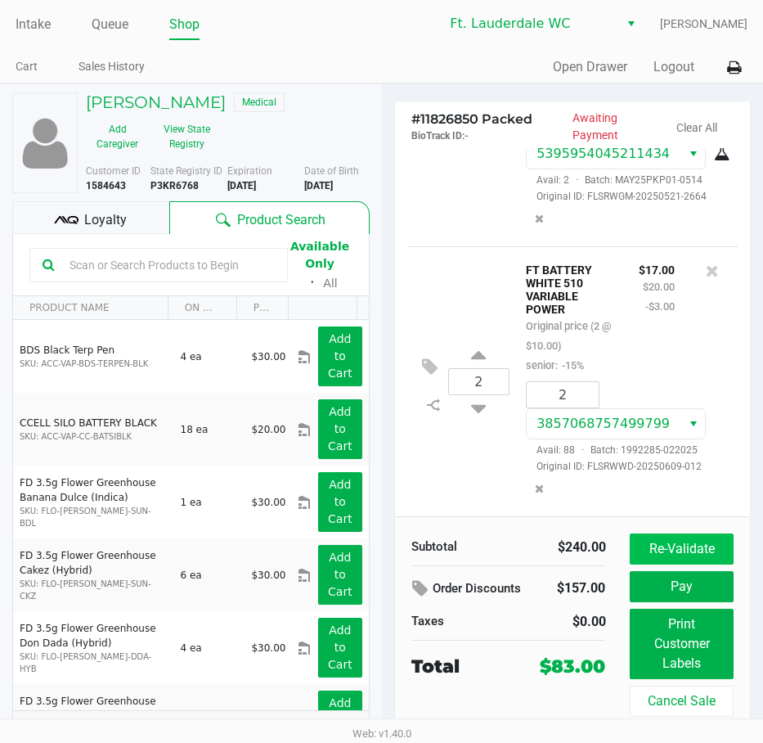
click at [693, 541] on button "Re-Validate" at bounding box center [681, 548] width 103 height 31
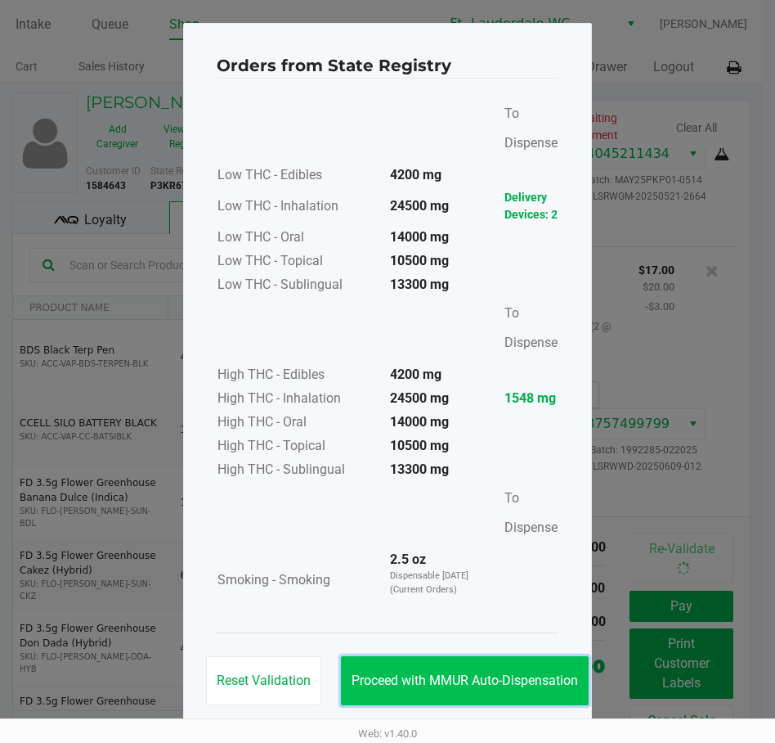
click at [498, 667] on button "Proceed with MMUR Auto-Dispensation" at bounding box center [465, 680] width 248 height 49
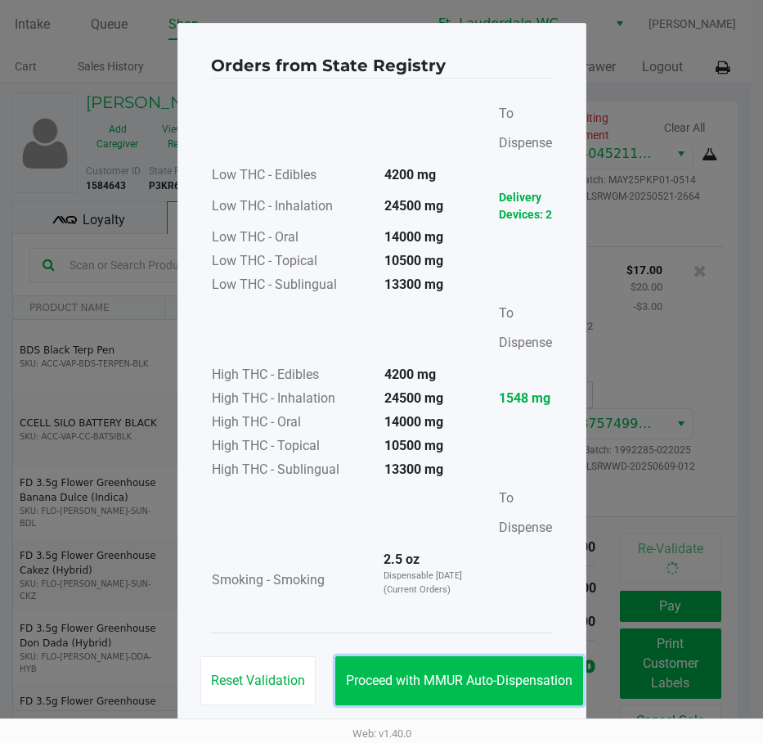
scroll to position [21, 0]
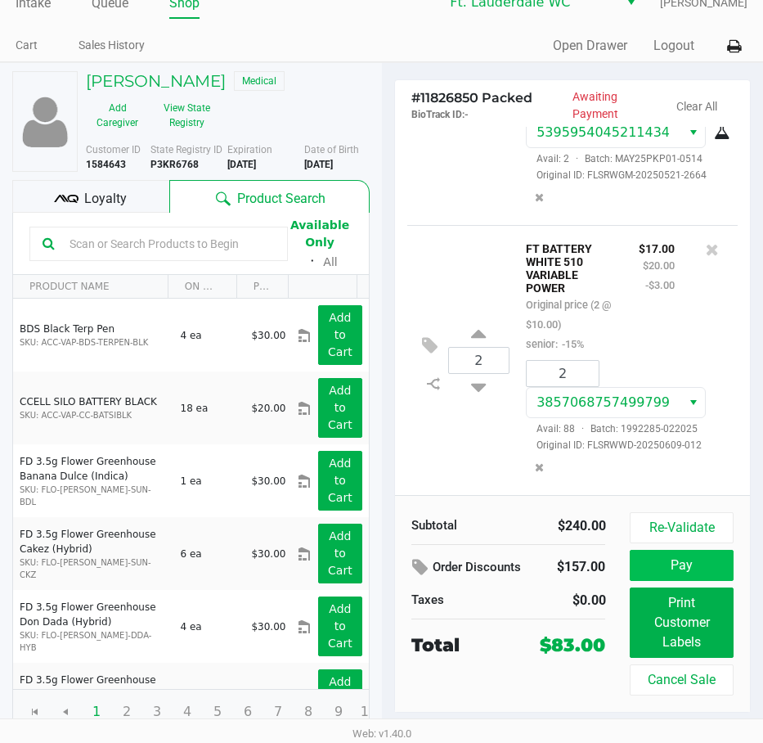
click at [694, 558] on button "Pay" at bounding box center [681, 565] width 103 height 31
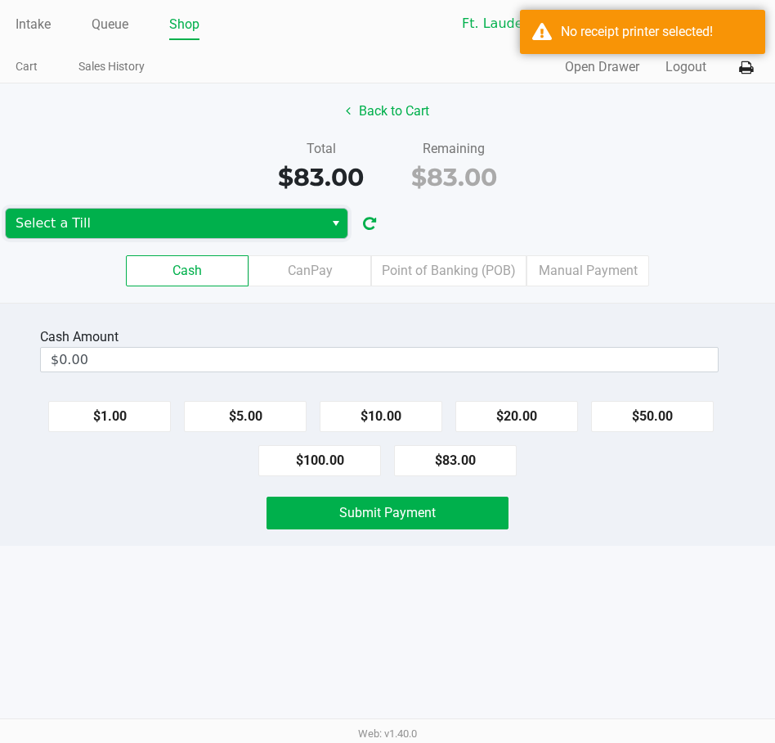
click at [215, 229] on span "Select a Till" at bounding box center [165, 223] width 299 height 20
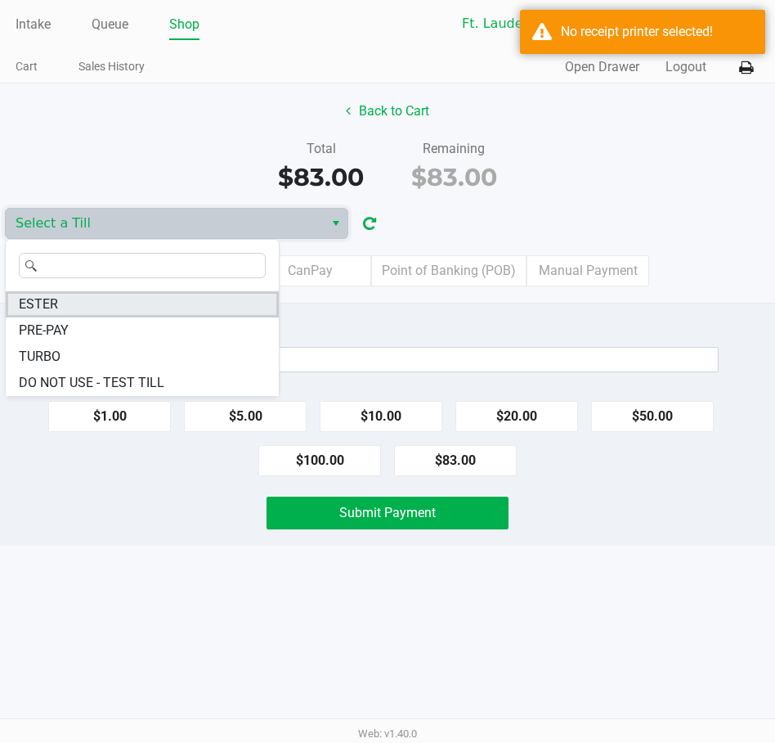
click at [137, 302] on li "ESTER" at bounding box center [142, 304] width 273 height 26
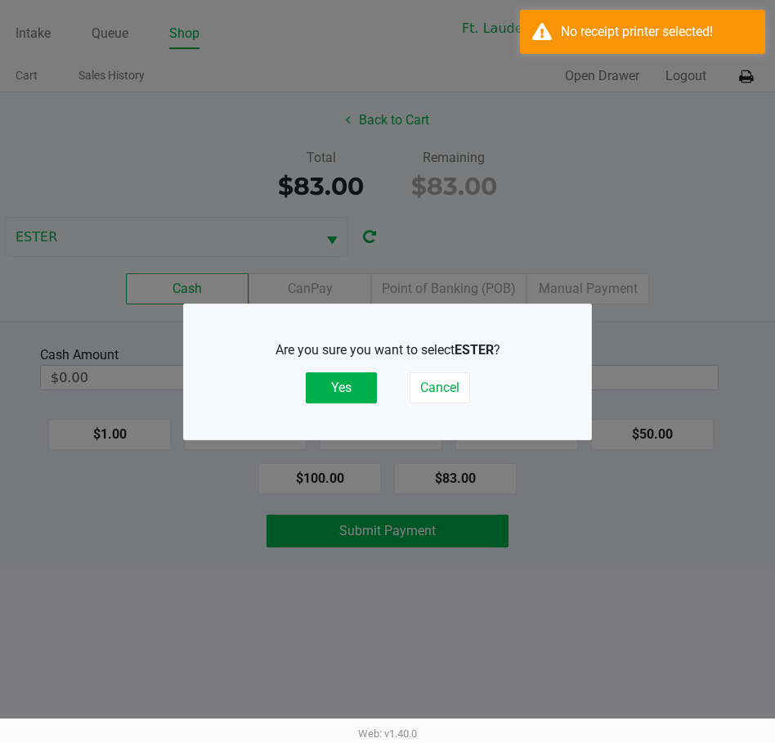
click at [330, 379] on button "Yes" at bounding box center [341, 387] width 71 height 31
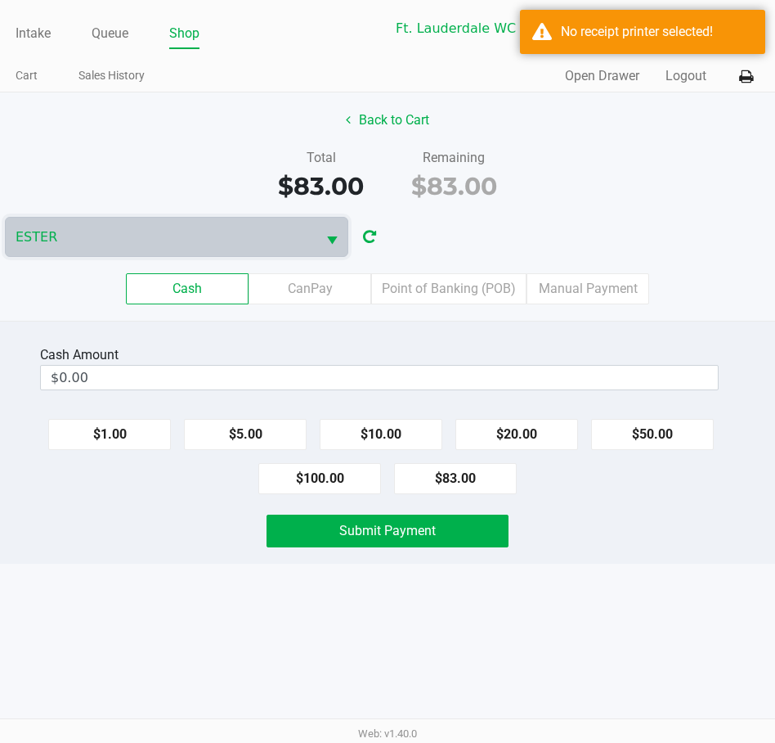
click at [683, 178] on div "Total $83.00 Remaining $83.00" at bounding box center [388, 176] width 800 height 56
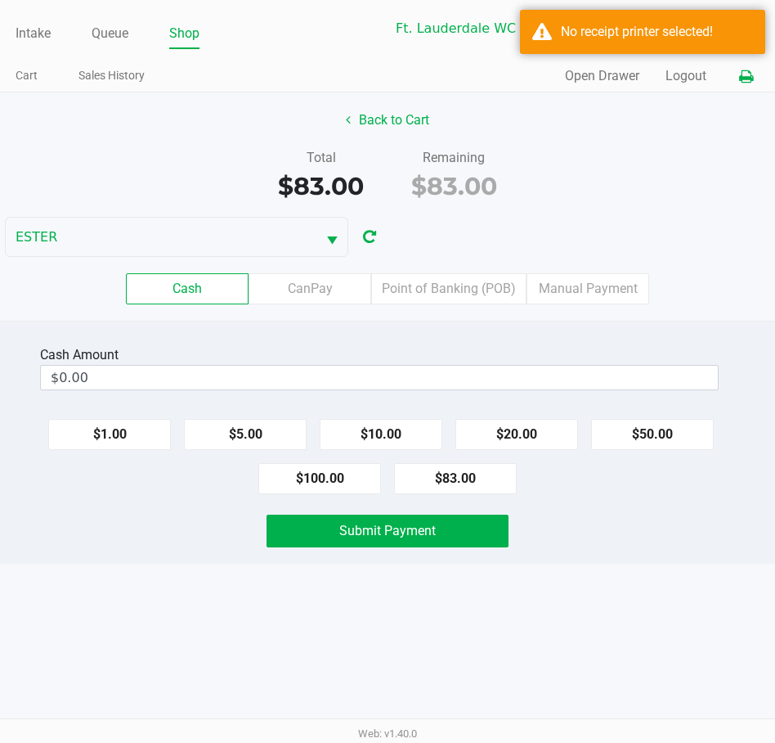
click at [697, 81] on icon at bounding box center [746, 76] width 14 height 11
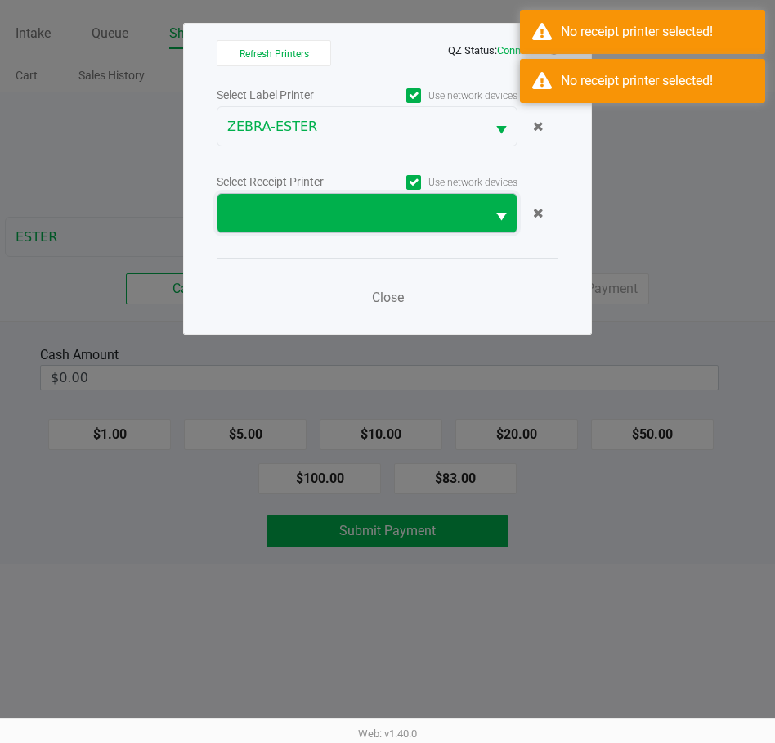
click at [335, 209] on span at bounding box center [351, 214] width 249 height 20
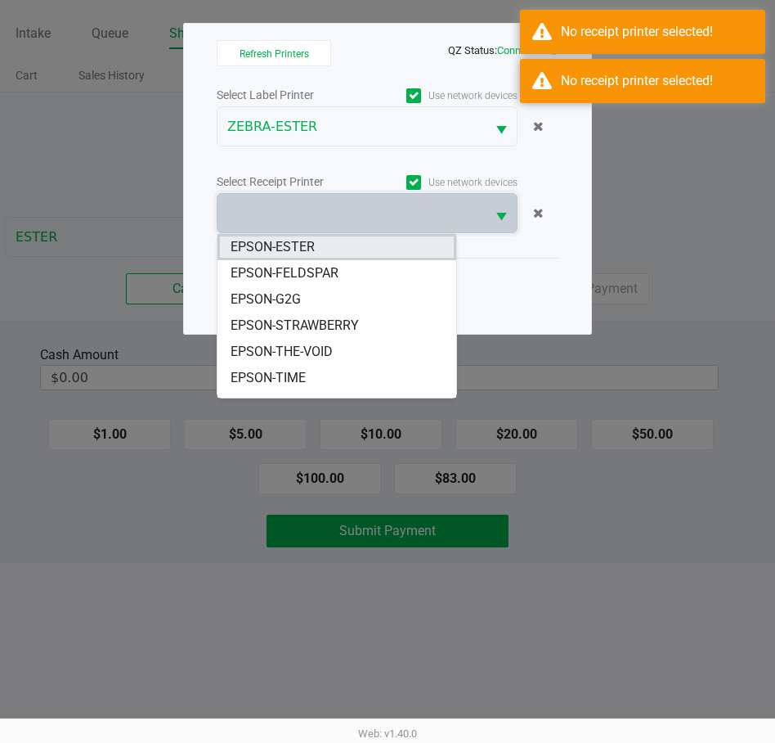
click at [294, 247] on span "EPSON-ESTER" at bounding box center [273, 247] width 84 height 20
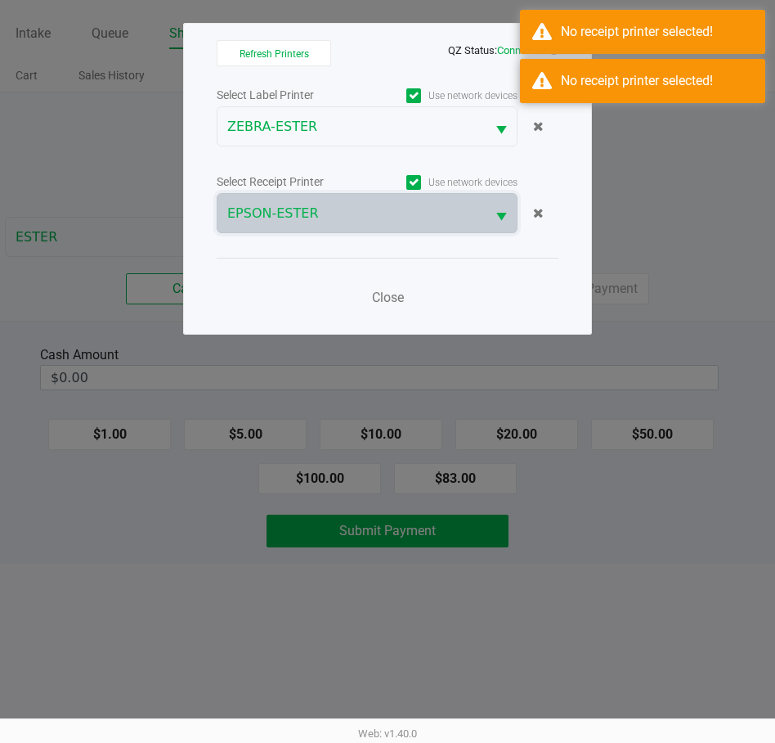
click at [631, 197] on ngb-modal-window "Refresh Printers QZ Status: Connected Select Label Printer Use network devices …" at bounding box center [387, 371] width 775 height 743
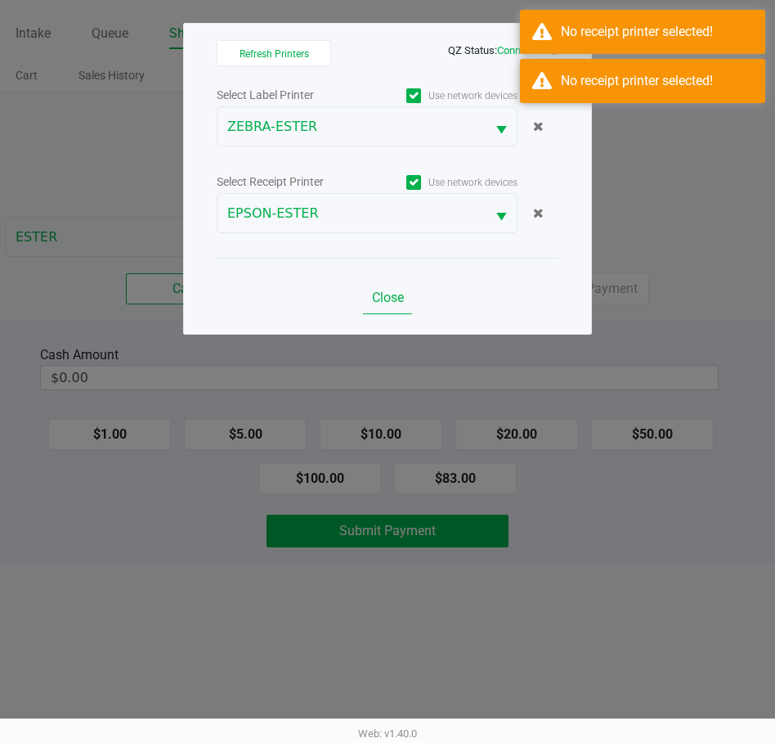
click at [365, 304] on button "Close" at bounding box center [387, 297] width 49 height 33
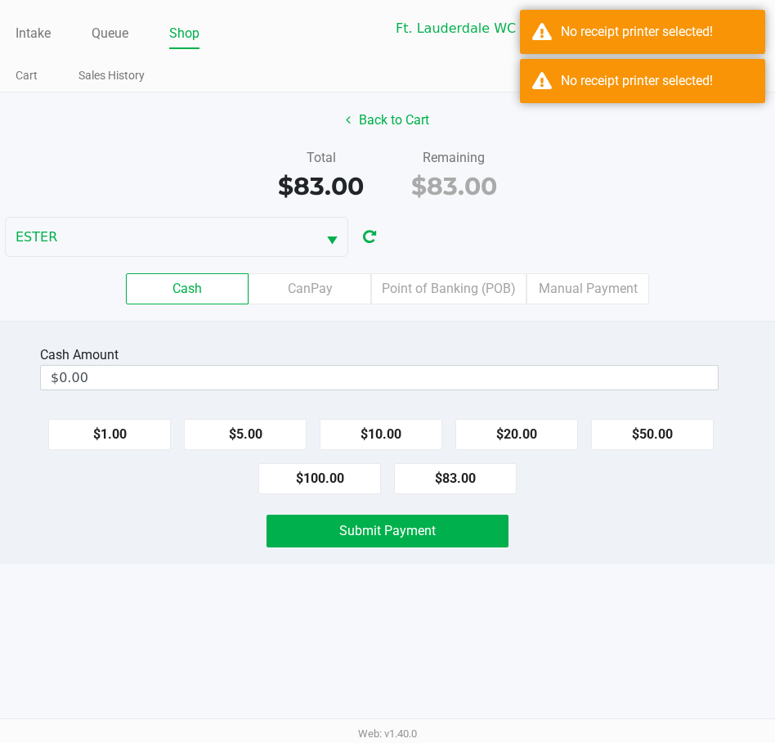
click at [658, 202] on ngb-modal-window "Refresh Printers QZ Status: Connected Select Label Printer Use network devices …" at bounding box center [387, 371] width 775 height 743
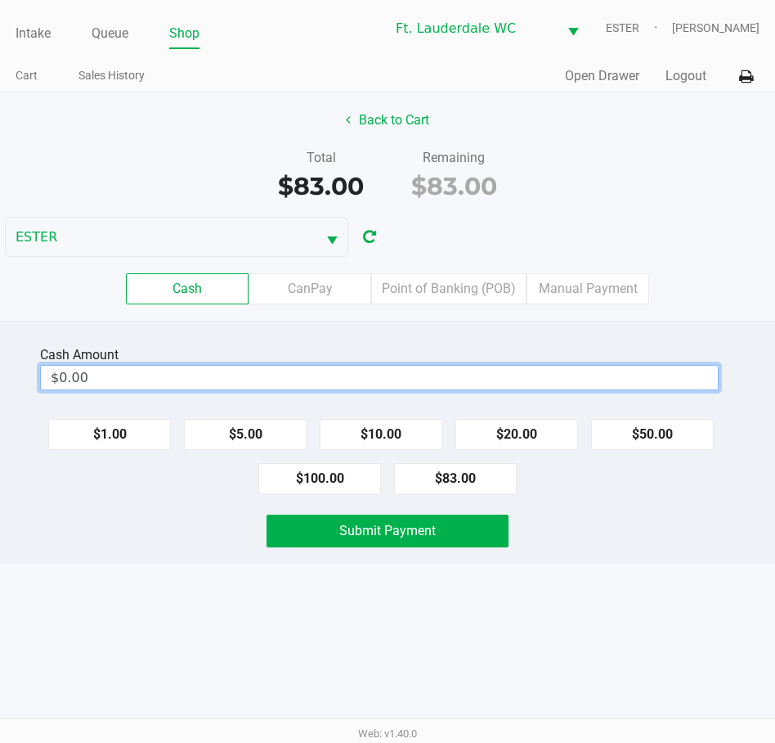
click at [643, 380] on input "$0.00" at bounding box center [379, 378] width 677 height 24
click at [591, 667] on div "Intake Queue Shop Ft. Lauderdale WC ESTER [PERSON_NAME] Cart Sales History Quic…" at bounding box center [387, 371] width 775 height 743
type input "$90.00"
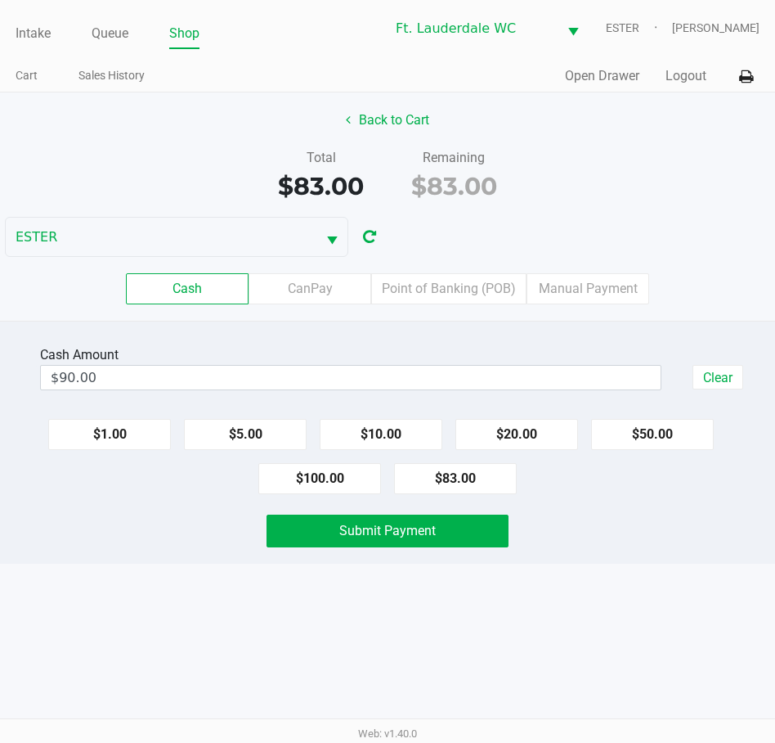
click at [443, 536] on button "Submit Payment" at bounding box center [388, 531] width 242 height 33
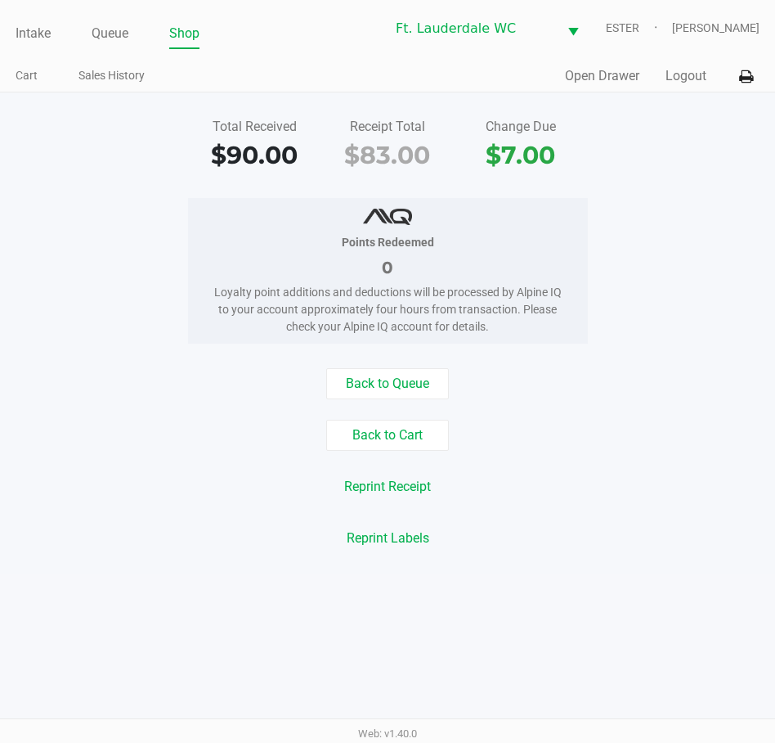
click at [23, 38] on link "Intake" at bounding box center [33, 33] width 35 height 23
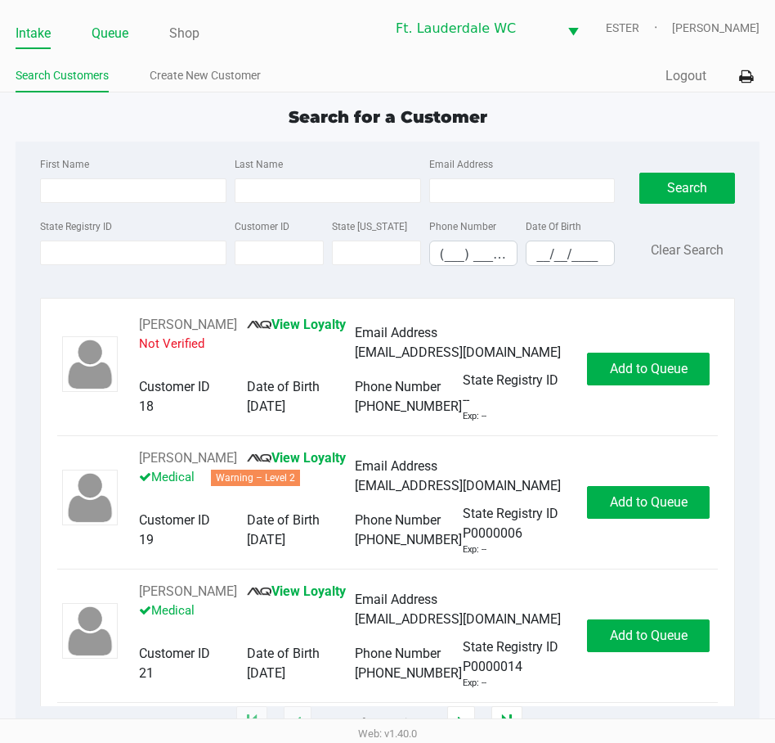
click at [113, 25] on link "Queue" at bounding box center [110, 33] width 37 height 23
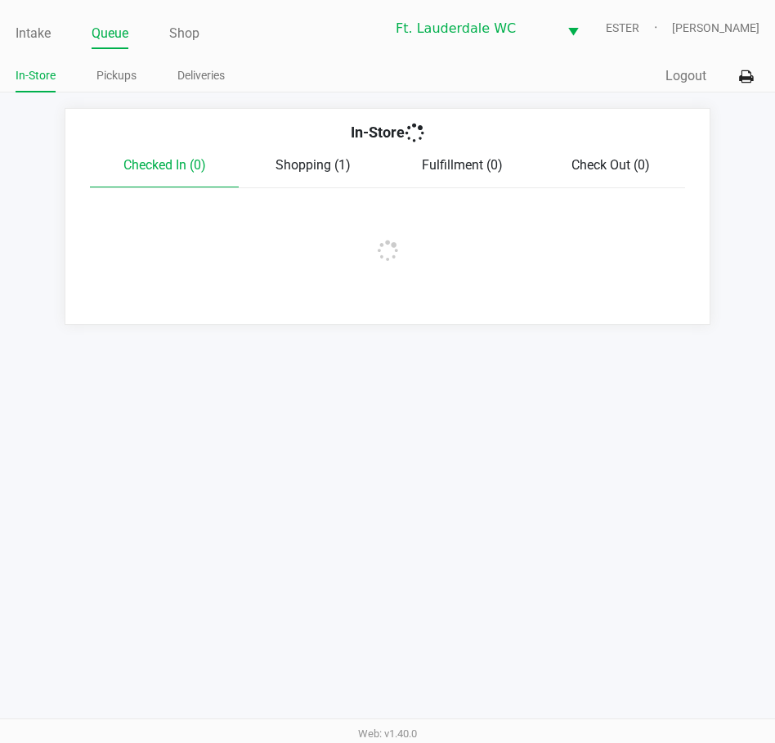
click at [114, 74] on link "Pickups" at bounding box center [117, 75] width 40 height 20
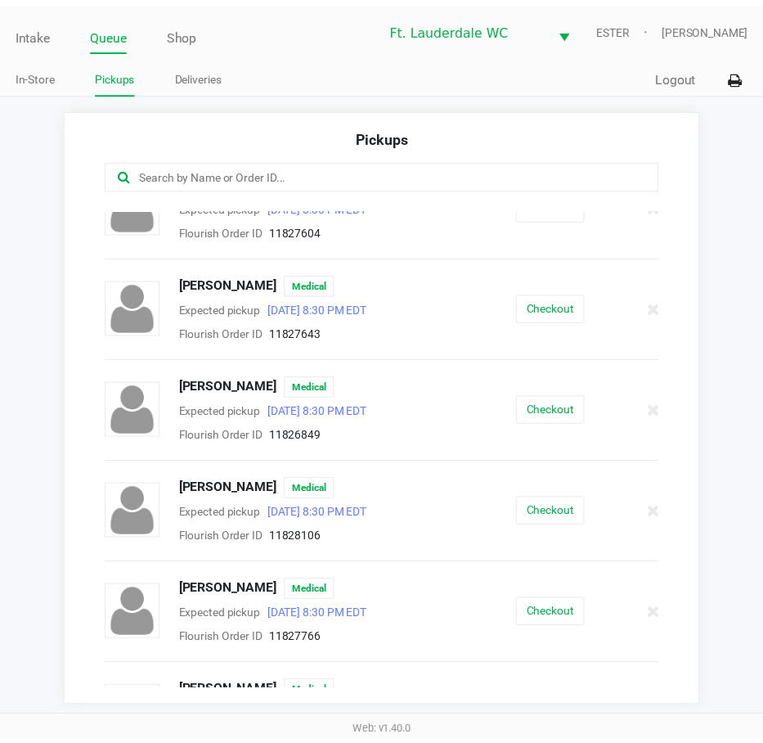
scroll to position [506, 0]
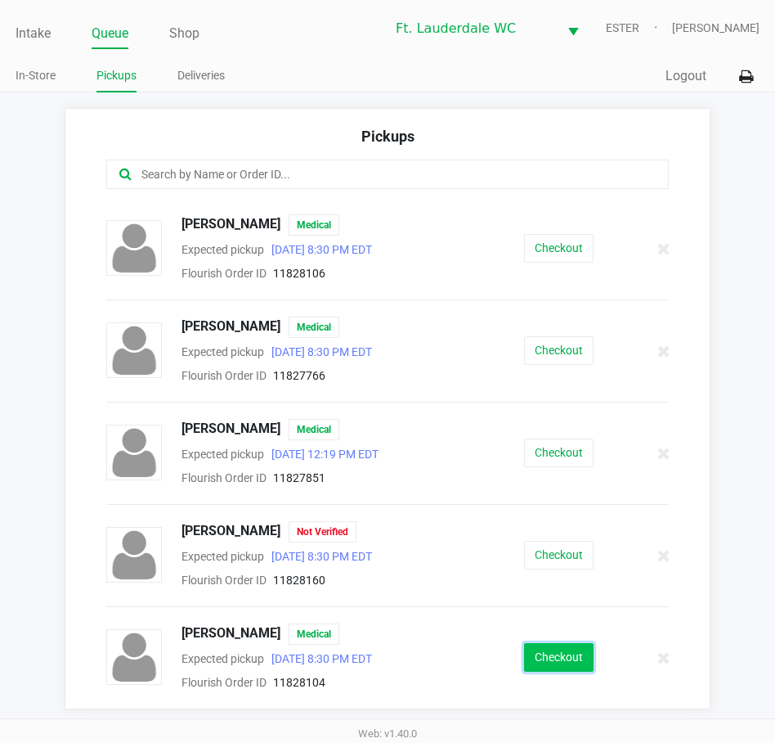
click at [564, 650] on button "Checkout" at bounding box center [559, 657] width 70 height 29
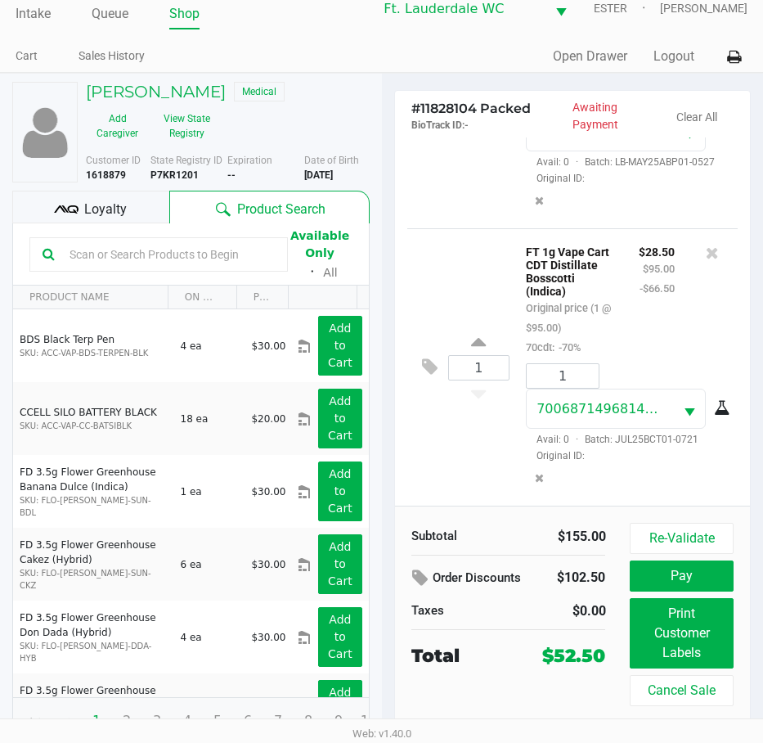
scroll to position [30, 0]
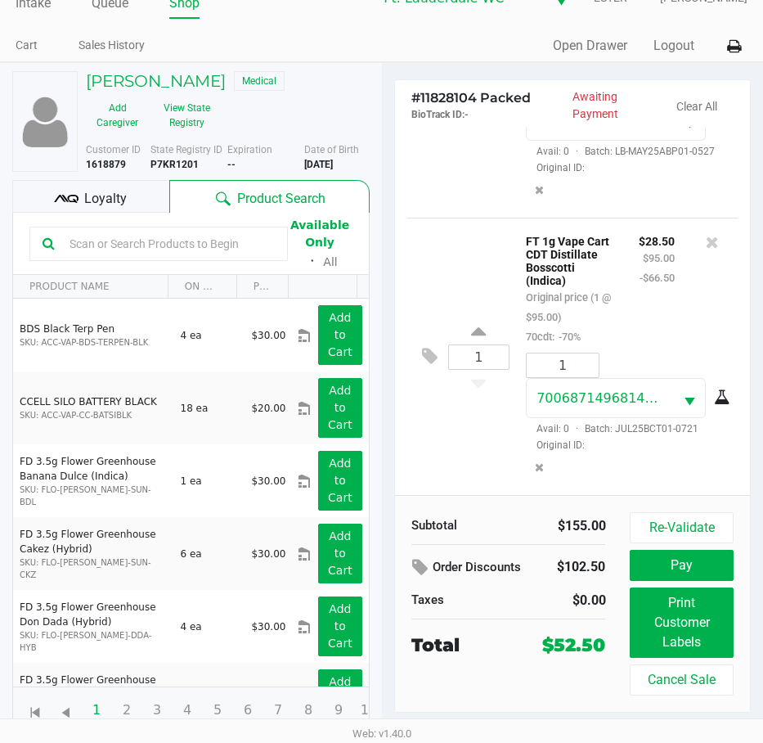
click at [102, 191] on span "Loyalty" at bounding box center [105, 199] width 43 height 20
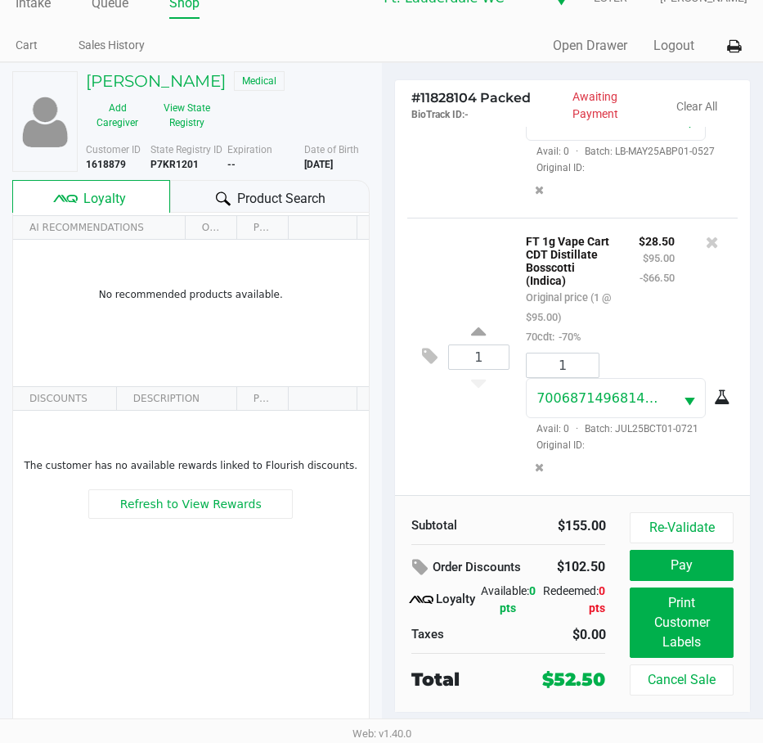
click at [694, 510] on div "Subtotal $155.00 Order Discounts $102.50 Loyalty Available: 0 pts Redeemed: 0 p…" at bounding box center [573, 603] width 356 height 217
click at [691, 514] on button "Re-Validate" at bounding box center [681, 527] width 103 height 31
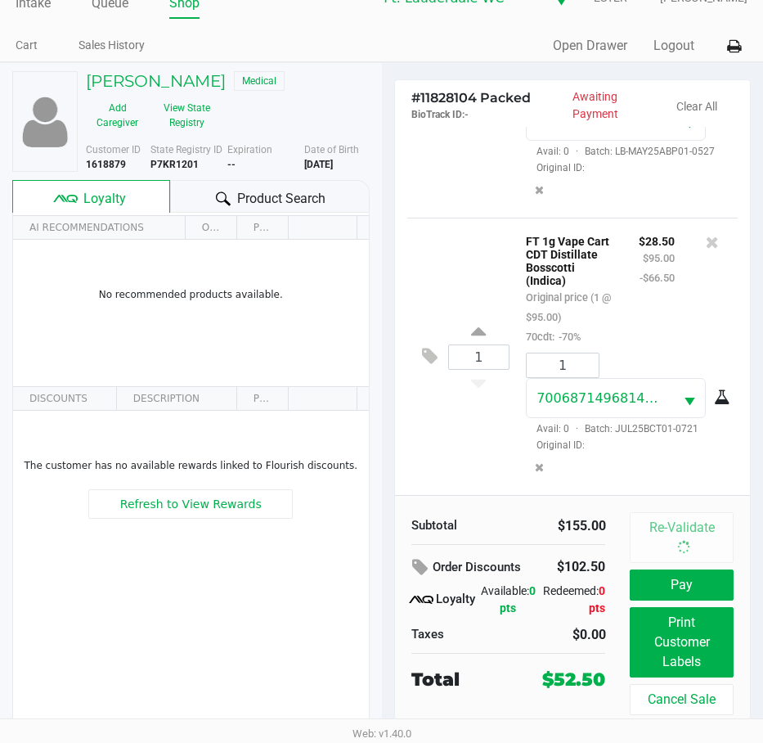
scroll to position [0, 0]
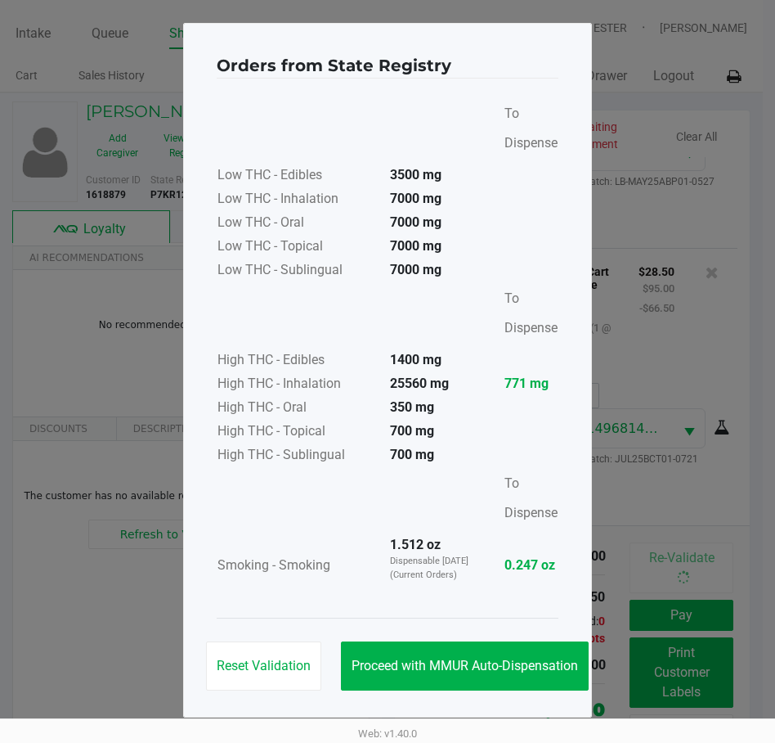
click at [484, 638] on div "Reset Validation Proceed with MMUR Auto-Dispensation" at bounding box center [388, 659] width 342 height 83
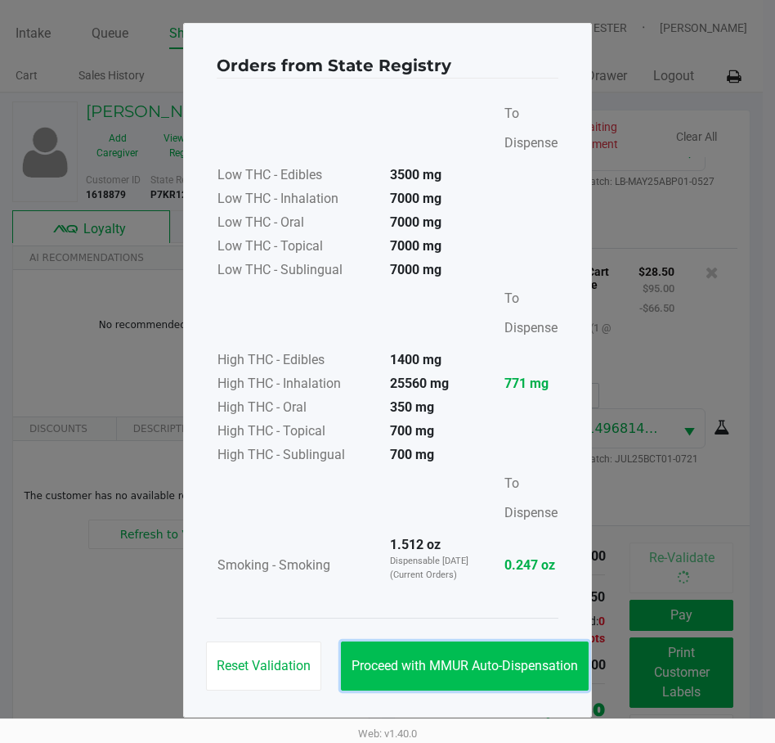
click at [515, 668] on span "Proceed with MMUR Auto-Dispensation" at bounding box center [465, 666] width 227 height 16
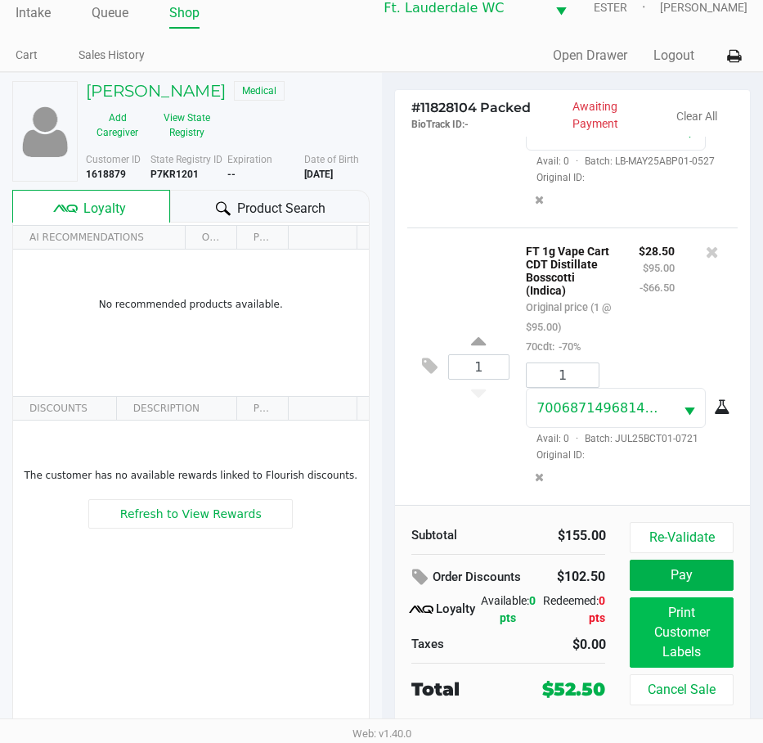
scroll to position [30, 0]
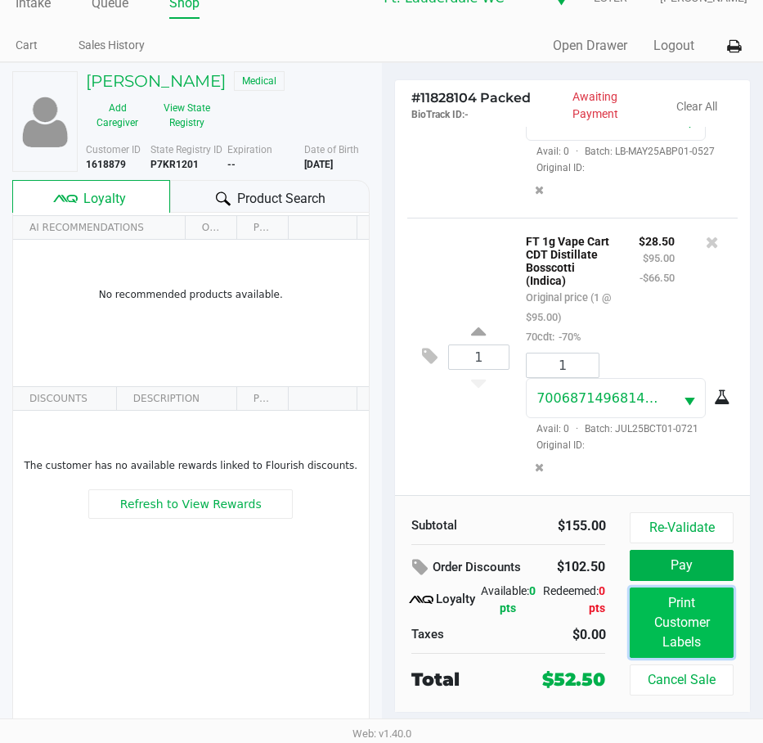
click at [662, 630] on button "Print Customer Labels" at bounding box center [681, 622] width 103 height 70
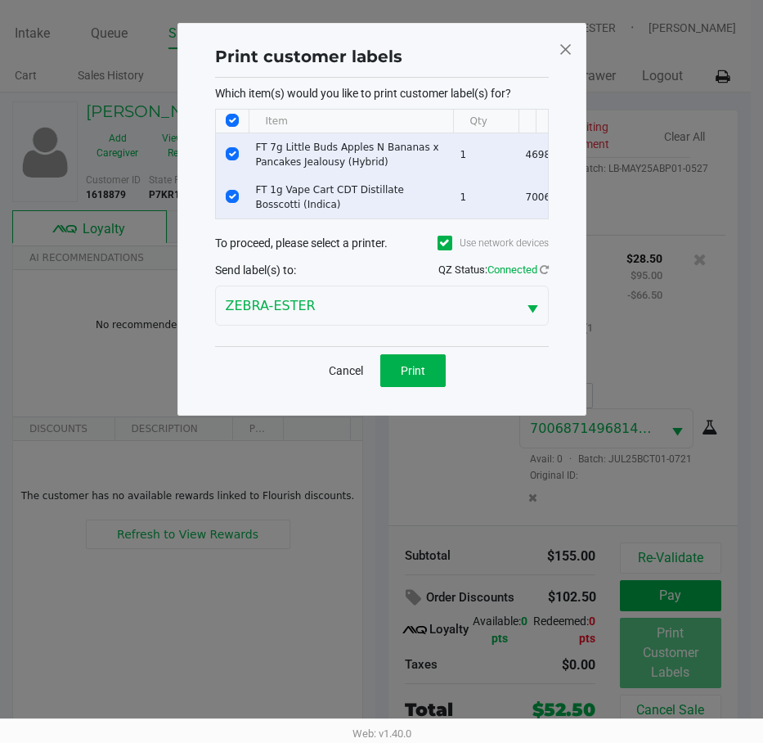
scroll to position [0, 0]
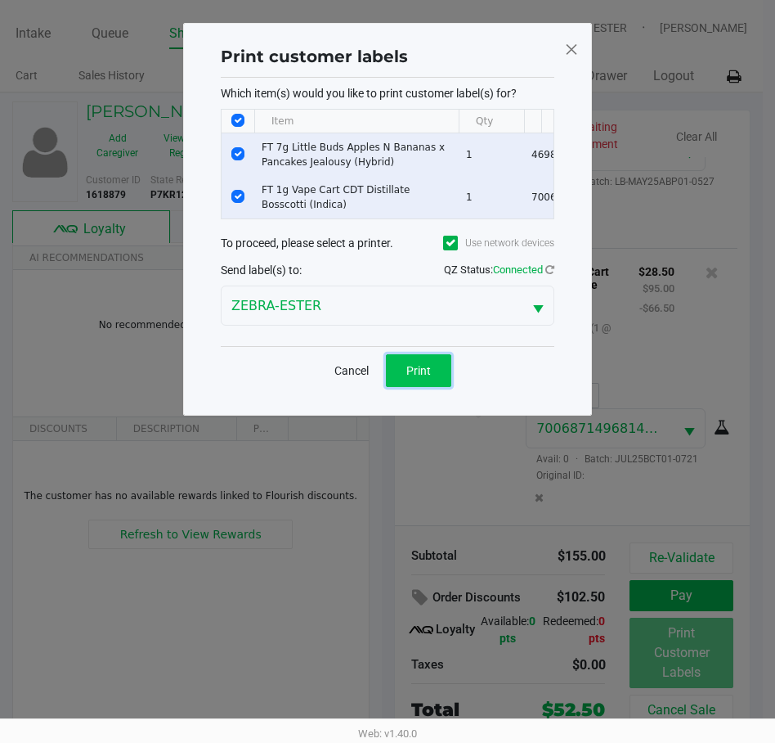
click at [401, 379] on button "Print" at bounding box center [418, 370] width 65 height 33
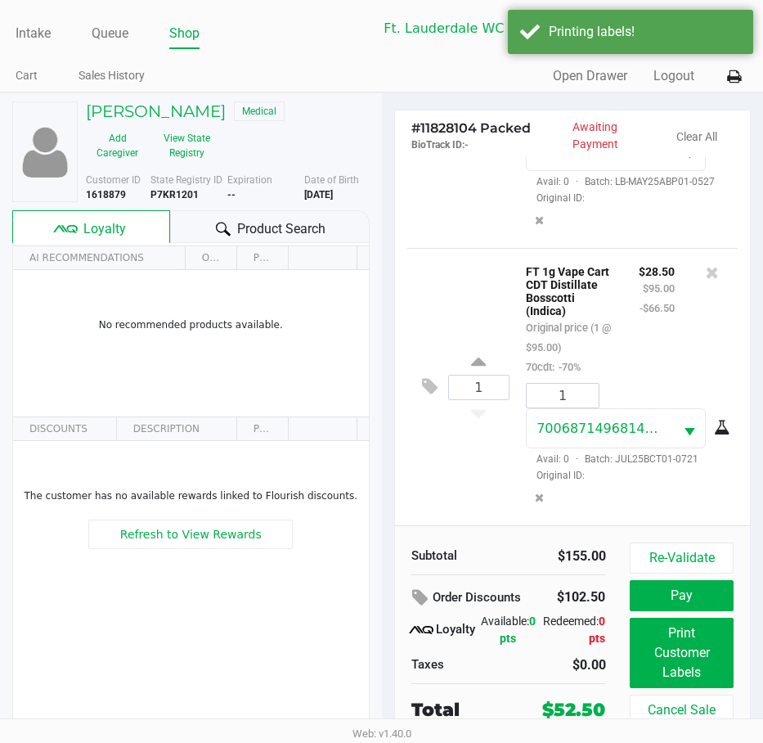
scroll to position [30, 0]
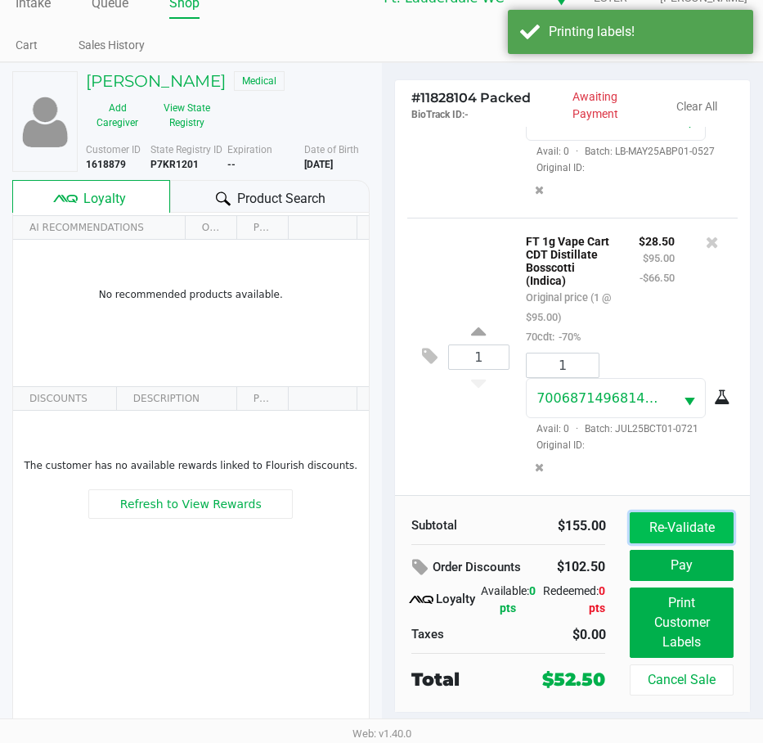
click at [672, 526] on button "Re-Validate" at bounding box center [681, 527] width 103 height 31
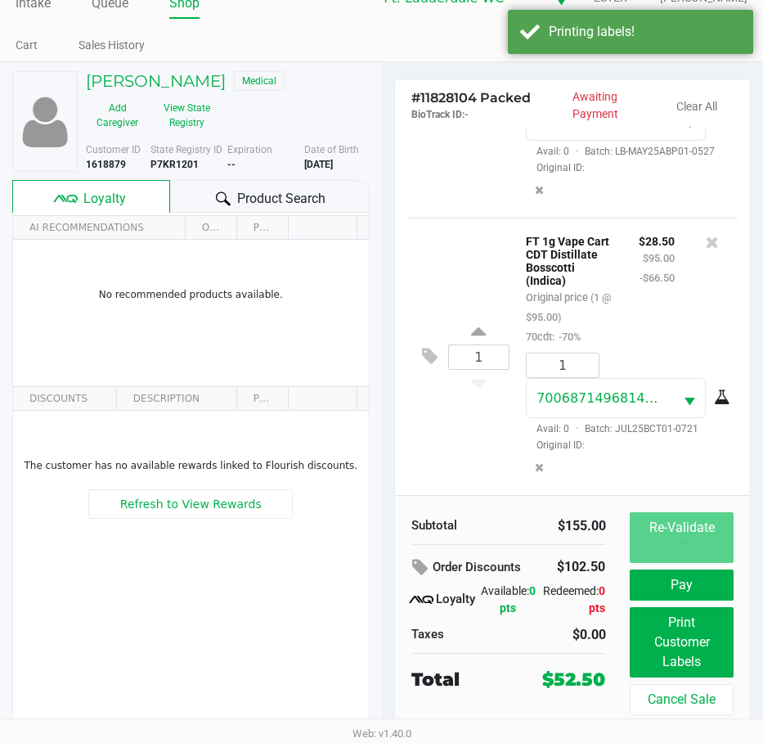
scroll to position [0, 0]
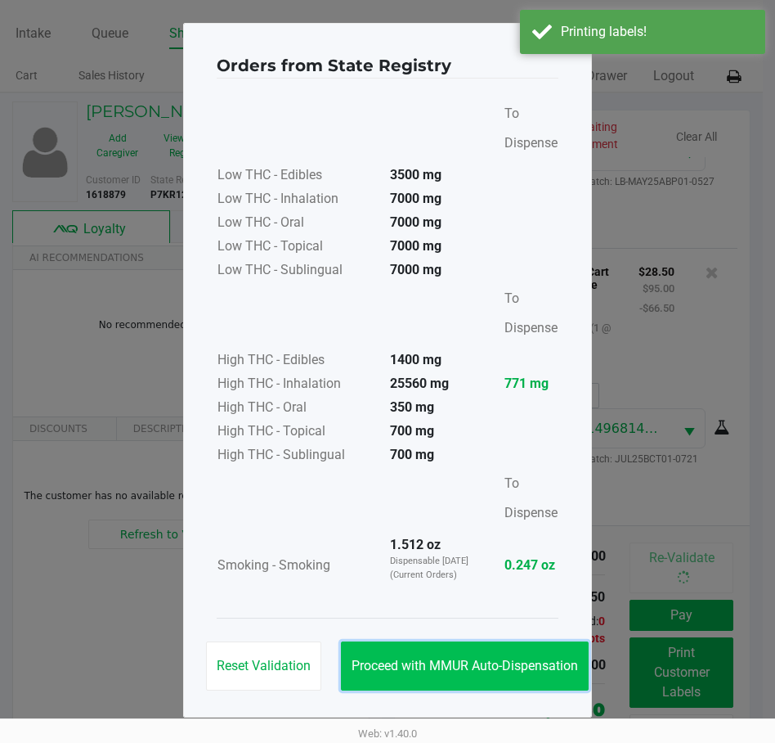
drag, startPoint x: 511, startPoint y: 654, endPoint x: 564, endPoint y: 630, distance: 57.8
click at [512, 654] on button "Proceed with MMUR Auto-Dispensation" at bounding box center [465, 665] width 248 height 49
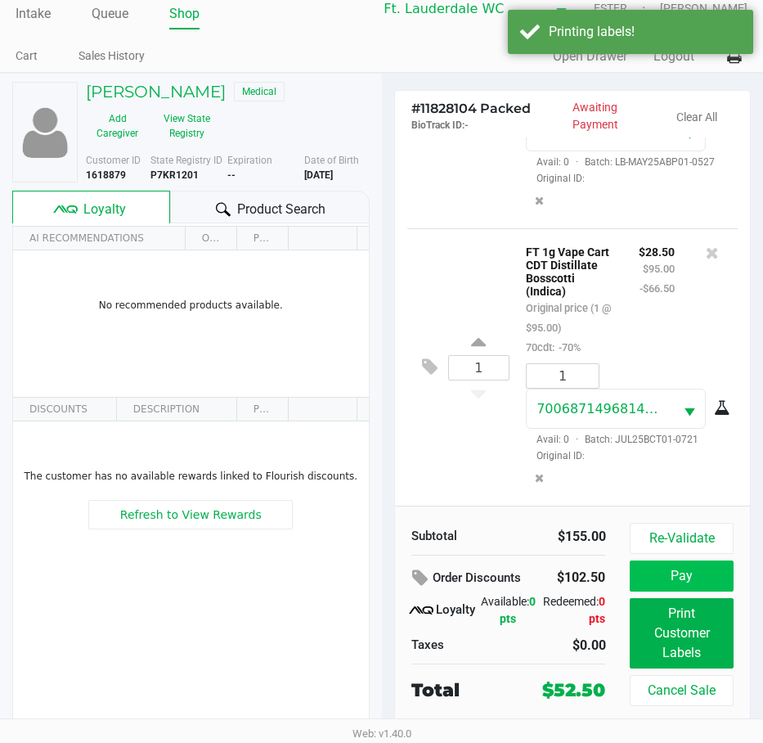
scroll to position [30, 0]
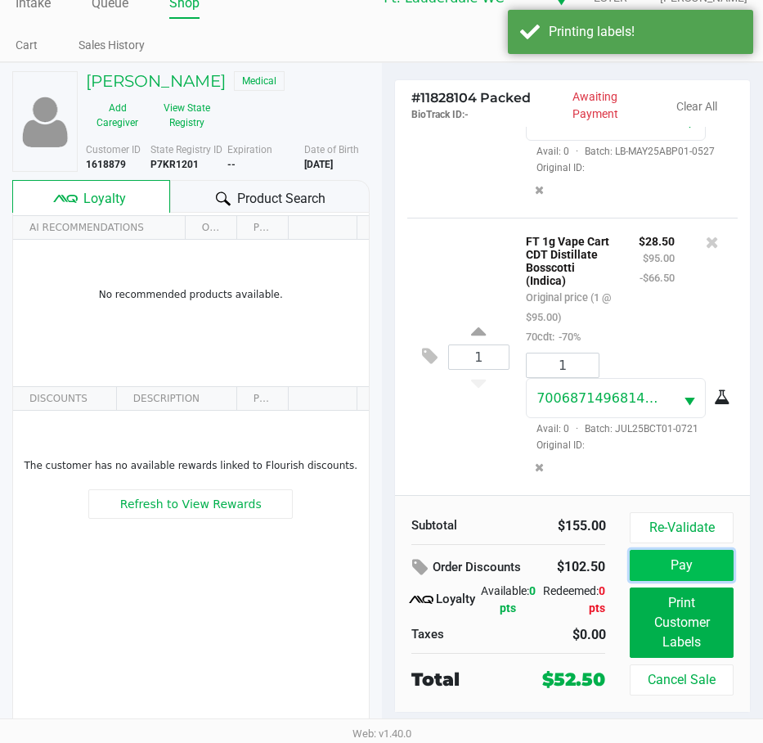
click at [676, 553] on button "Pay" at bounding box center [681, 565] width 103 height 31
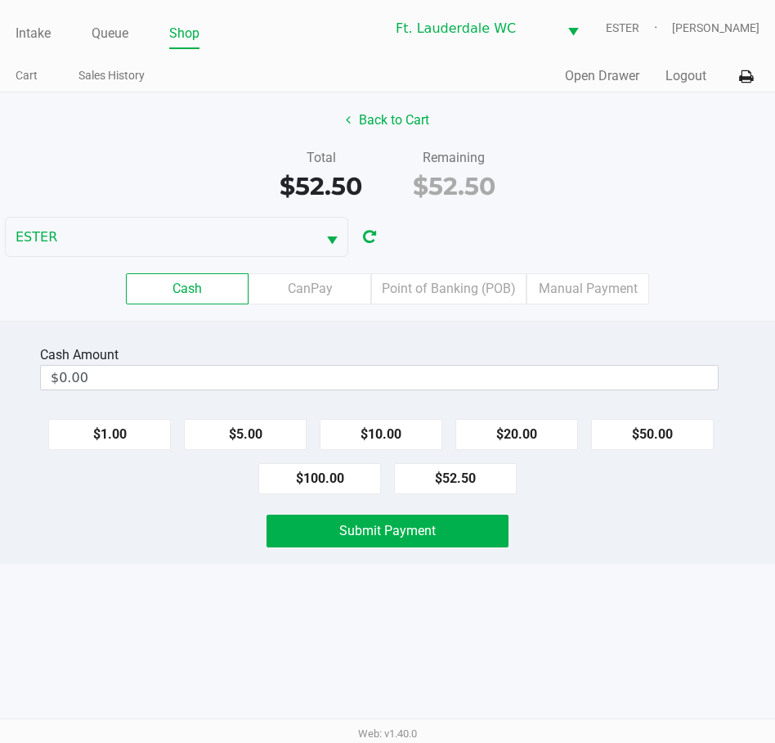
click at [347, 36] on ul "Intake Queue Shop" at bounding box center [201, 34] width 370 height 28
click at [637, 425] on button "$50.00" at bounding box center [652, 434] width 123 height 31
click at [391, 432] on button "$10.00" at bounding box center [381, 434] width 123 height 31
type input "$60.00"
click at [605, 584] on div "Intake Queue Shop Ft. Lauderdale WC ESTER [PERSON_NAME] Cart Sales History Quic…" at bounding box center [387, 371] width 775 height 743
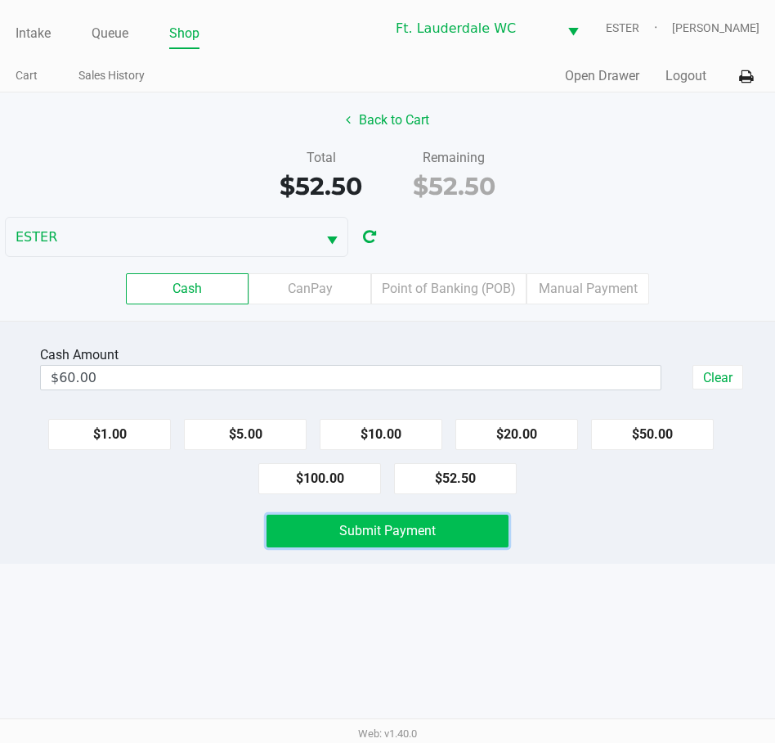
click at [448, 542] on button "Submit Payment" at bounding box center [388, 531] width 242 height 33
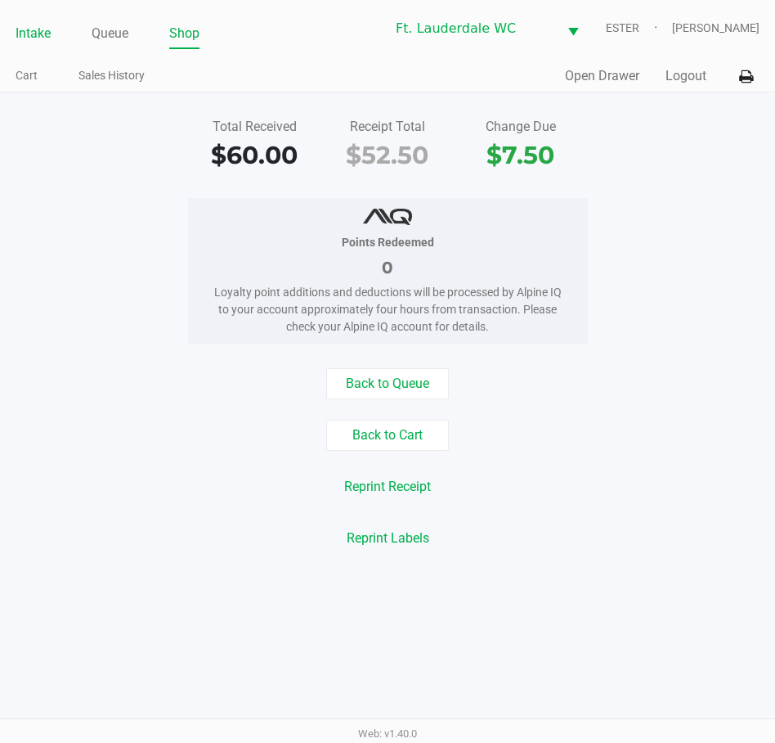
click at [32, 27] on link "Intake" at bounding box center [33, 33] width 35 height 23
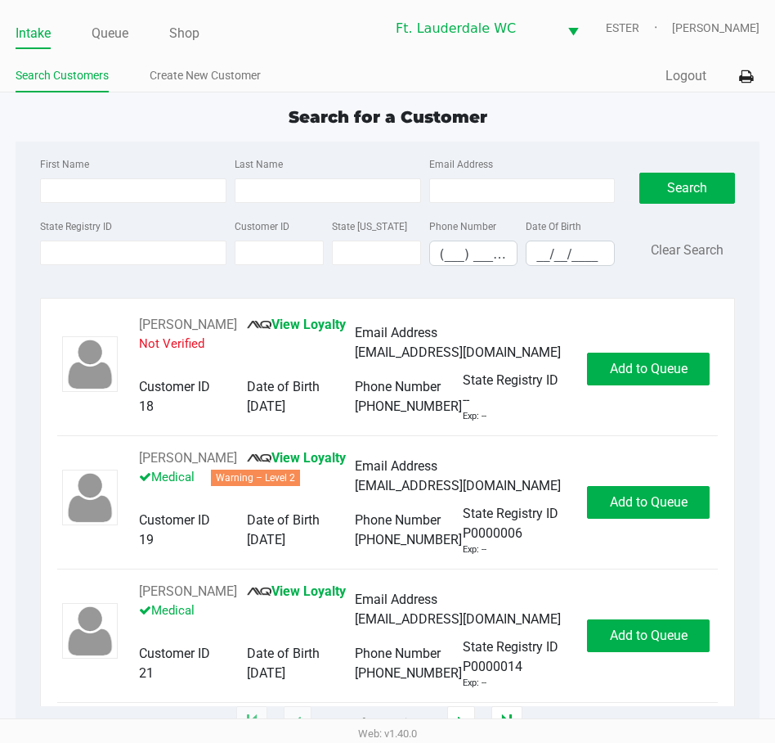
click at [297, 35] on ul "Intake Queue Shop" at bounding box center [201, 34] width 370 height 28
click at [668, 75] on button "Logout" at bounding box center [686, 76] width 41 height 20
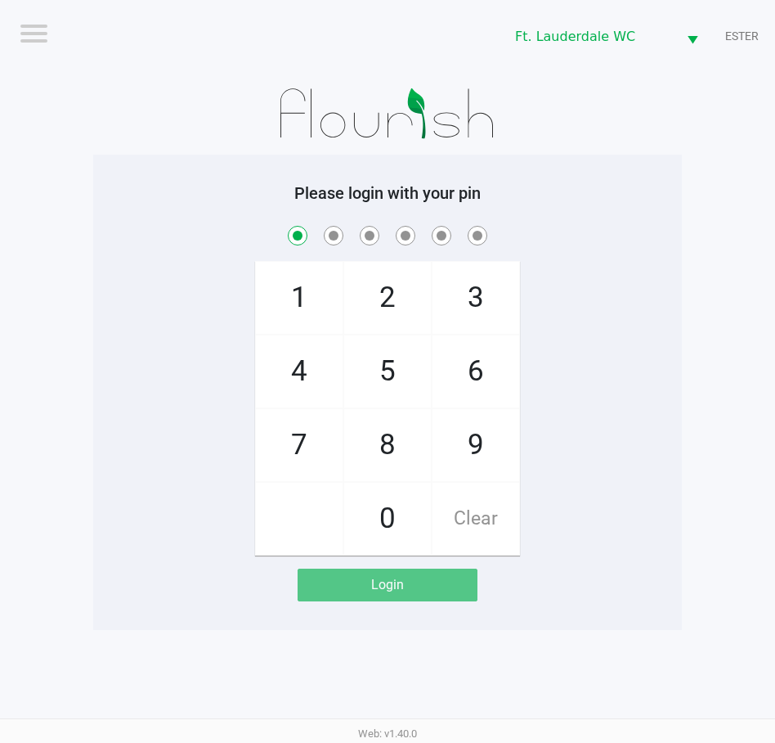
checkbox input "true"
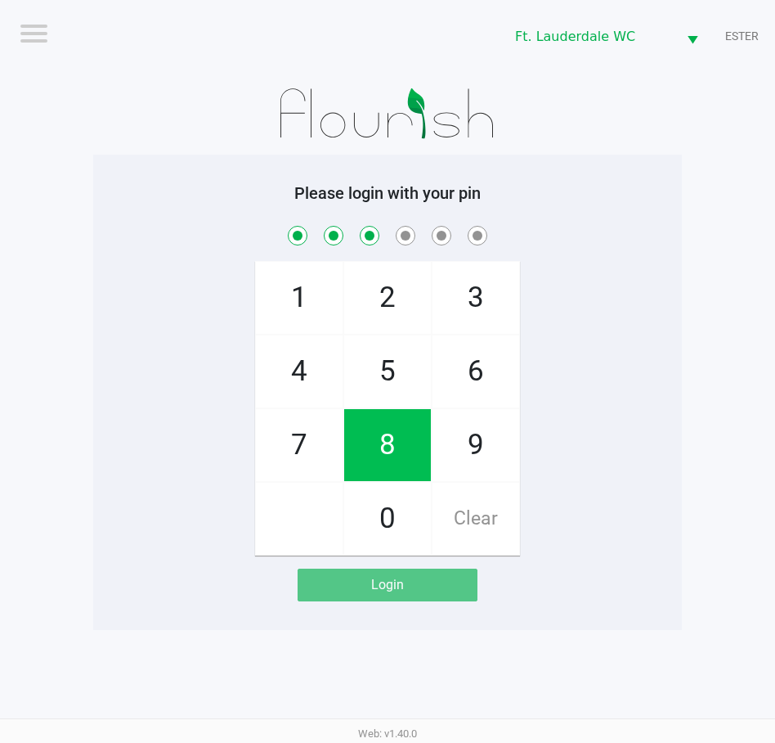
checkbox input "true"
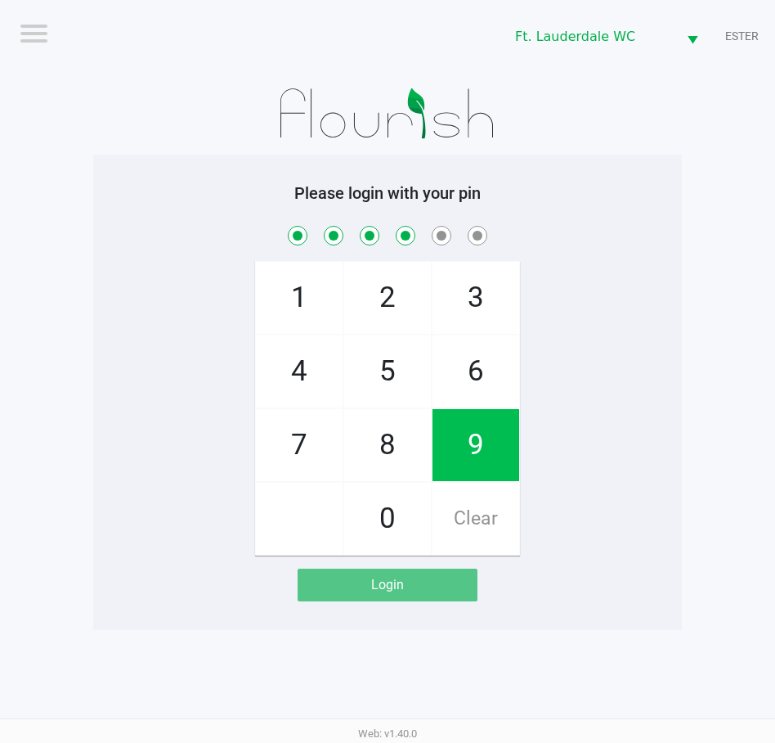
checkbox input "true"
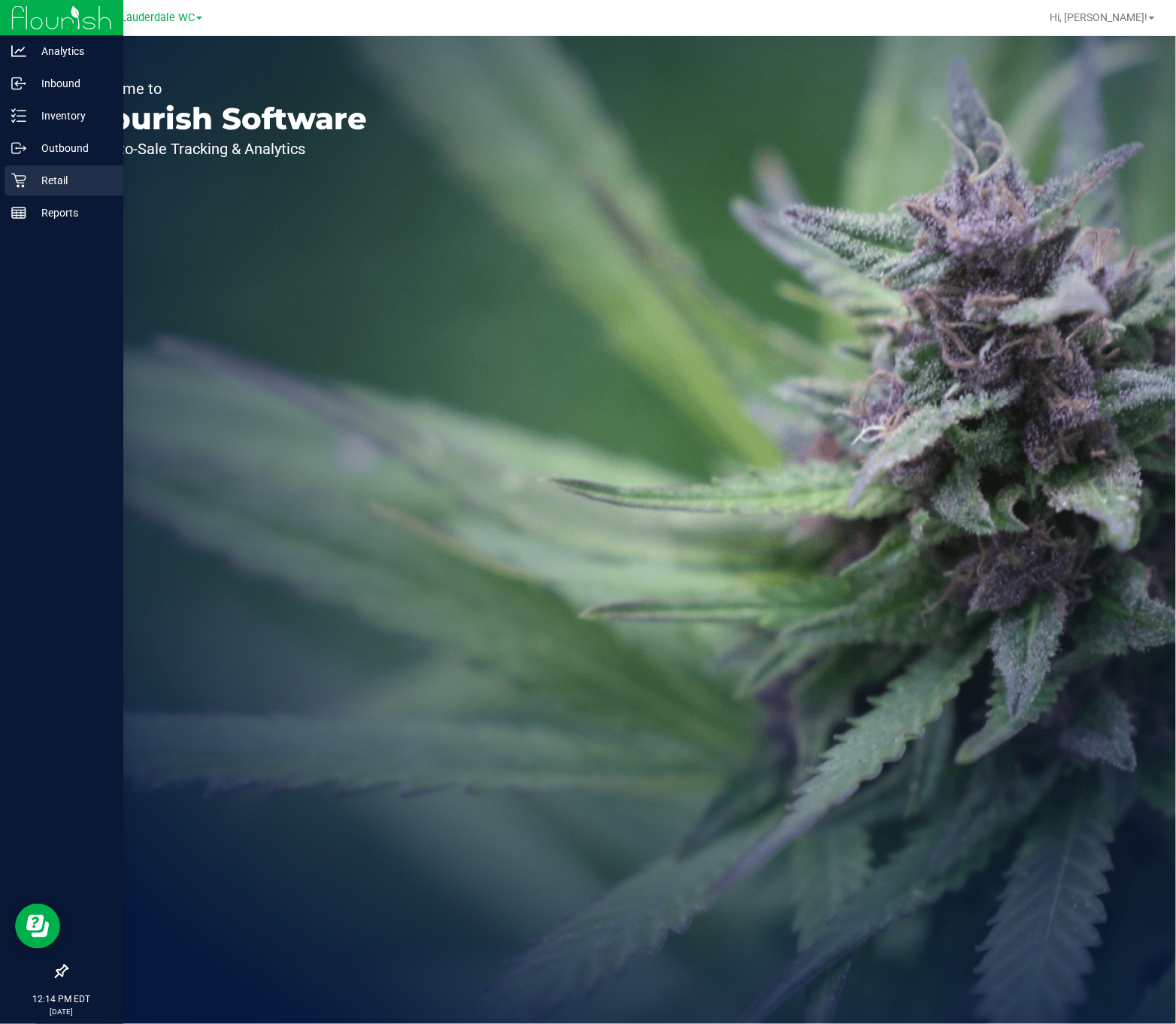
click at [54, 192] on div "Retail" at bounding box center [63, 180] width 119 height 30
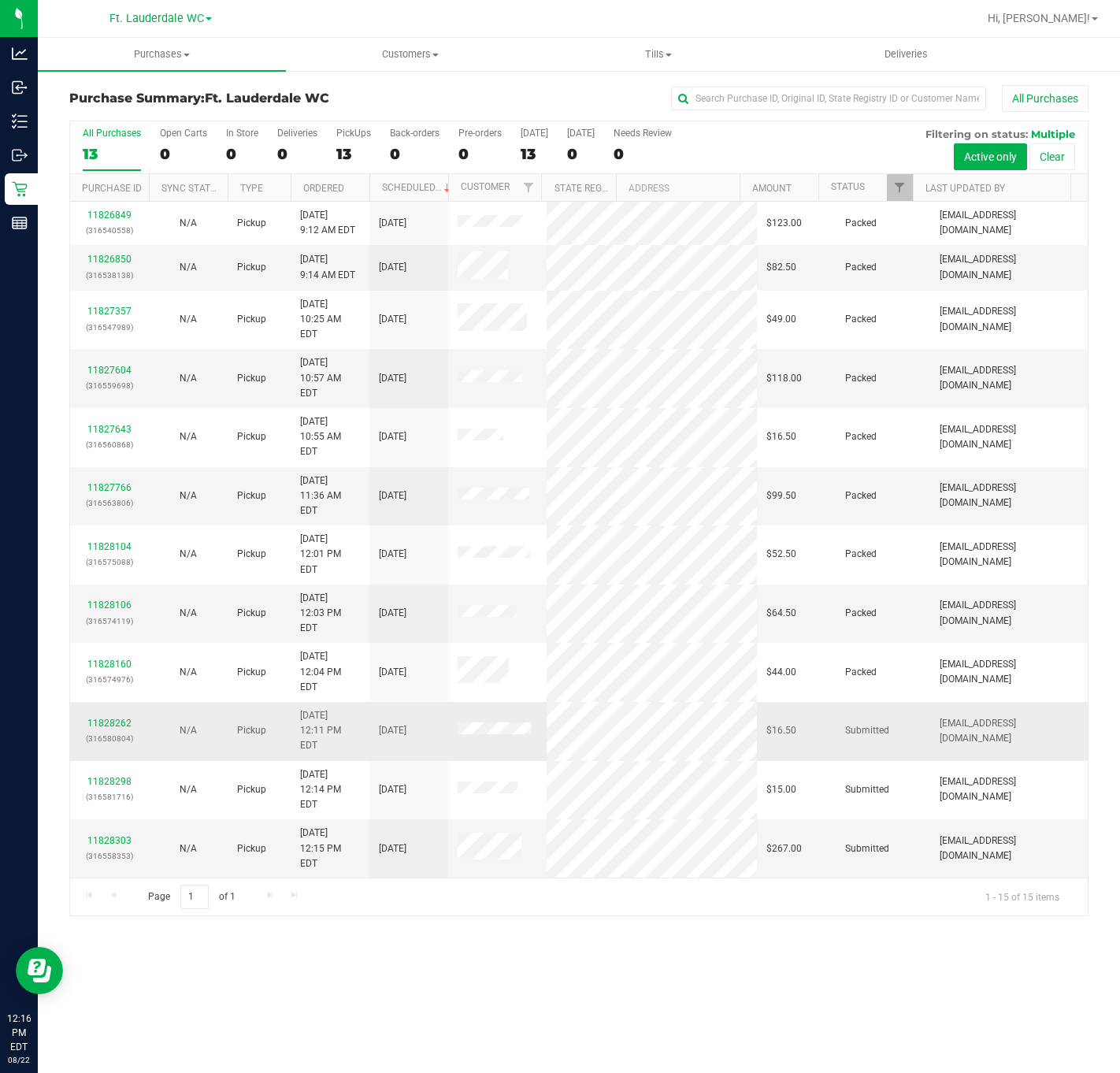
click at [94, 731] on p "(316580804)" at bounding box center [110, 739] width 60 height 15
click at [94, 718] on link "11828262" at bounding box center [110, 722] width 44 height 11
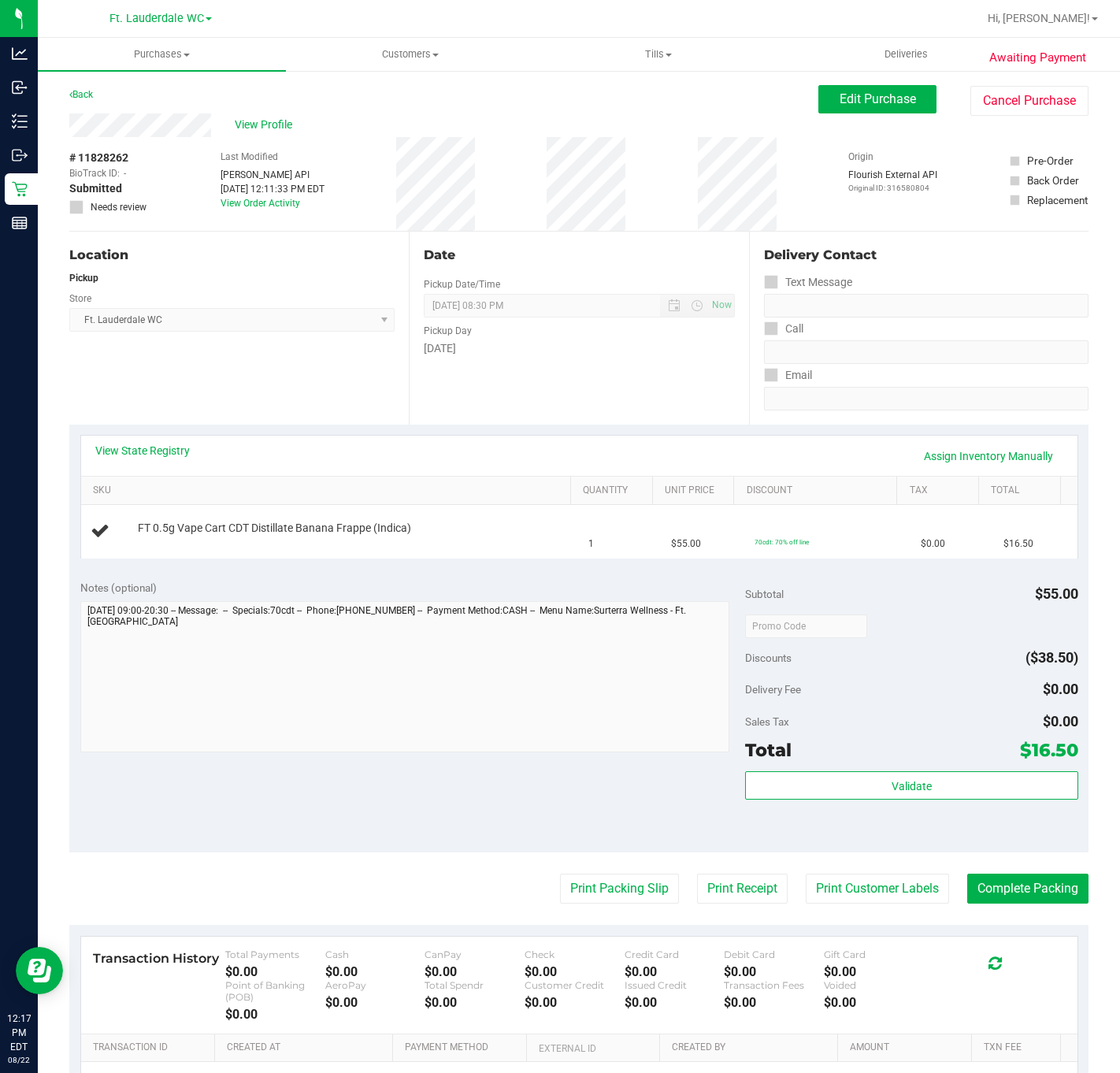
click at [201, 476] on div "View State Registry Assign Inventory Manually" at bounding box center [579, 456] width 997 height 40
click at [115, 437] on div "View State Registry Assign Inventory Manually" at bounding box center [579, 456] width 997 height 40
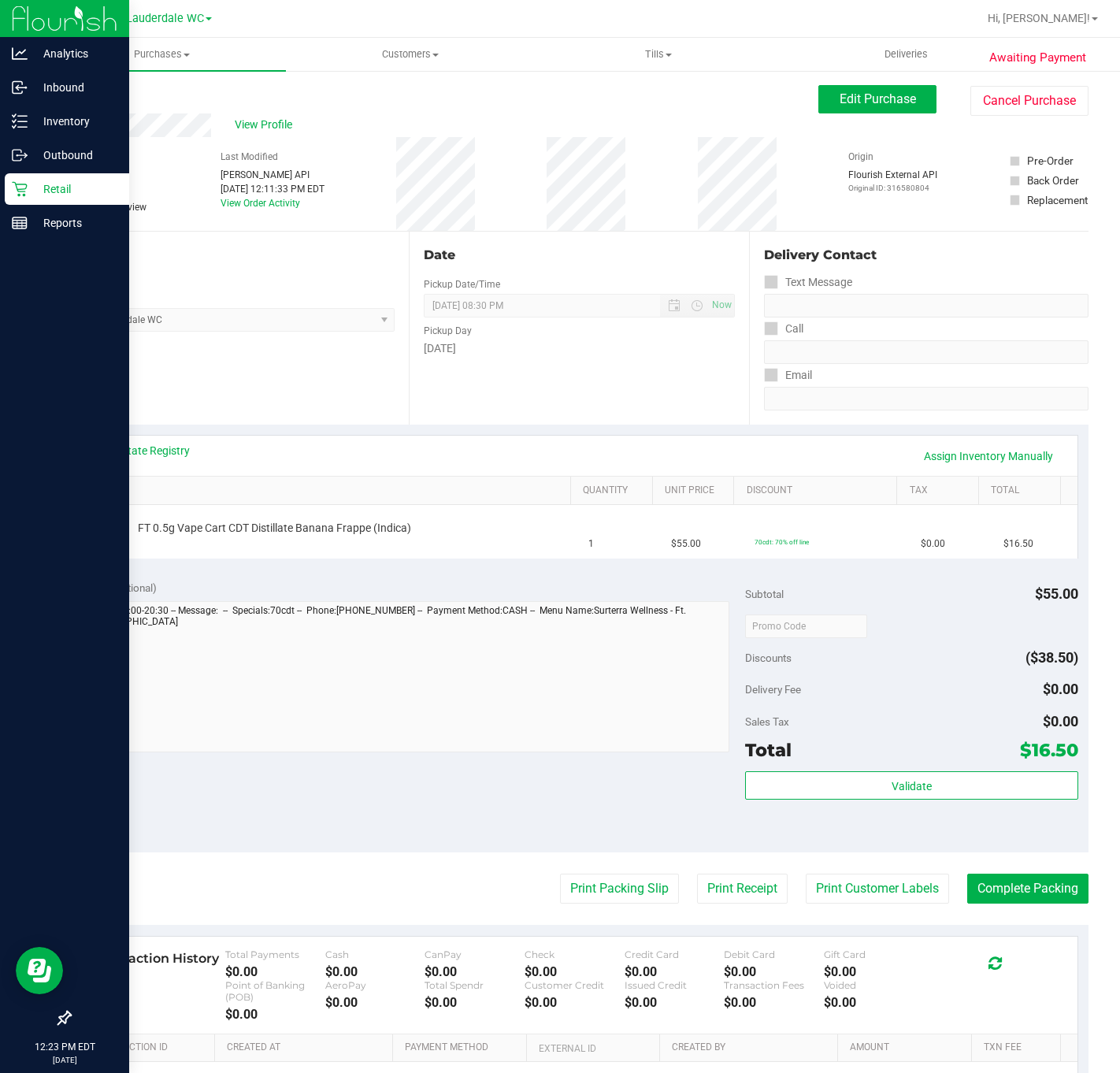
click at [31, 184] on p "Retail" at bounding box center [75, 189] width 94 height 19
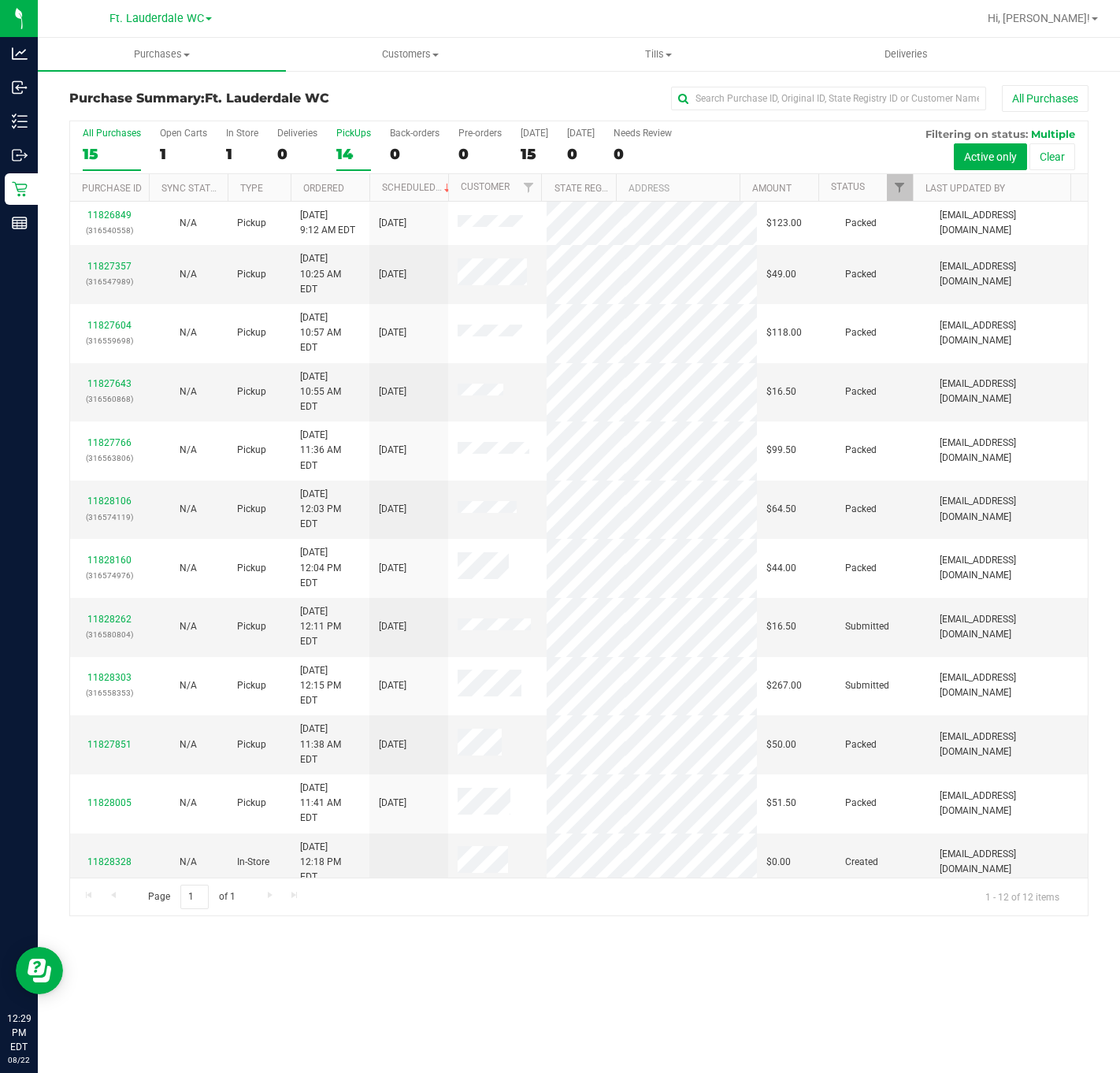
click at [357, 161] on div "14" at bounding box center [353, 154] width 35 height 18
click at [0, 0] on input "PickUps 14" at bounding box center [0, 0] width 0 height 0
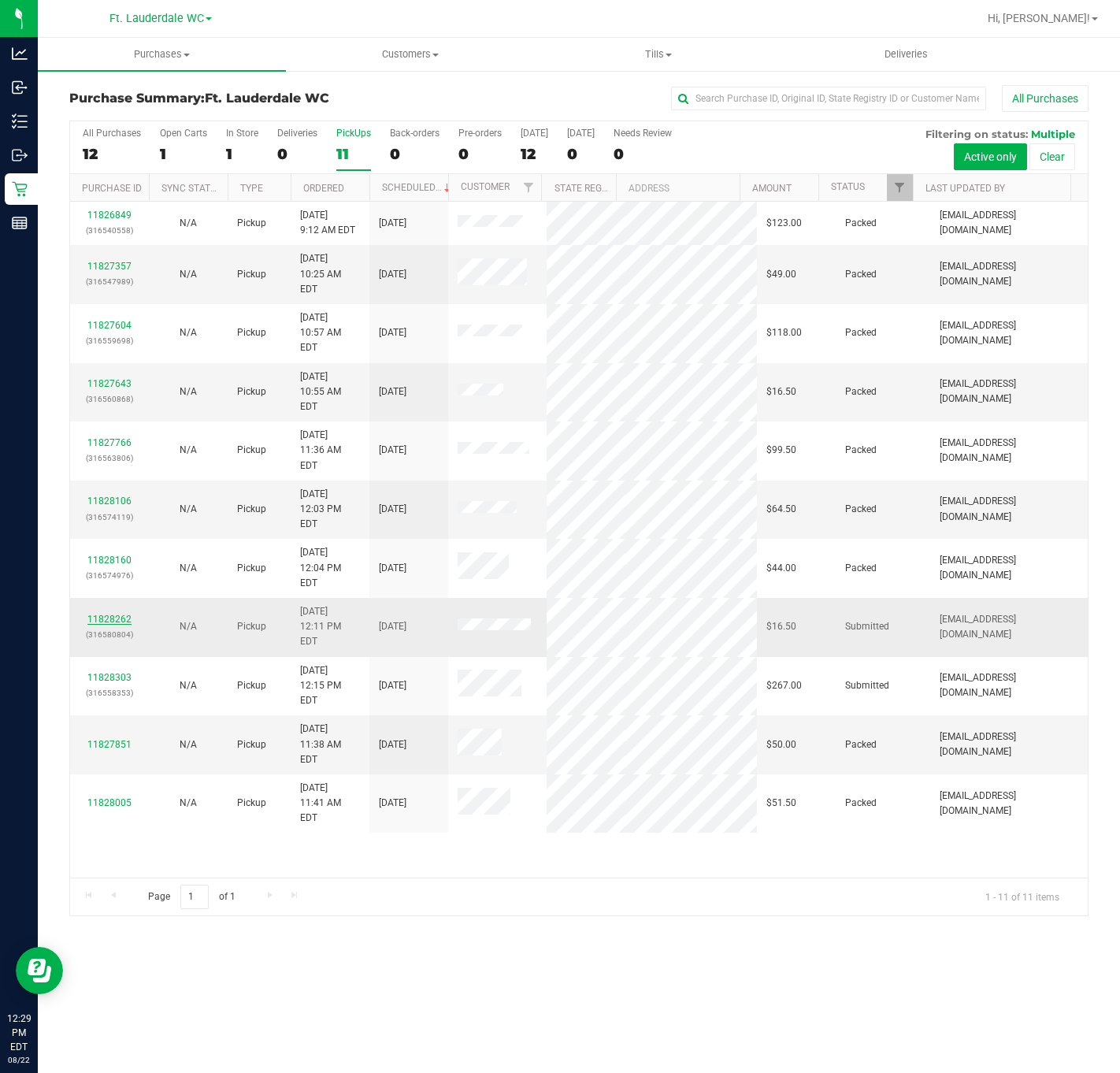
click at [119, 614] on link "11828262" at bounding box center [110, 618] width 44 height 11
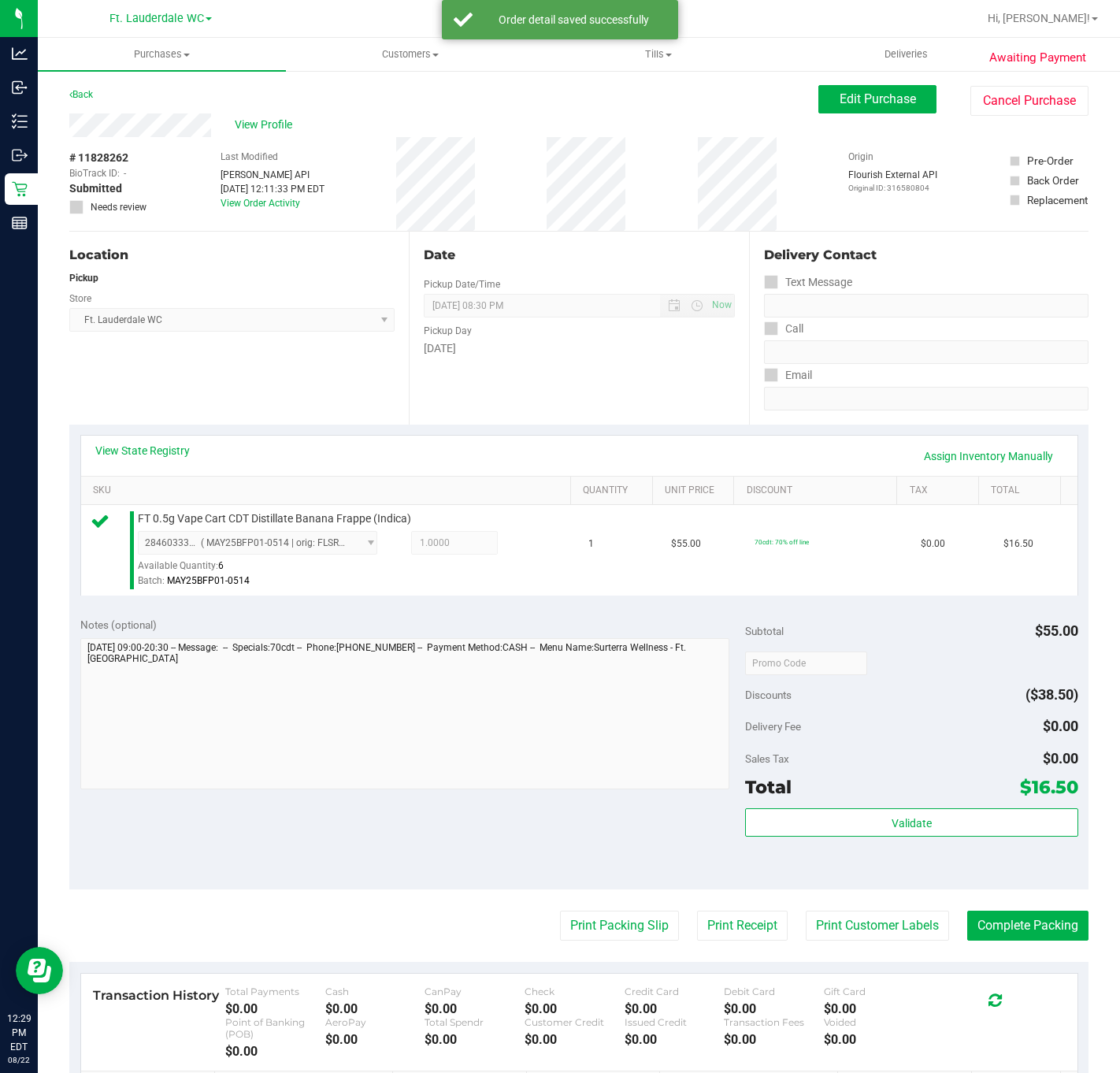
scroll to position [118, 0]
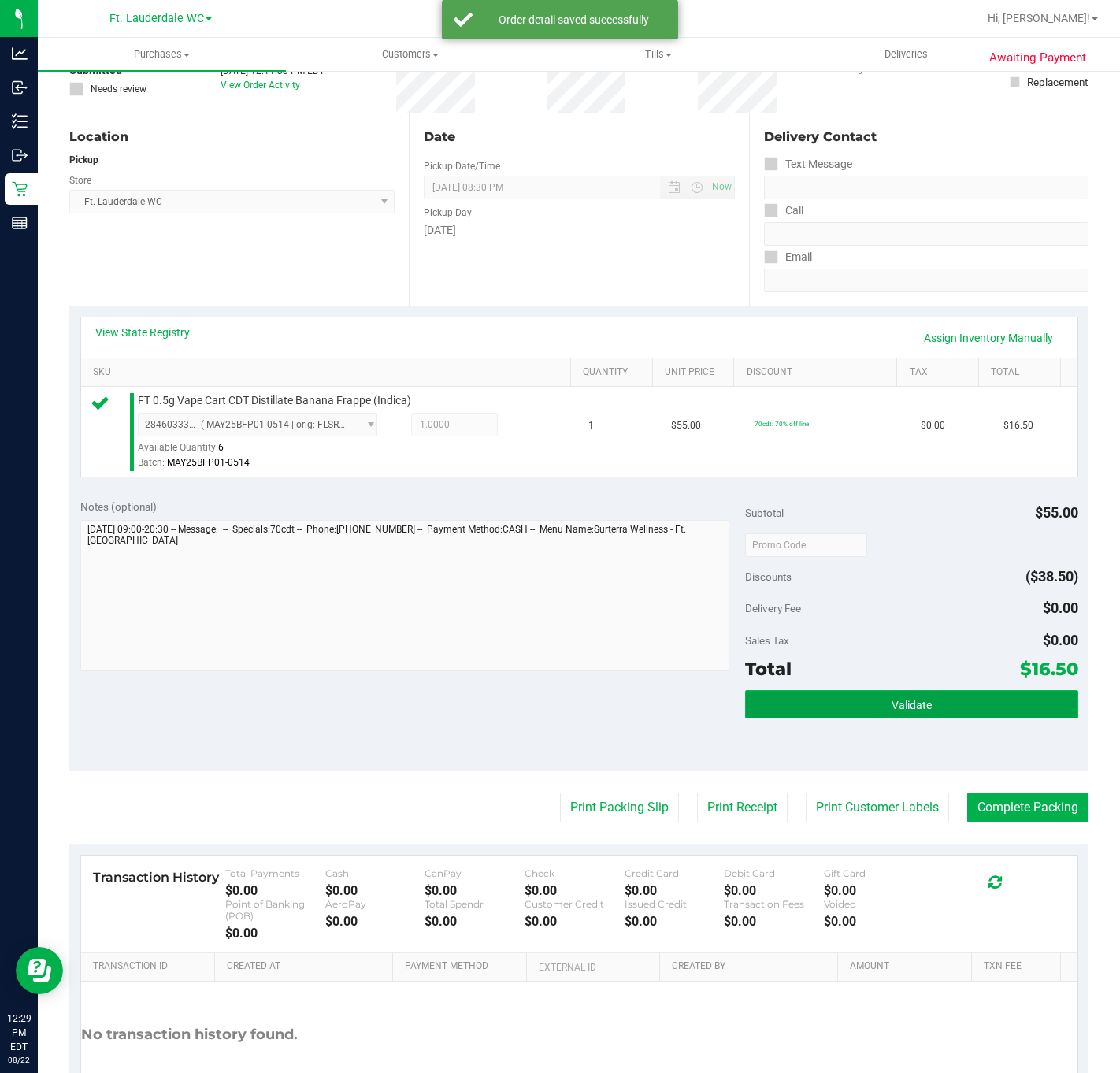
click at [788, 710] on button "Validate" at bounding box center [911, 704] width 332 height 28
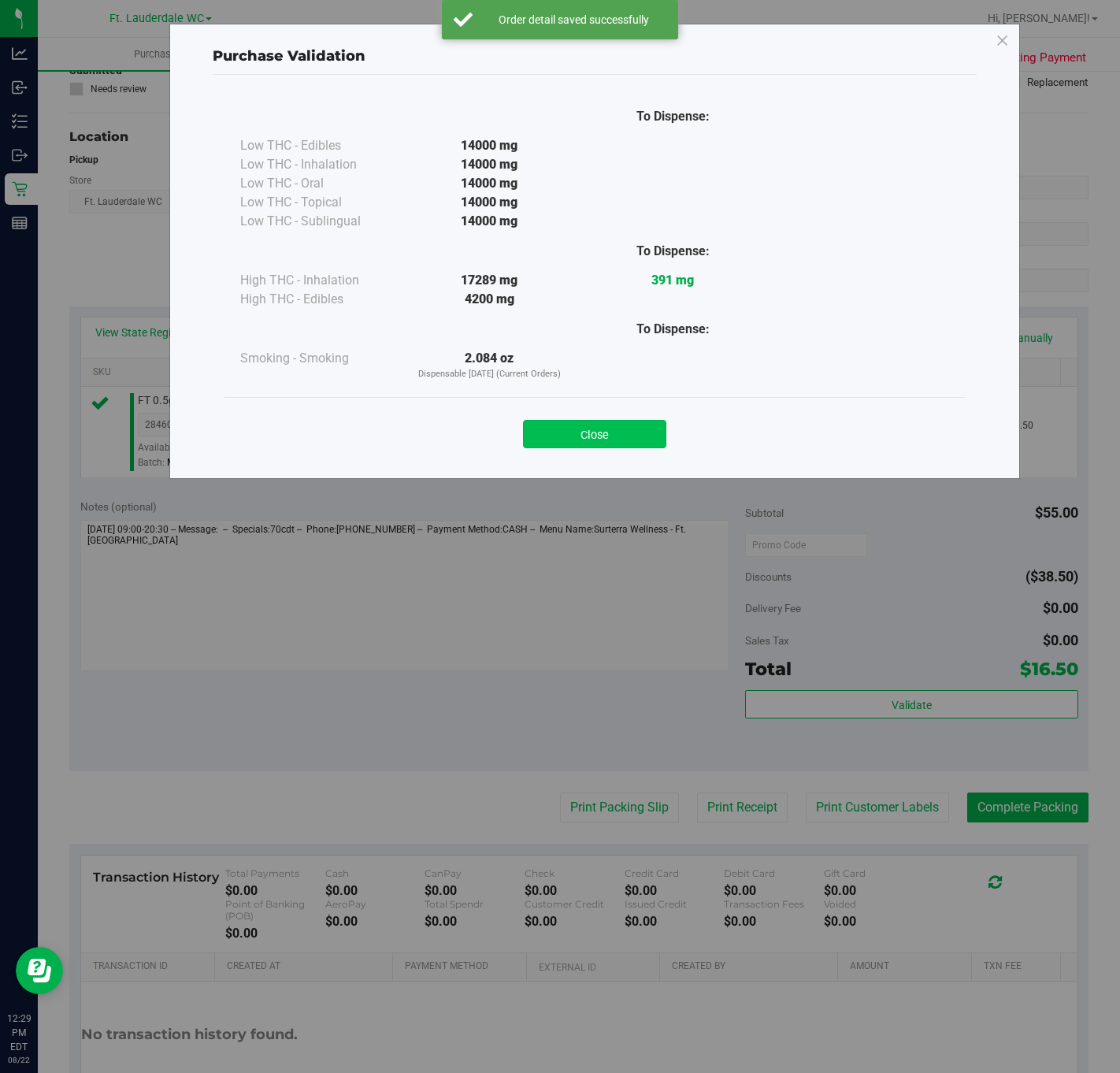
click at [556, 427] on button "Close" at bounding box center [594, 433] width 143 height 28
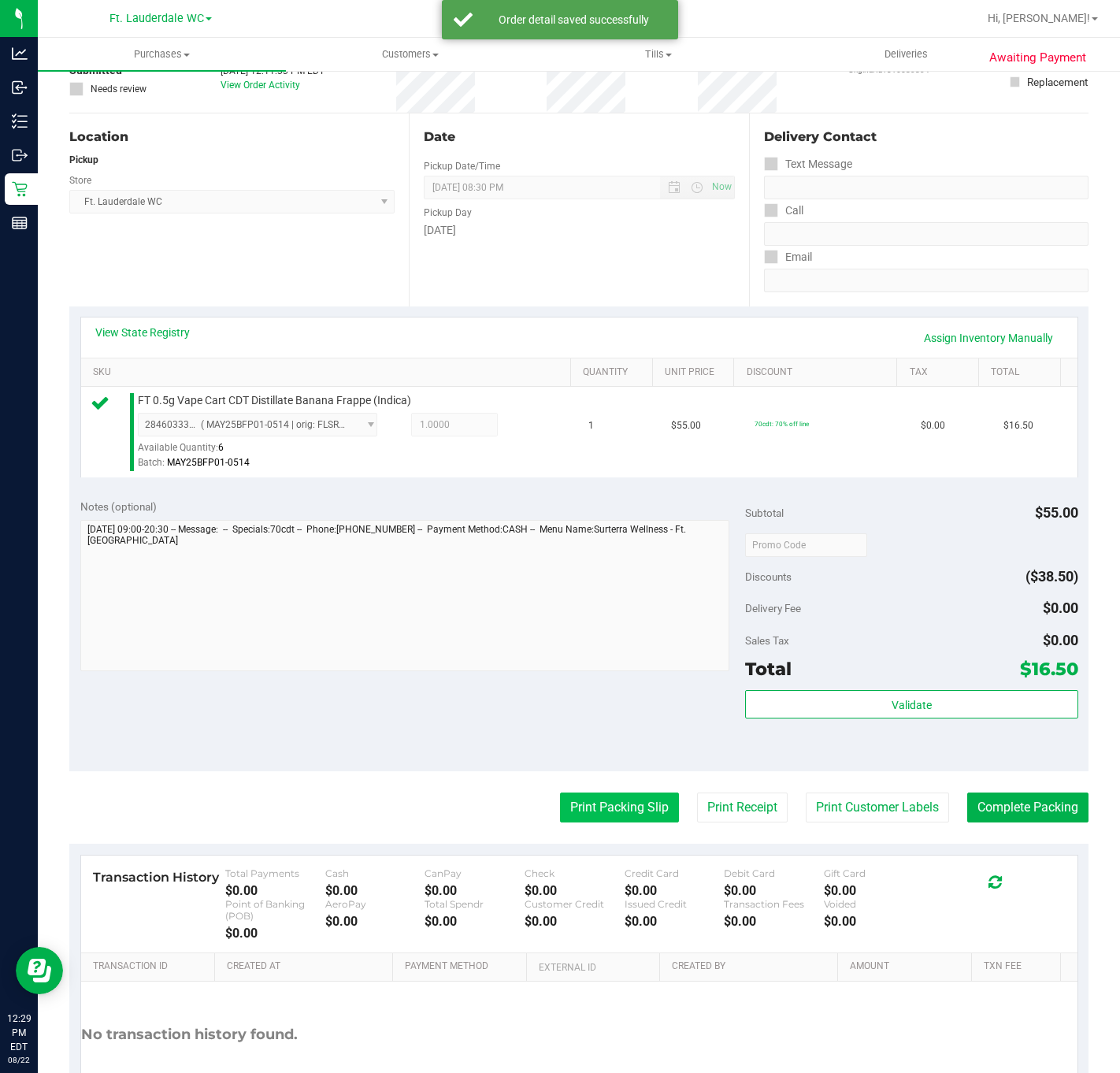
click at [560, 807] on button "Print Packing Slip" at bounding box center [620, 807] width 119 height 30
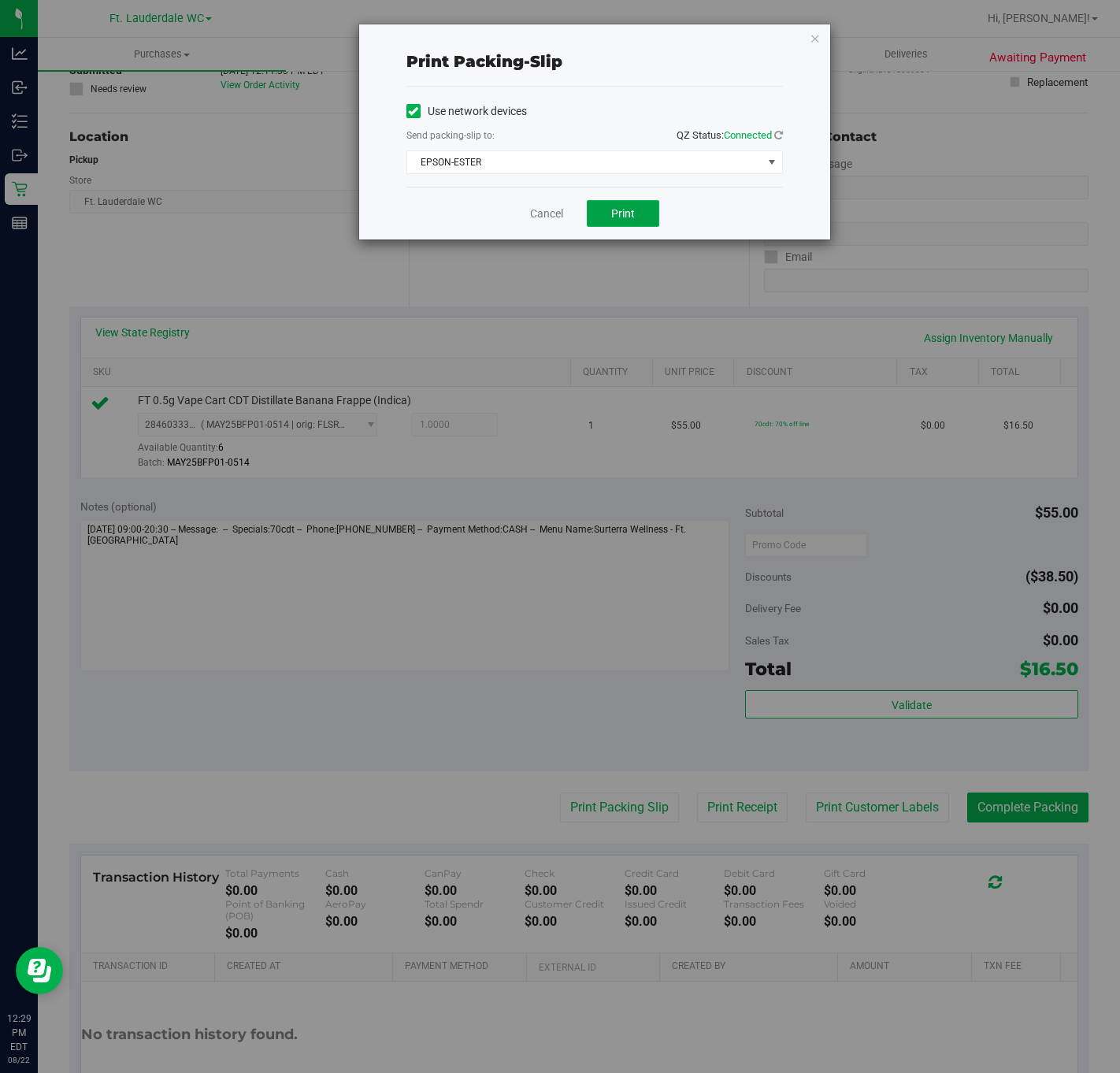
click at [642, 224] on button "Print" at bounding box center [622, 214] width 72 height 27
click at [534, 216] on link "Cancel" at bounding box center [546, 213] width 33 height 16
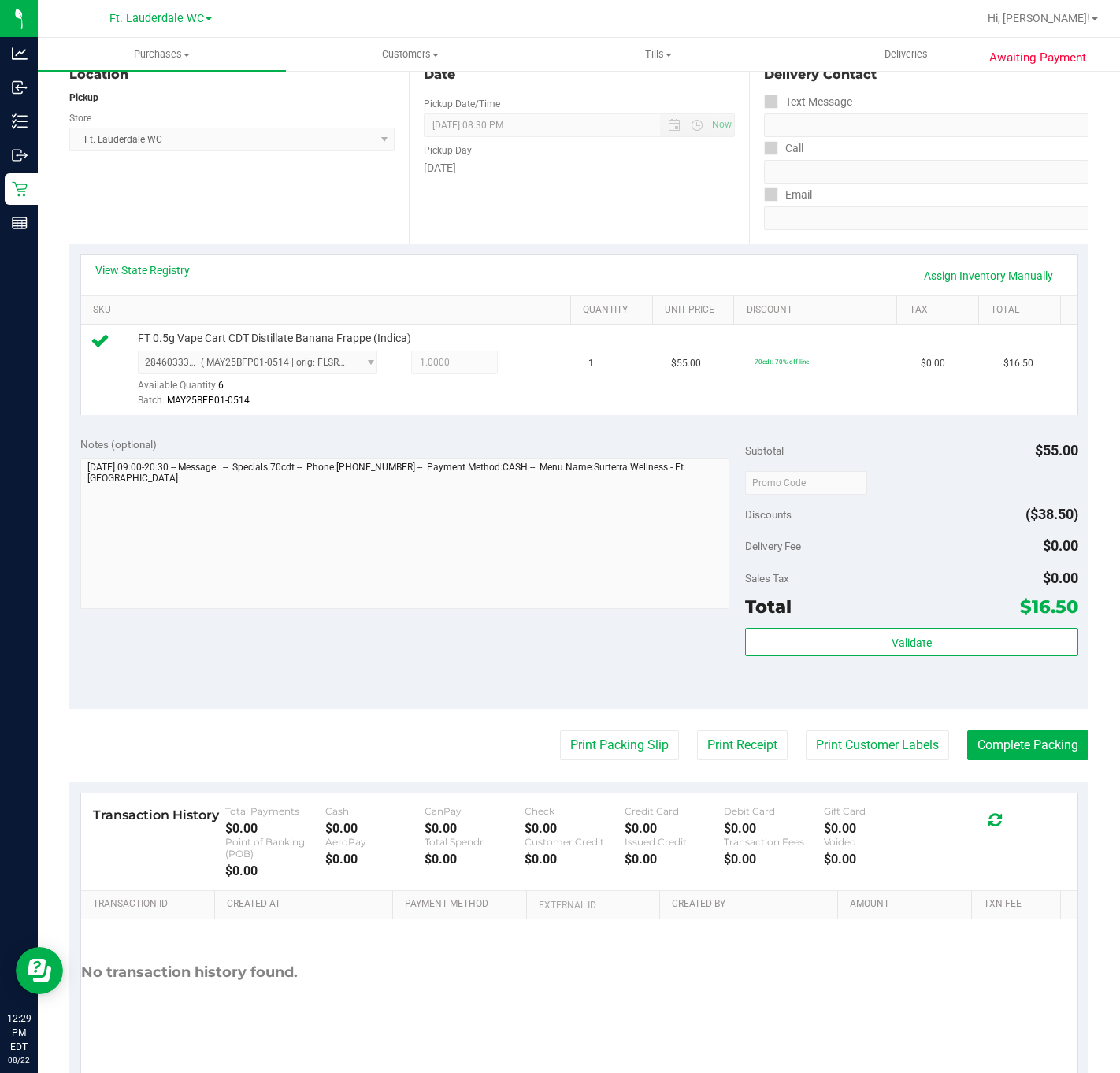
scroll to position [232, 0]
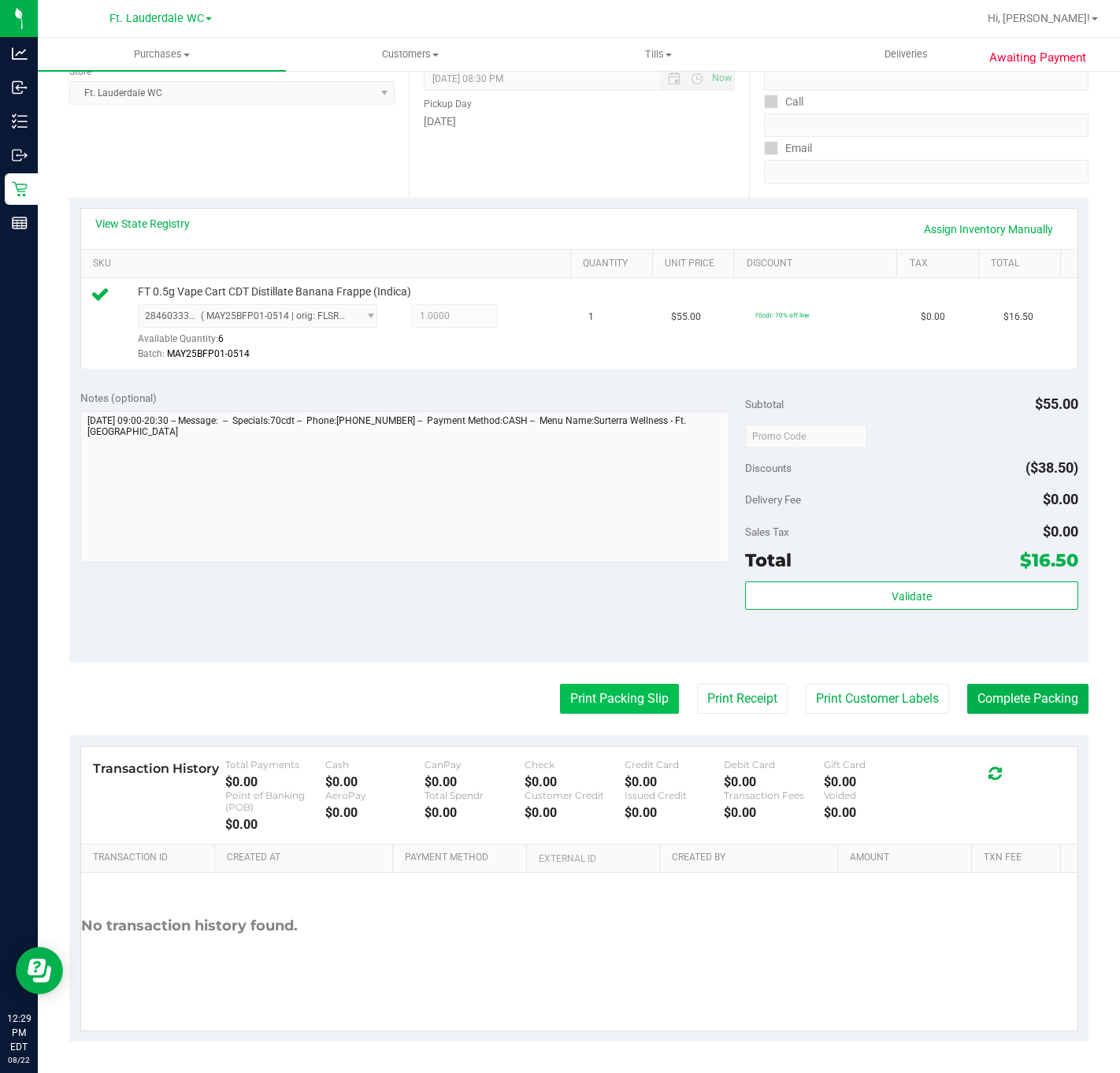
click at [606, 693] on button "Print Packing Slip" at bounding box center [620, 698] width 119 height 30
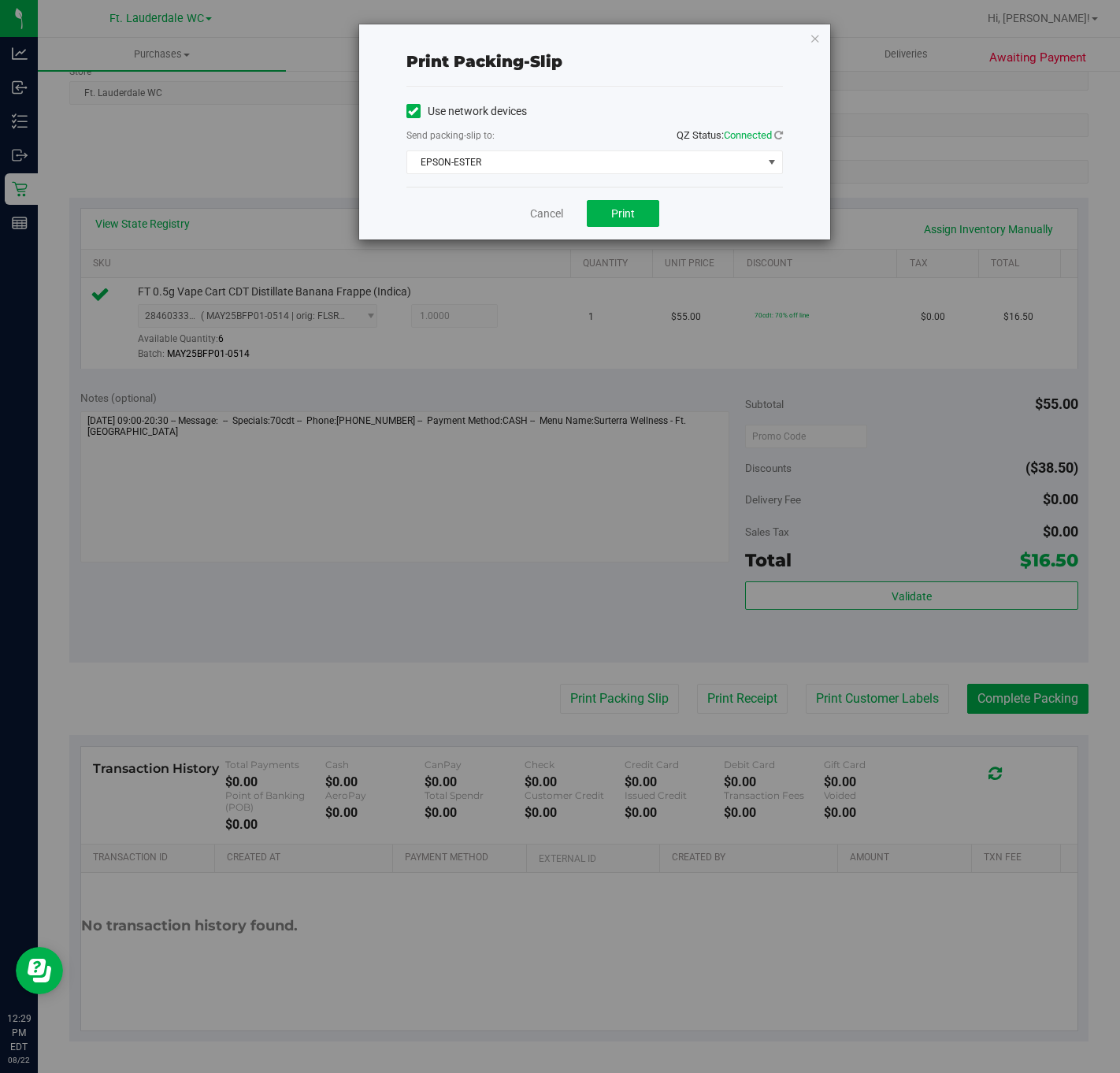
click at [553, 225] on div "Cancel Print" at bounding box center [594, 213] width 377 height 53
click at [551, 220] on link "Cancel" at bounding box center [546, 213] width 33 height 16
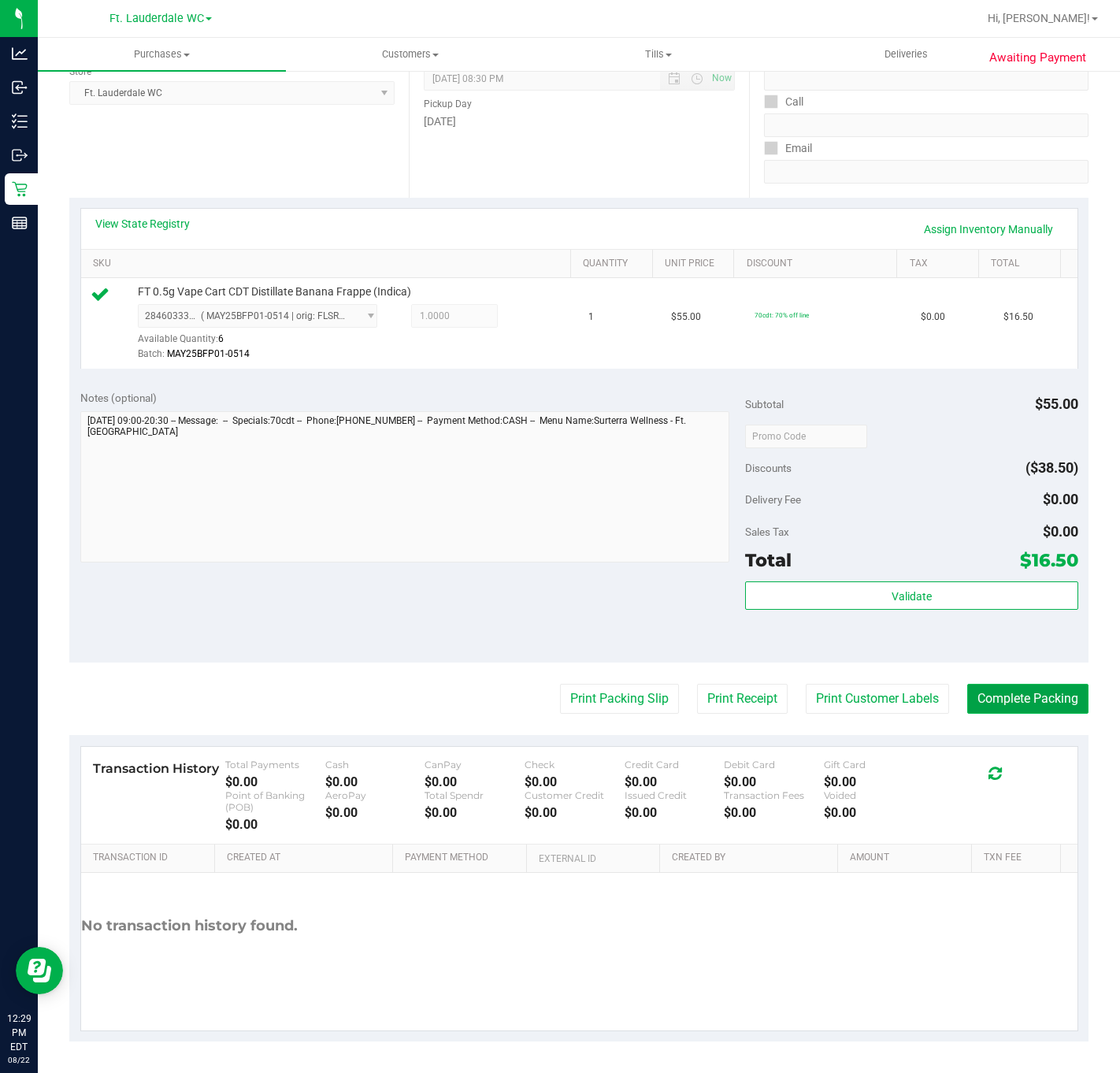
click at [974, 691] on button "Complete Packing" at bounding box center [1028, 698] width 121 height 30
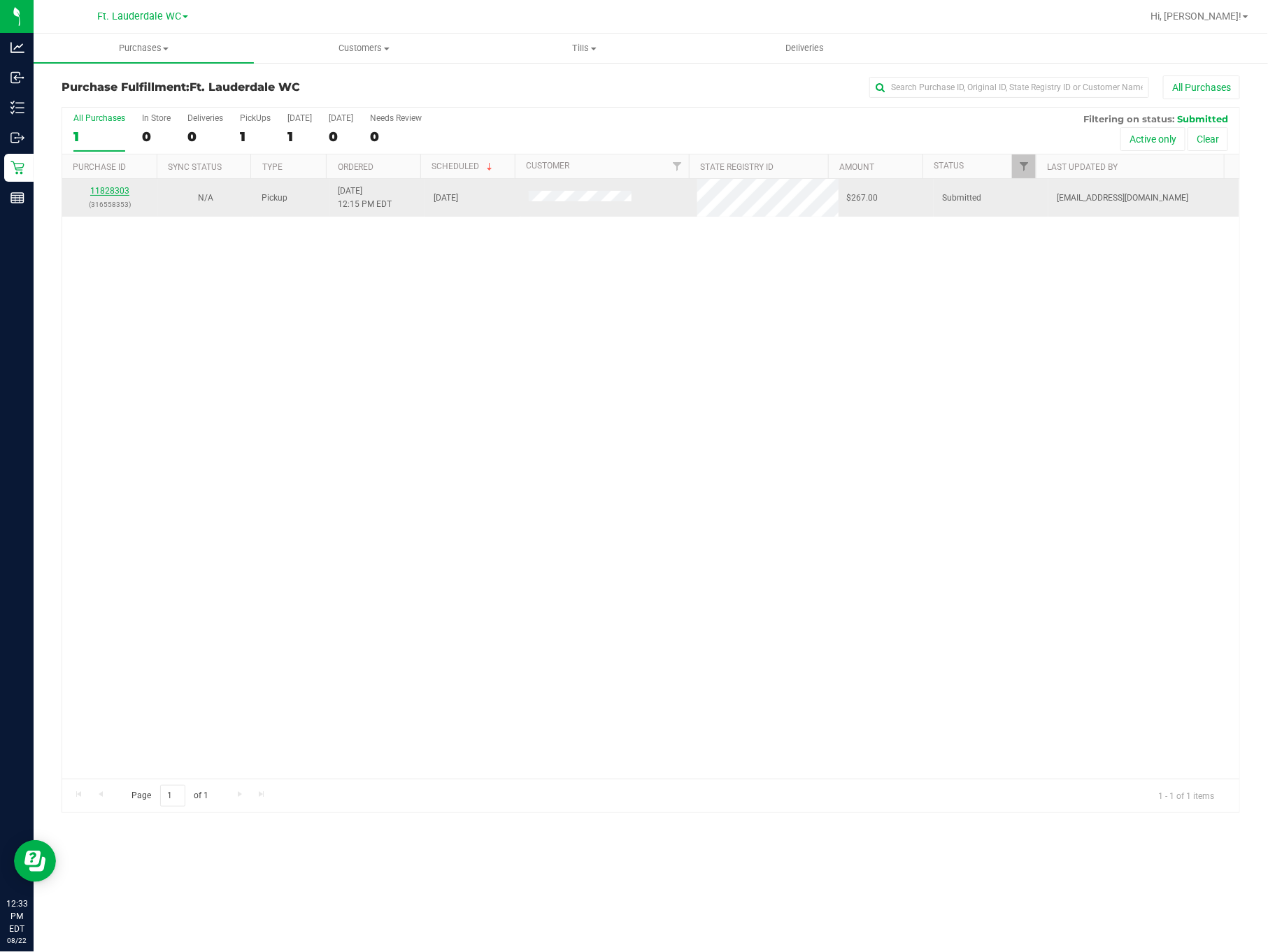
click at [103, 194] on link "11828303" at bounding box center [110, 191] width 39 height 9
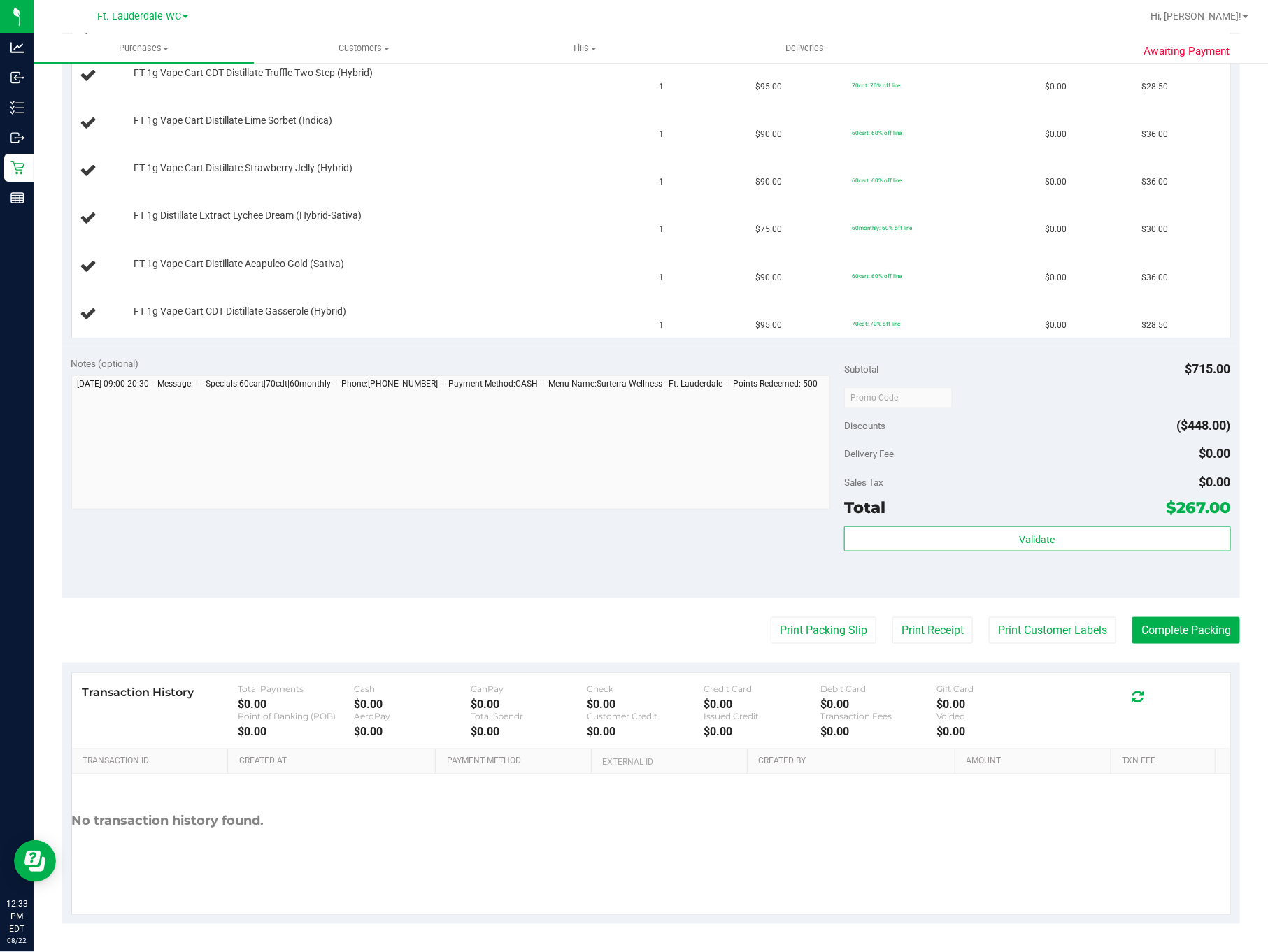
scroll to position [495, 0]
click at [810, 636] on button "Print Packing Slip" at bounding box center [823, 630] width 106 height 26
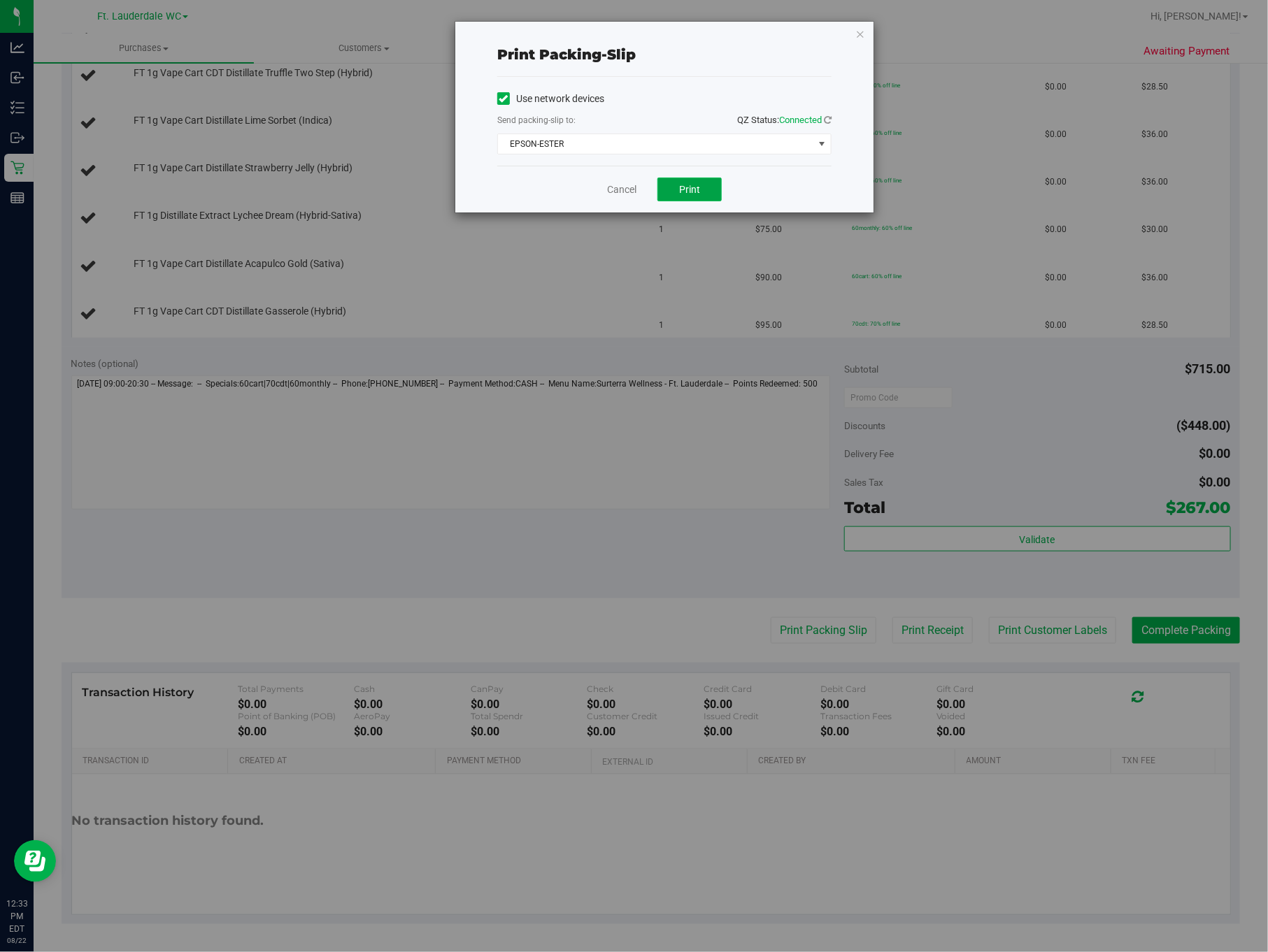
click at [690, 191] on span "Print" at bounding box center [689, 189] width 21 height 11
click at [615, 186] on link "Cancel" at bounding box center [616, 189] width 29 height 15
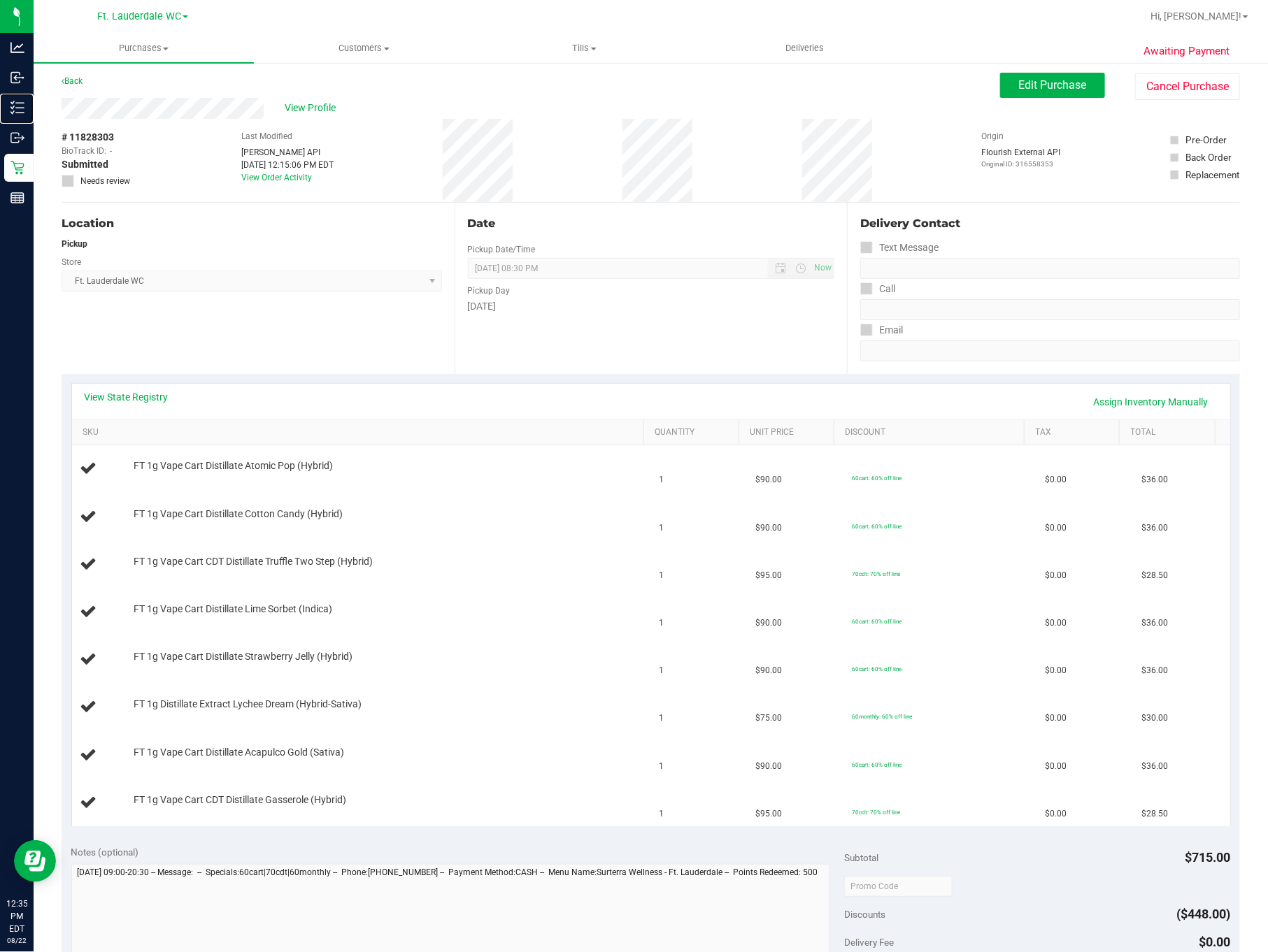
scroll to position [0, 0]
click at [1046, 94] on span "Edit Purchase" at bounding box center [1053, 88] width 68 height 14
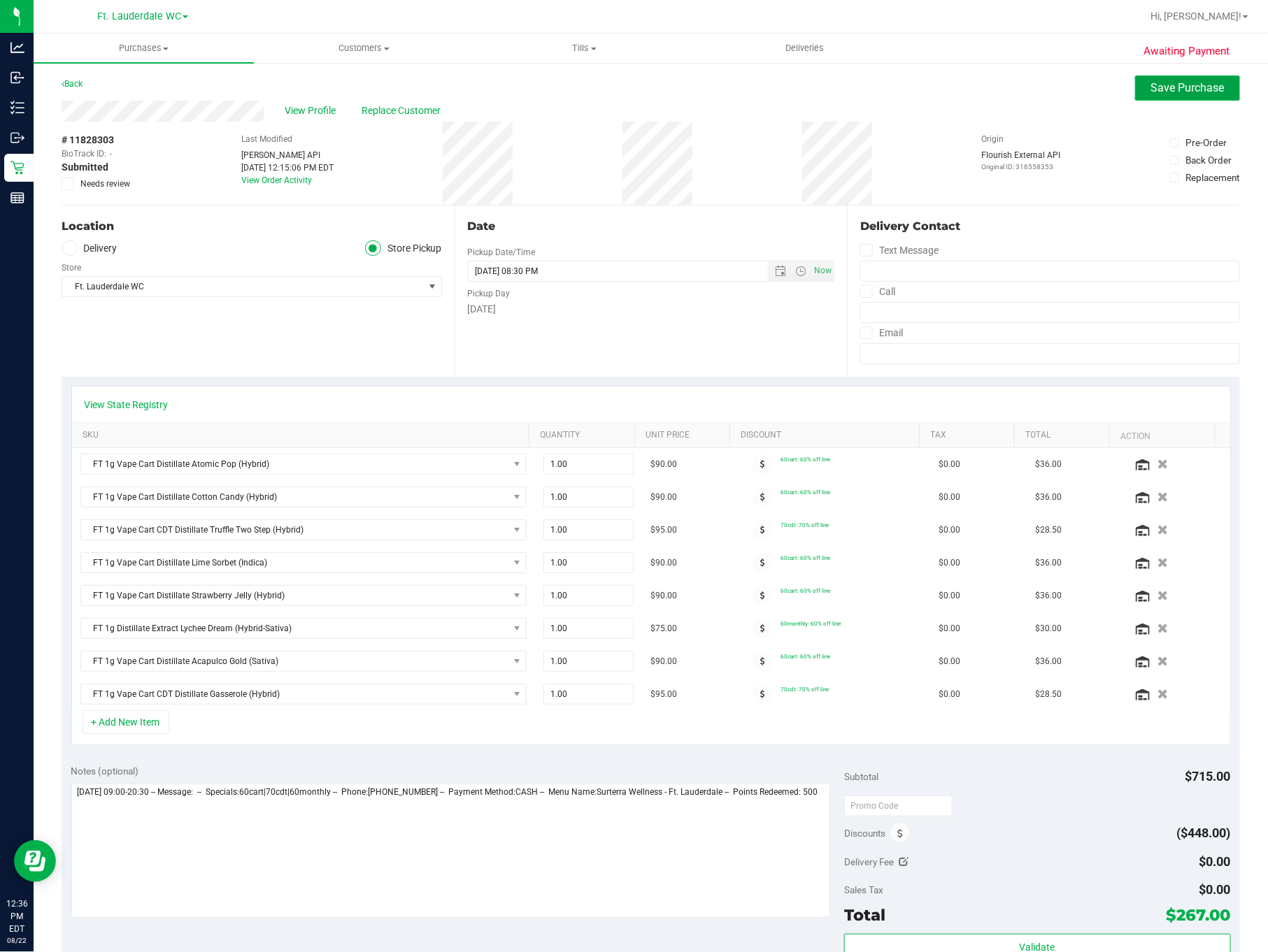
click at [1093, 85] on span "Save Purchase" at bounding box center [1188, 88] width 74 height 14
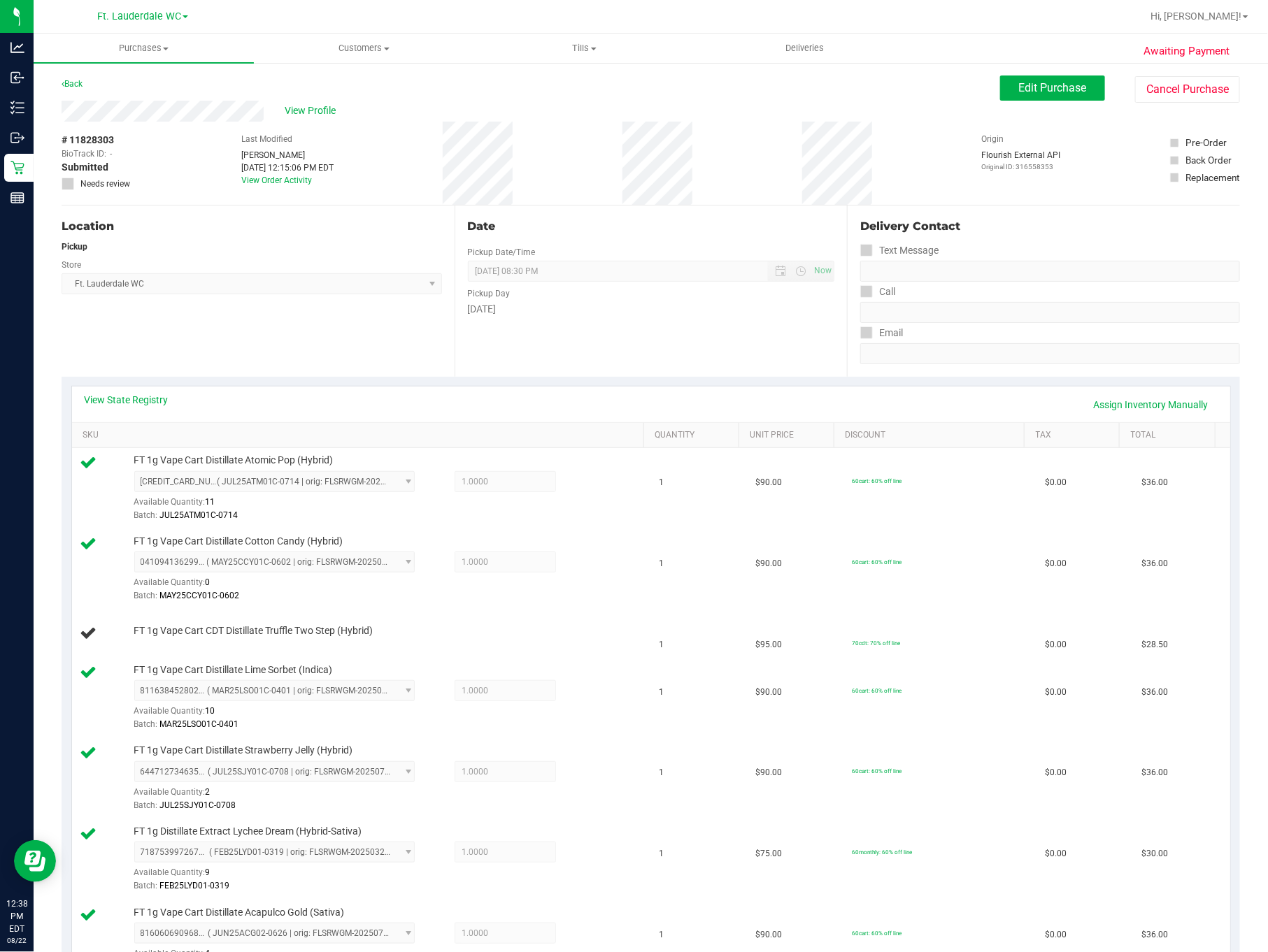
click at [153, 171] on div "# 11828303 BioTrack ID: - Submitted Needs review Last Modified Tommy Gramenidis…" at bounding box center [651, 162] width 1178 height 83
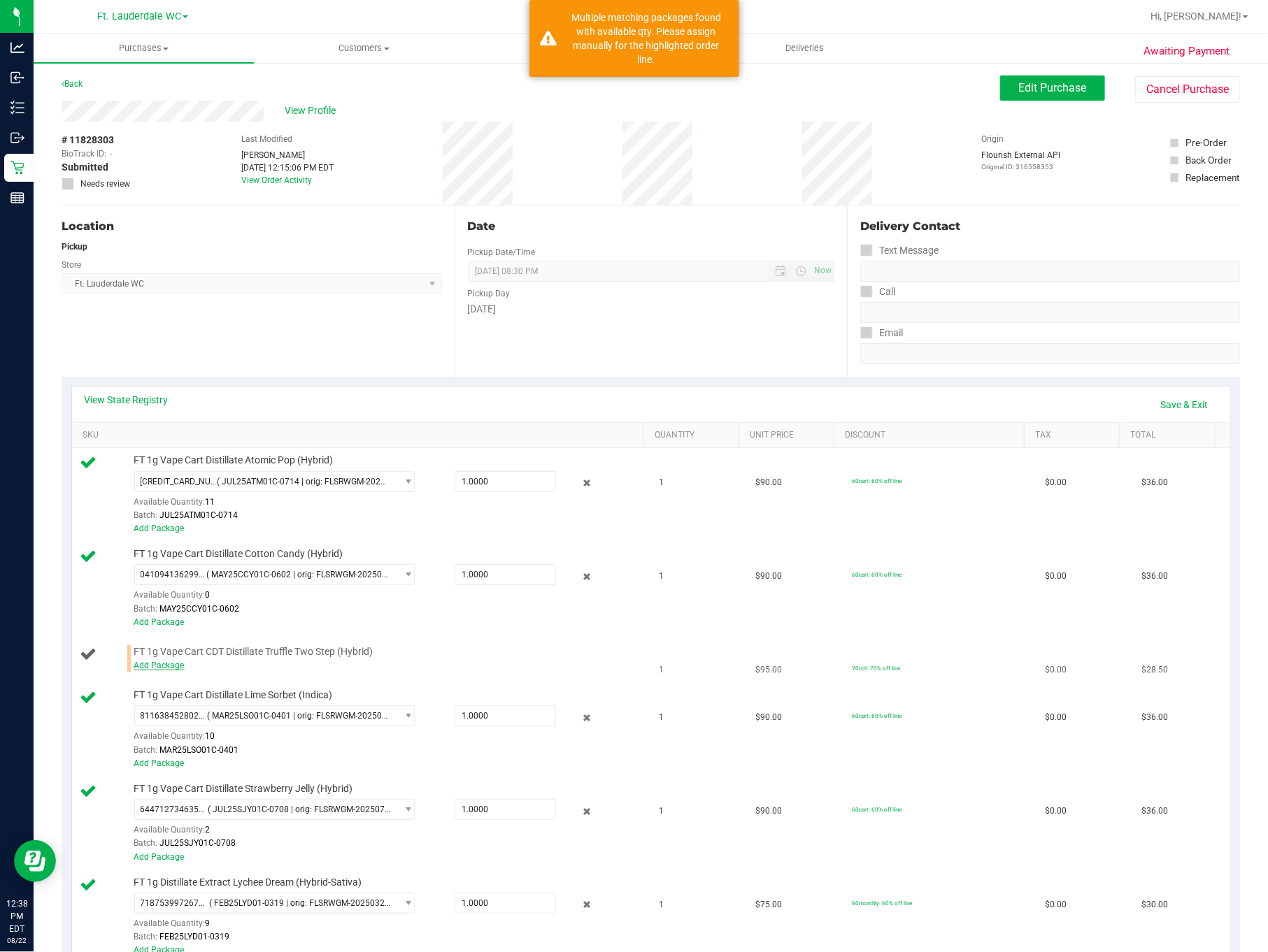
click at [159, 669] on link "Add Package" at bounding box center [159, 665] width 50 height 9
